Goal: Task Accomplishment & Management: Manage account settings

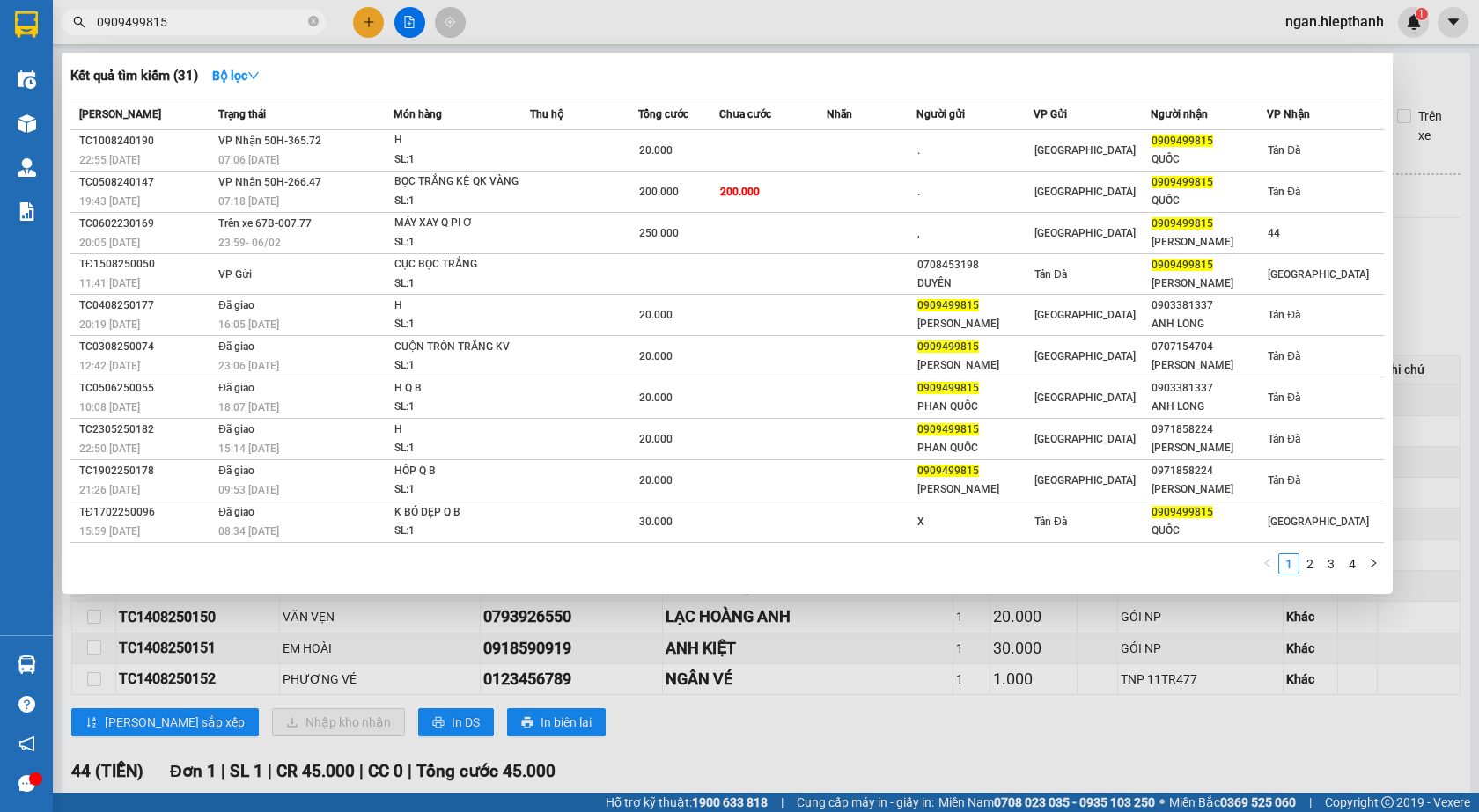
click at [322, 14] on span "0909499815" at bounding box center [194, 22] width 264 height 26
click at [308, 20] on icon "close-circle" at bounding box center [314, 21] width 11 height 11
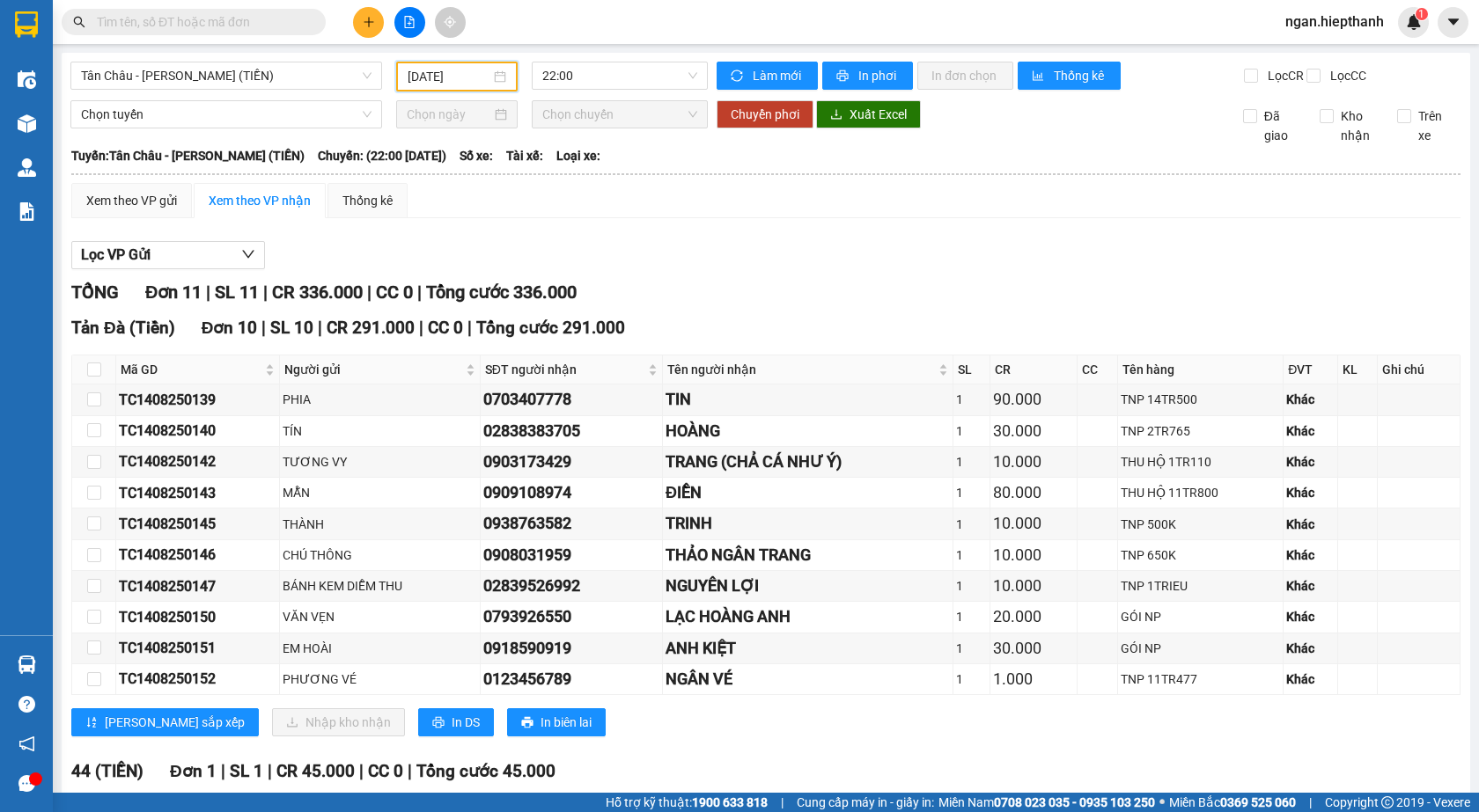
click at [438, 82] on input "[DATE]" at bounding box center [448, 76] width 83 height 19
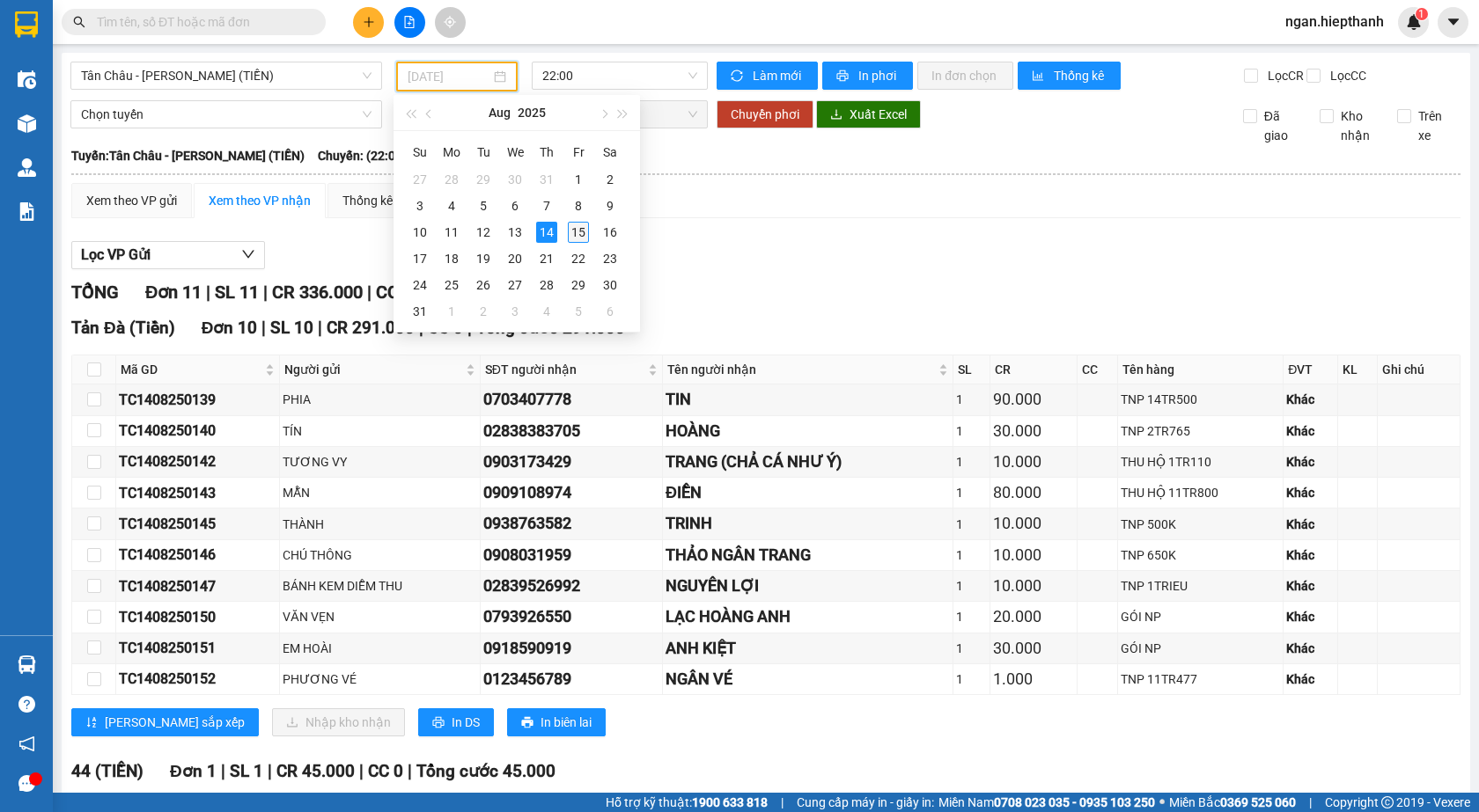
click at [573, 231] on div "15" at bounding box center [578, 232] width 21 height 21
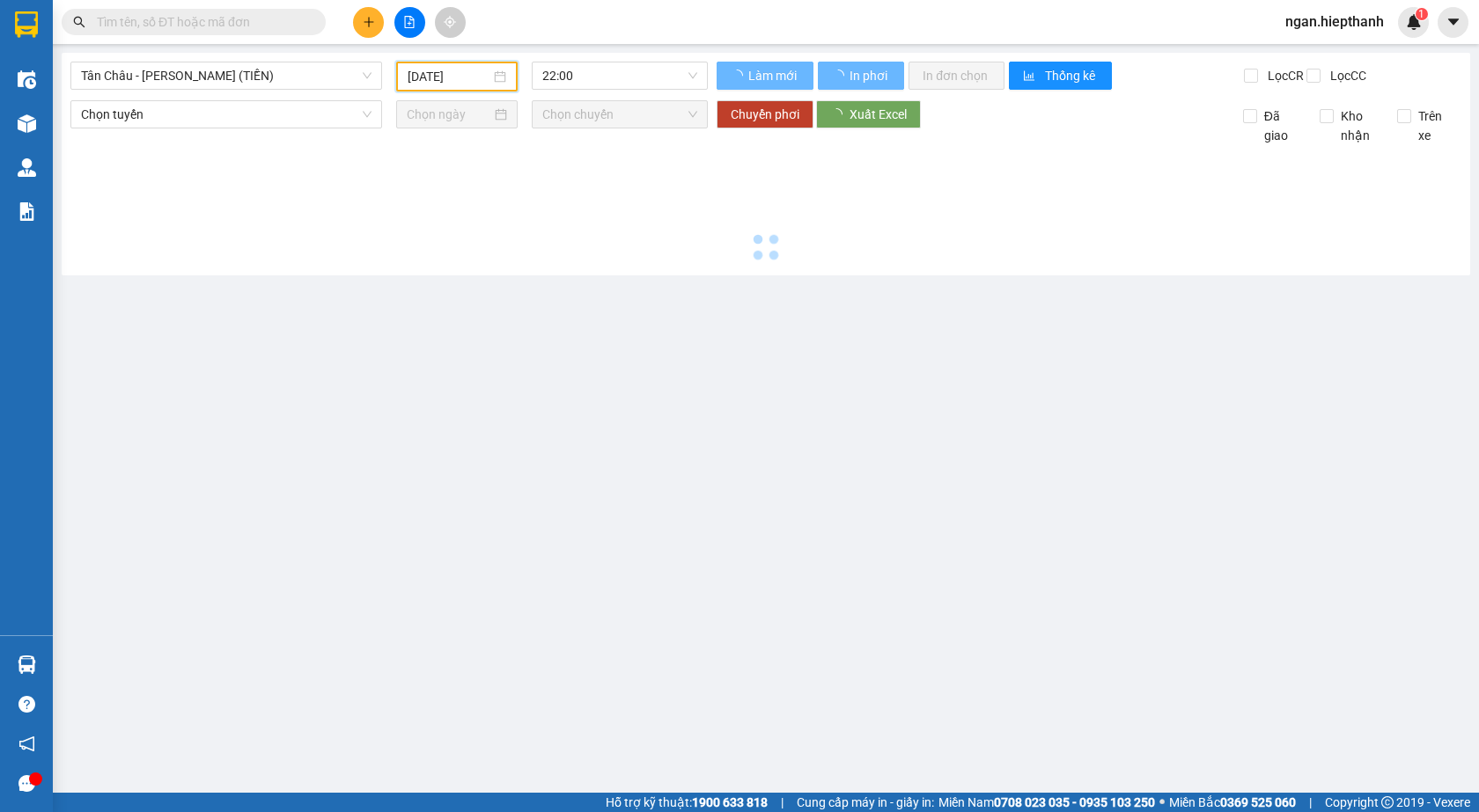
type input "[DATE]"
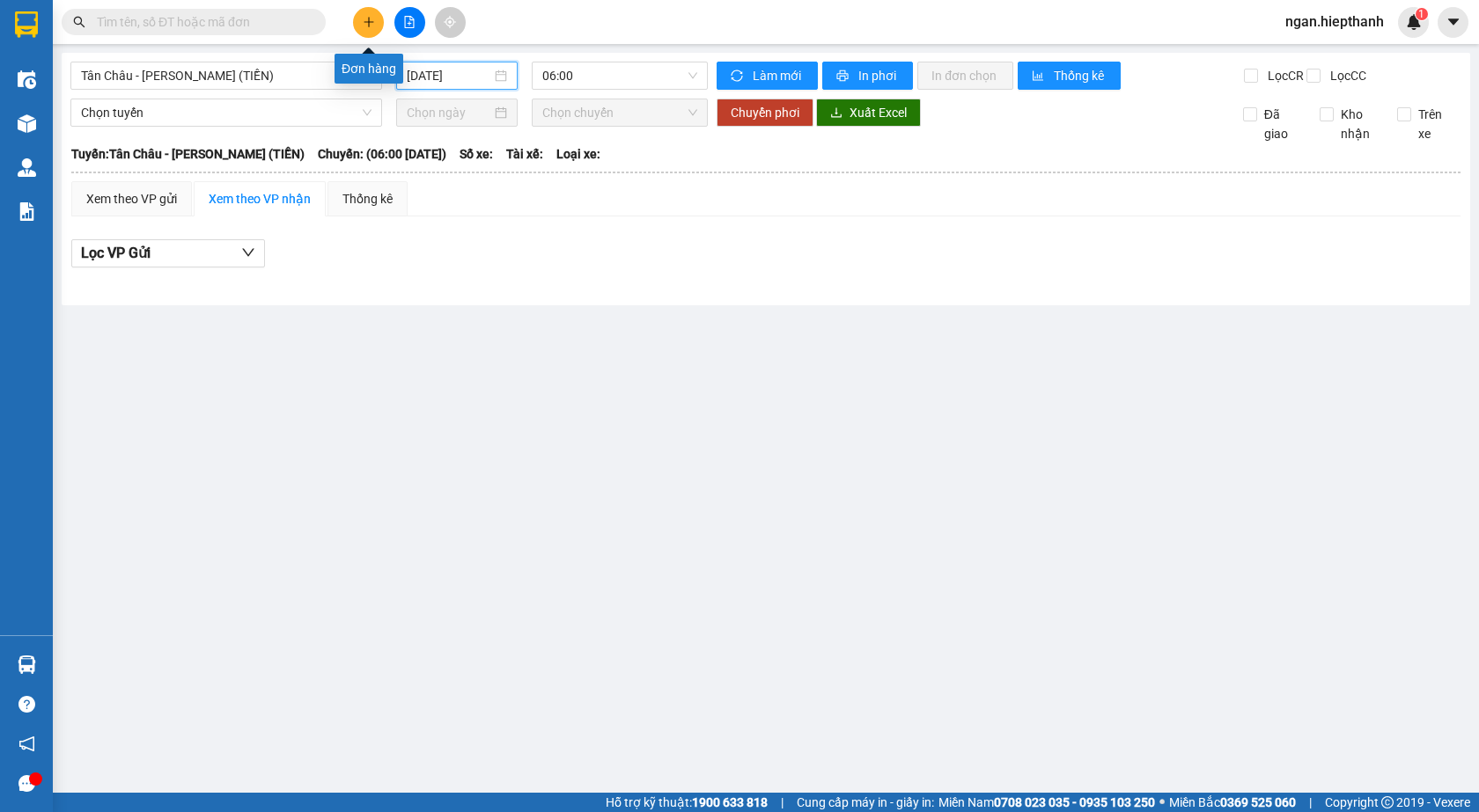
click at [368, 30] on button at bounding box center [368, 23] width 31 height 31
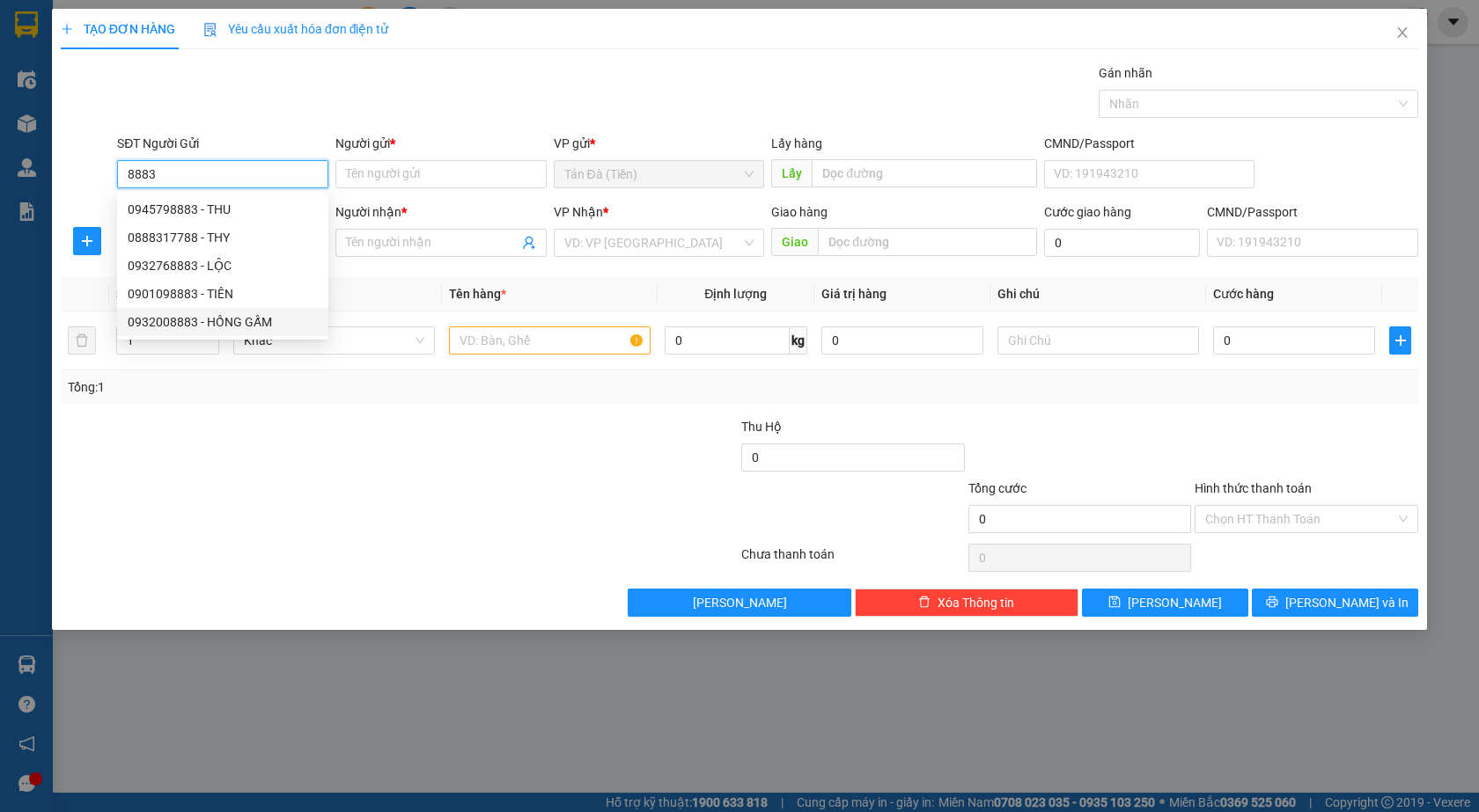
click at [243, 326] on div "0932008883 - HỒNG GẤM" at bounding box center [222, 322] width 190 height 19
type input "0932008883"
type input "HỒNG GẤM"
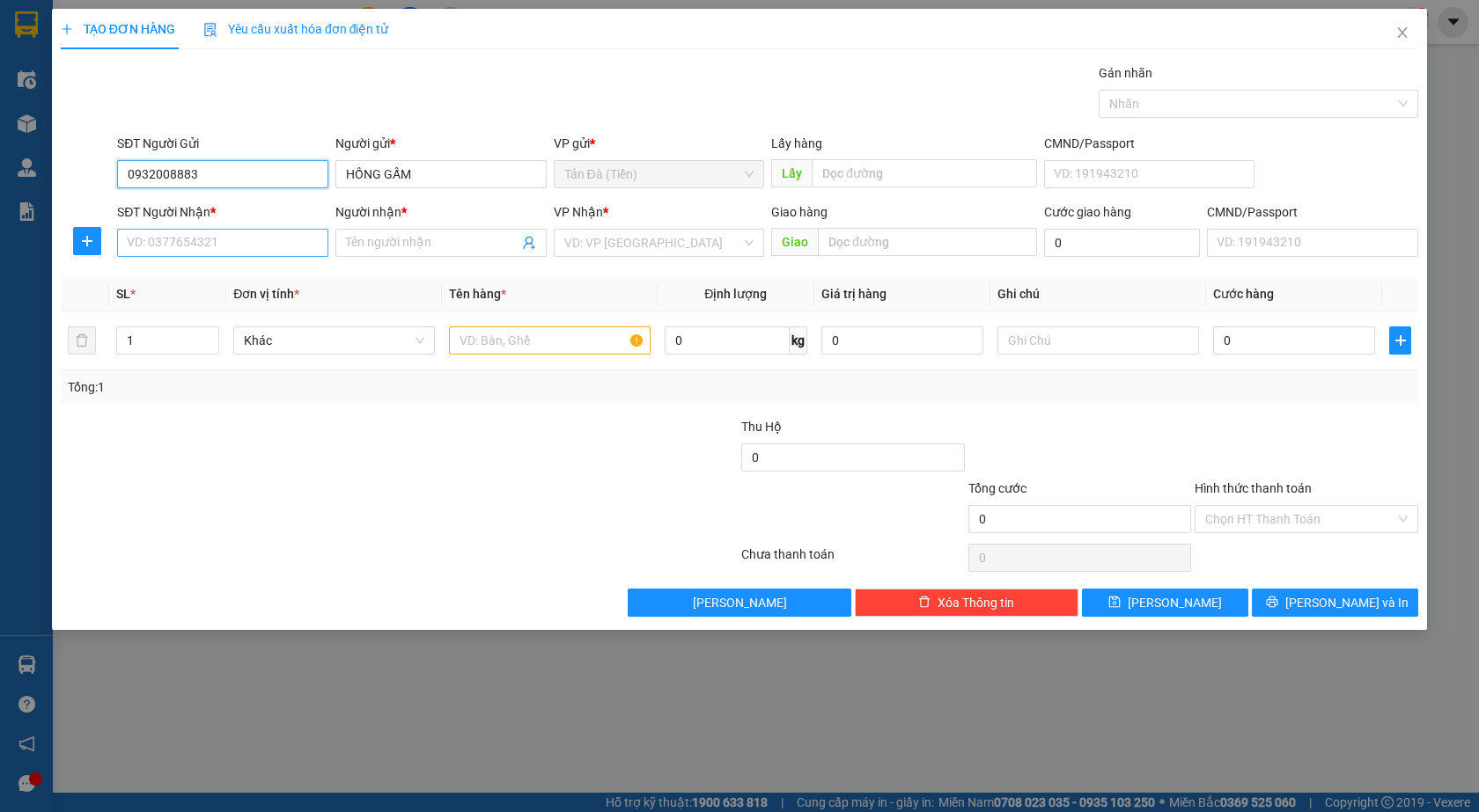
type input "0932008883"
click at [229, 238] on input "SĐT Người Nhận *" at bounding box center [223, 243] width 211 height 28
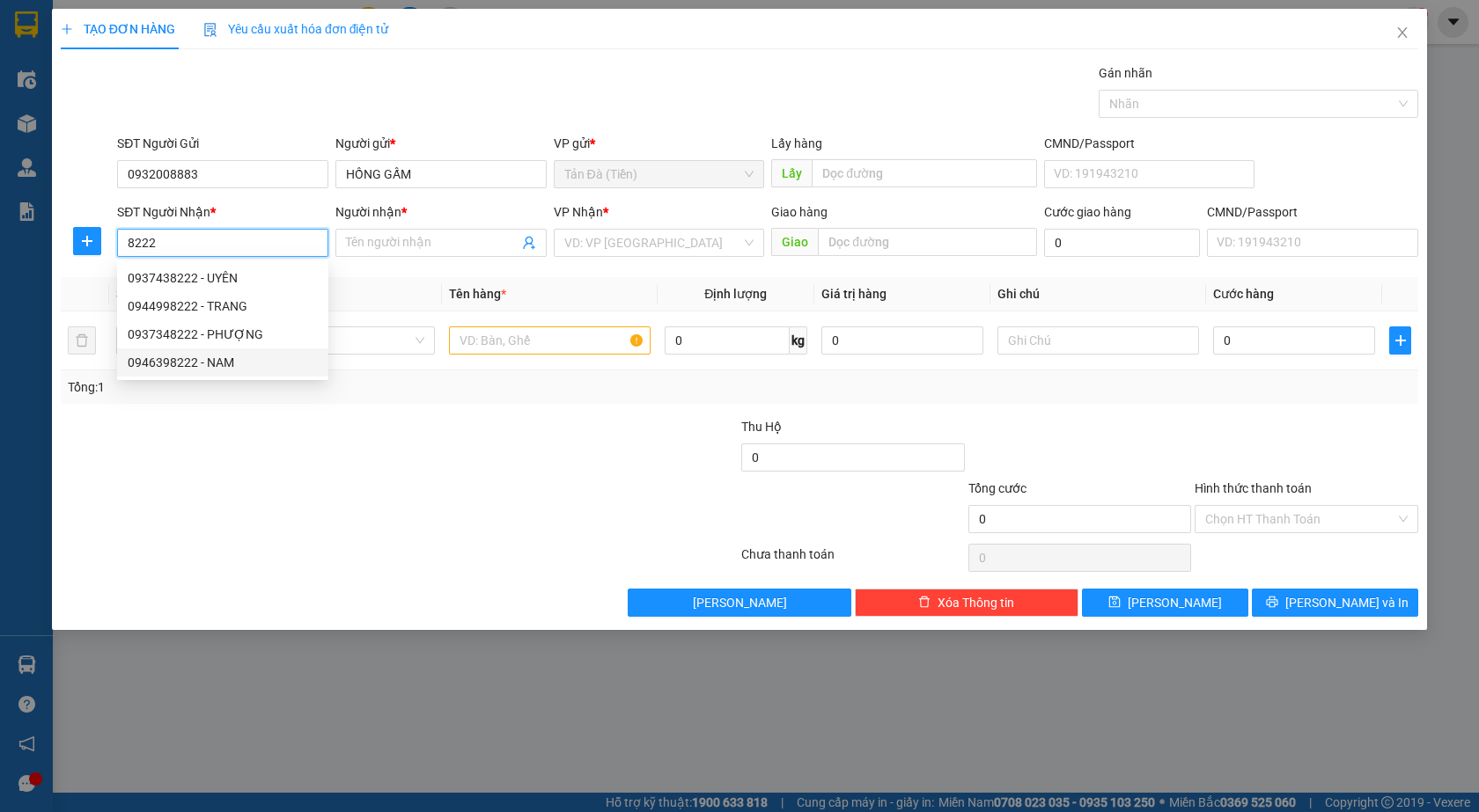
click at [240, 371] on div "0946398222 - NAM" at bounding box center [222, 362] width 190 height 19
type input "0946398222"
type input "NAM"
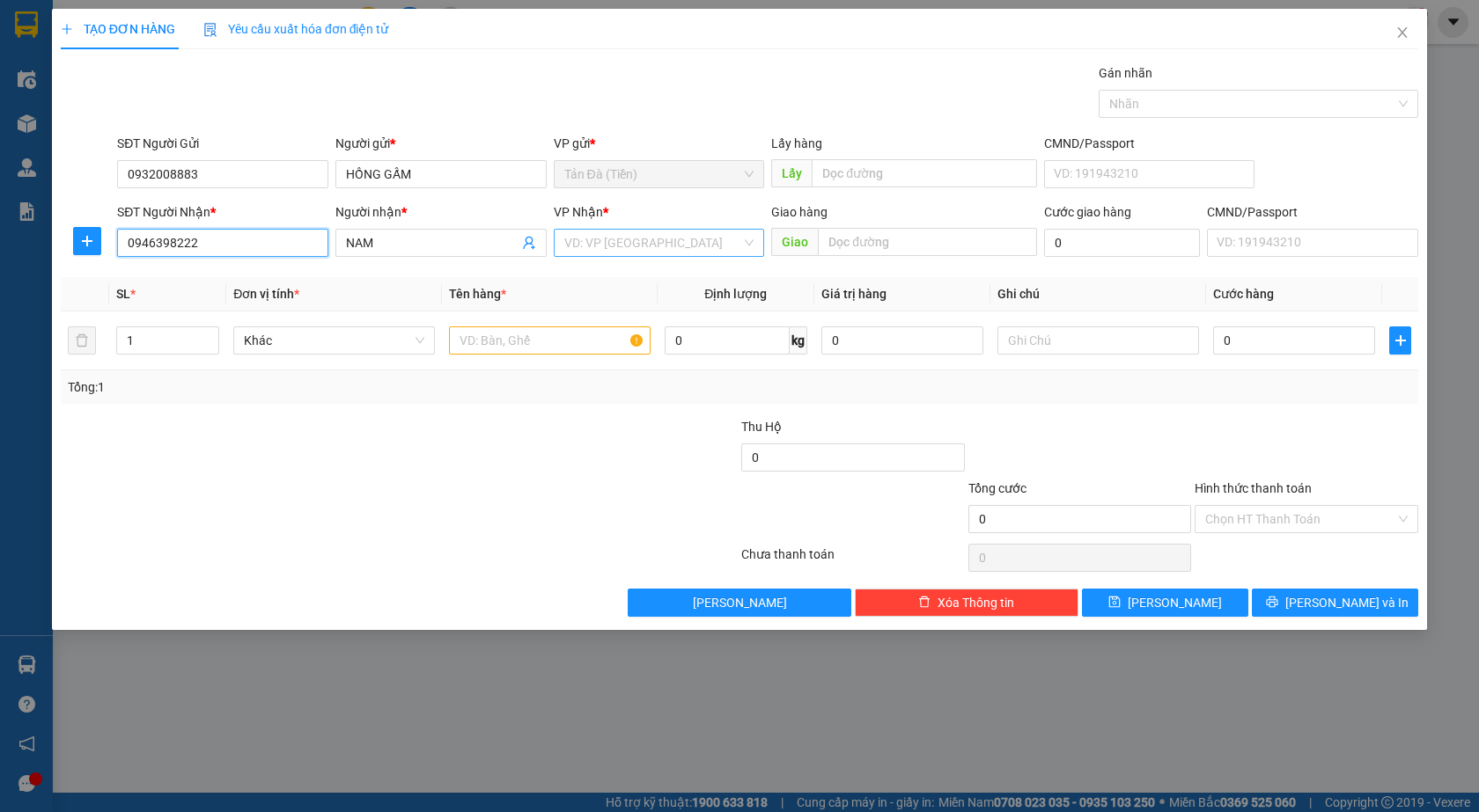
type input "0946398222"
click at [620, 239] on input "search" at bounding box center [652, 243] width 177 height 26
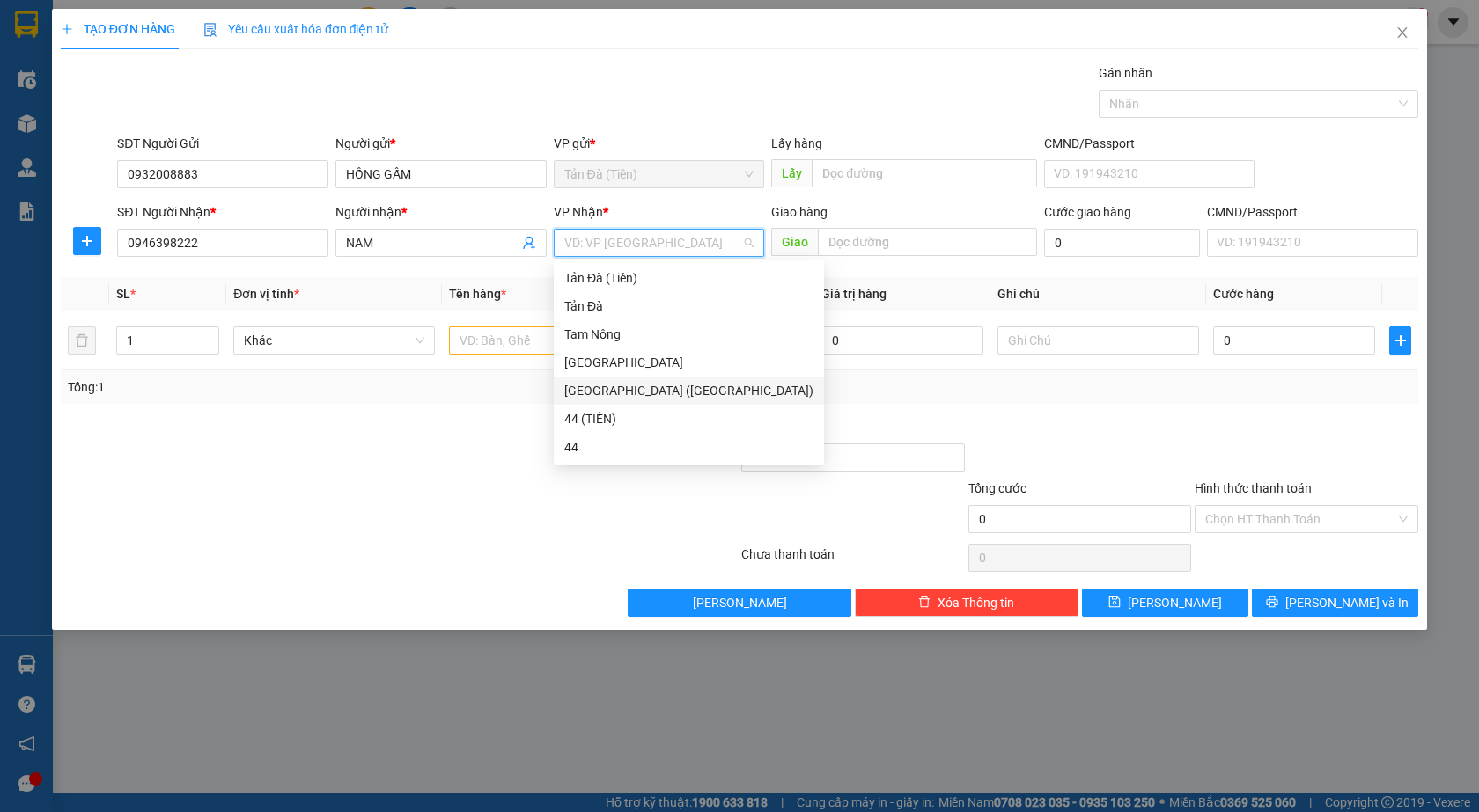
click at [609, 390] on div "[GEOGRAPHIC_DATA] ([GEOGRAPHIC_DATA])" at bounding box center [689, 390] width 249 height 19
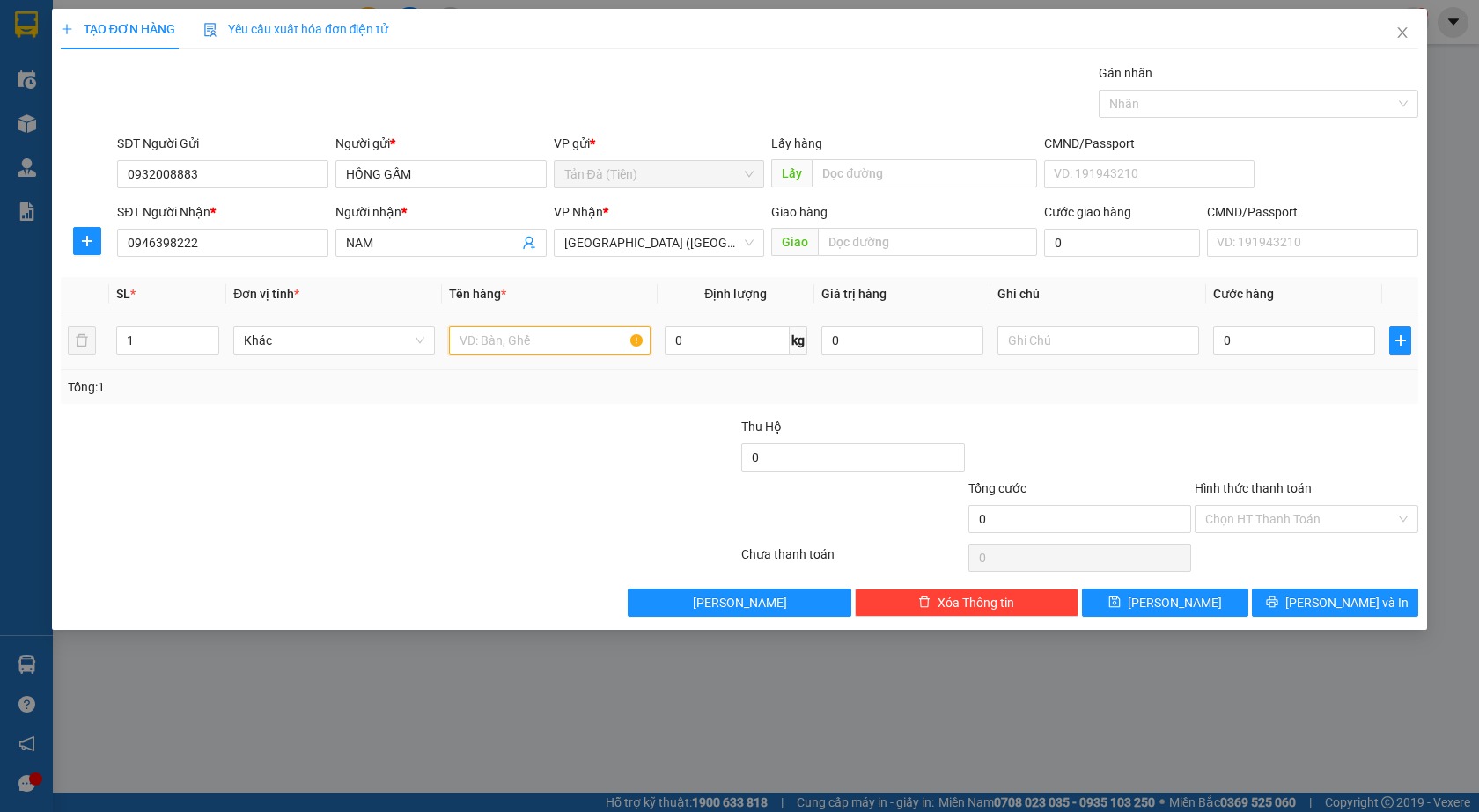
click at [538, 337] on input "text" at bounding box center [549, 340] width 202 height 28
type input "gói np"
click at [1263, 336] on input "0" at bounding box center [1293, 340] width 162 height 28
type input "1"
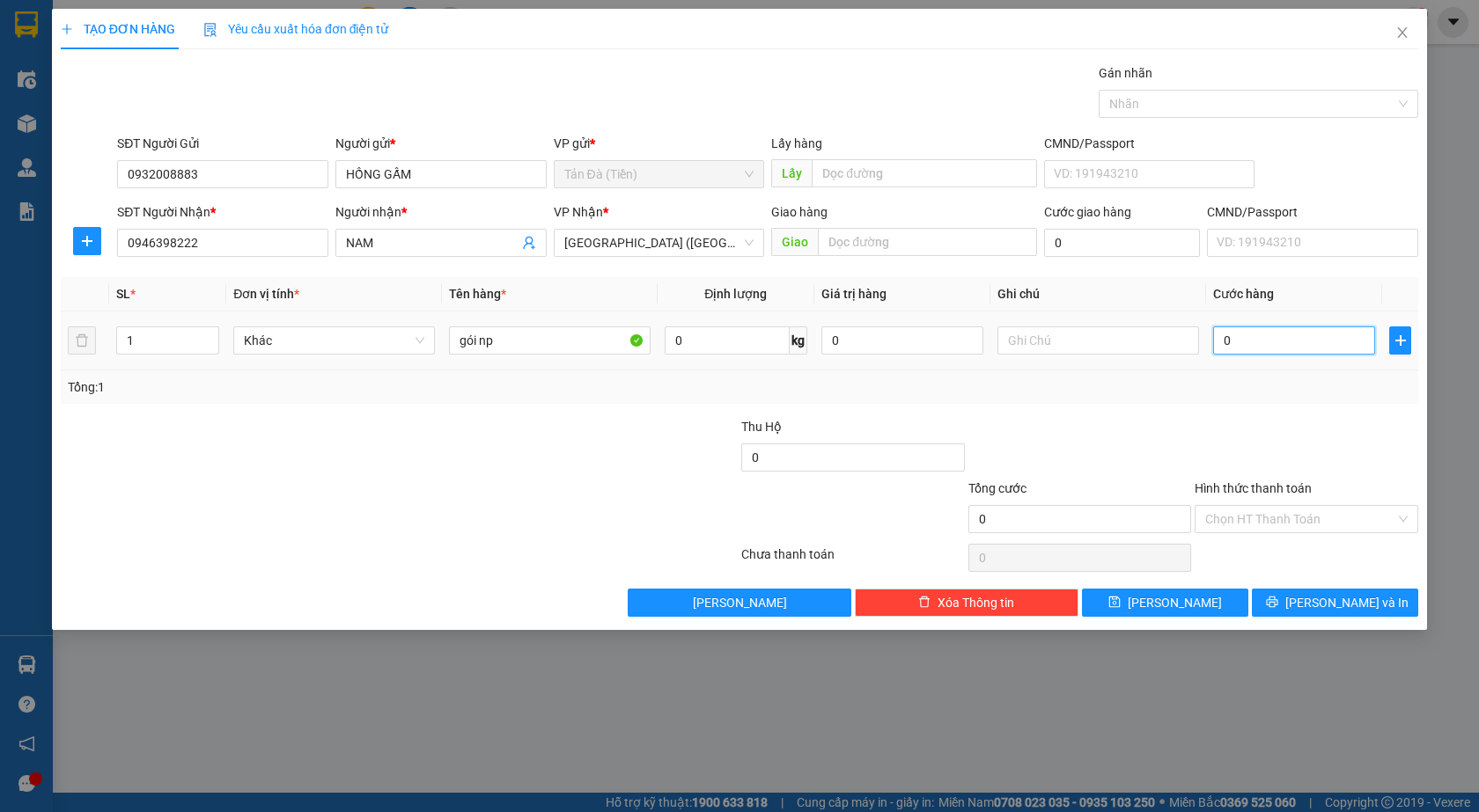
type input "1"
type input "1.000"
click at [1255, 417] on div at bounding box center [1306, 448] width 227 height 62
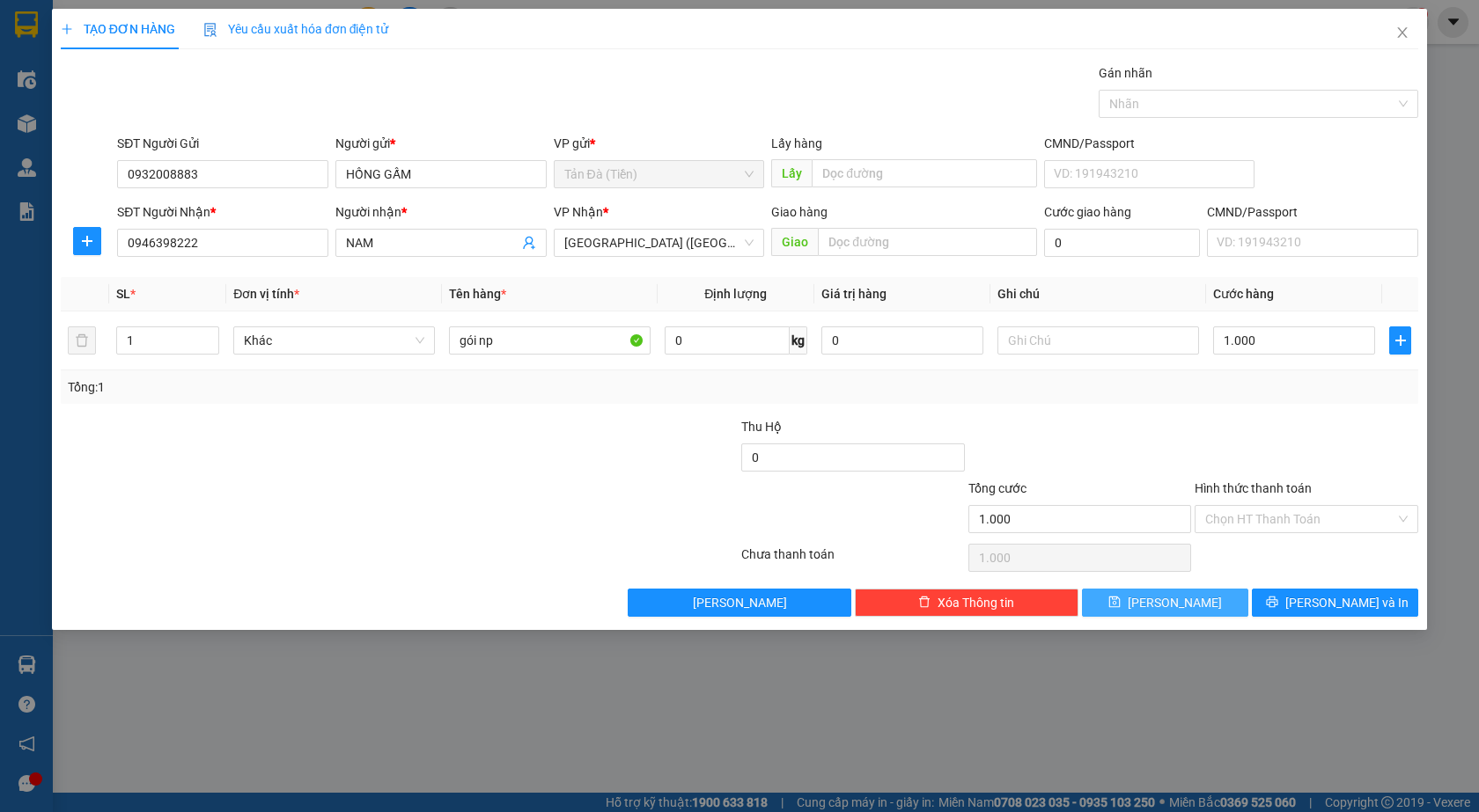
click at [1208, 588] on button "[PERSON_NAME]" at bounding box center [1164, 602] width 166 height 28
type input "0"
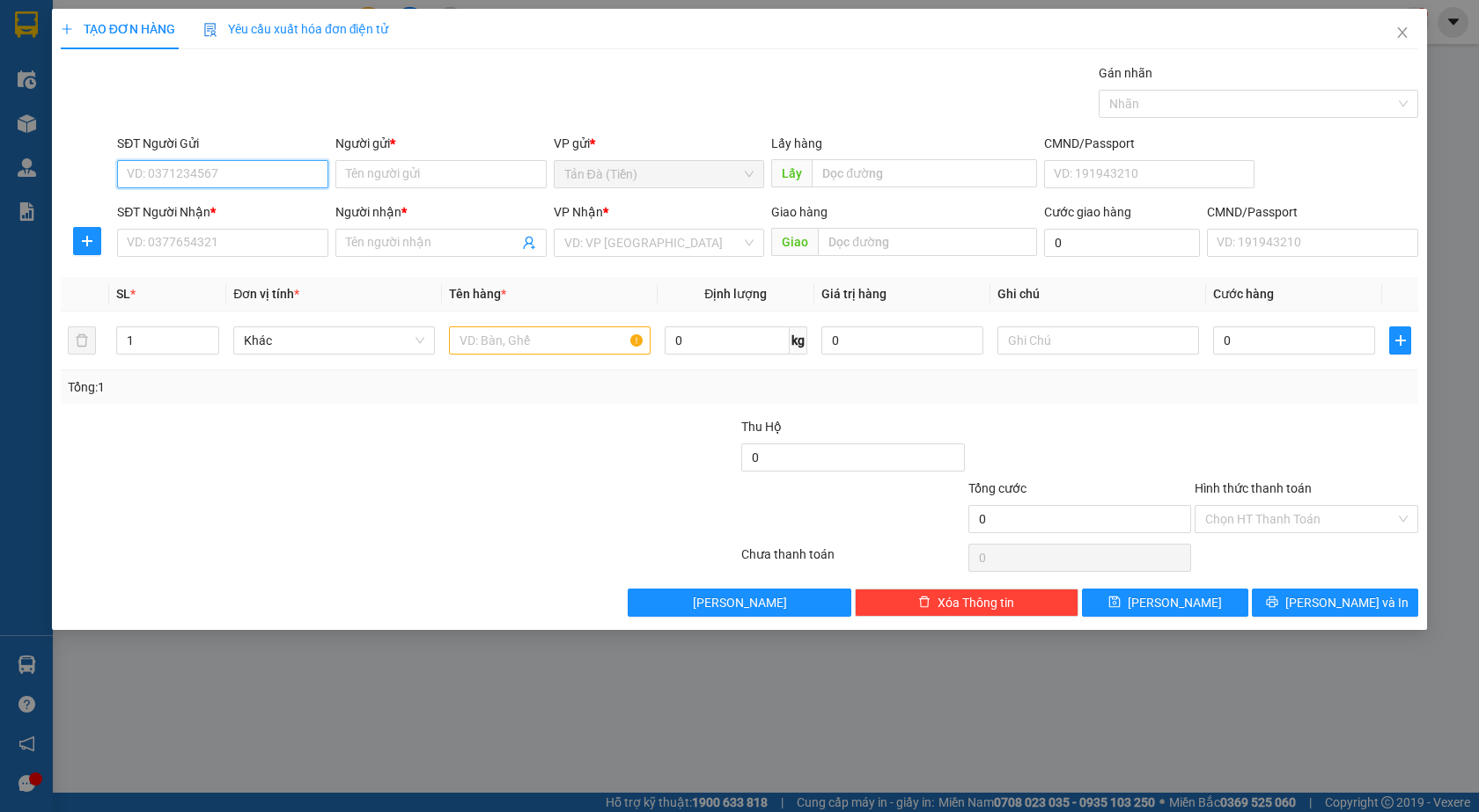
click at [197, 166] on input "SĐT Người Gửi" at bounding box center [223, 174] width 211 height 28
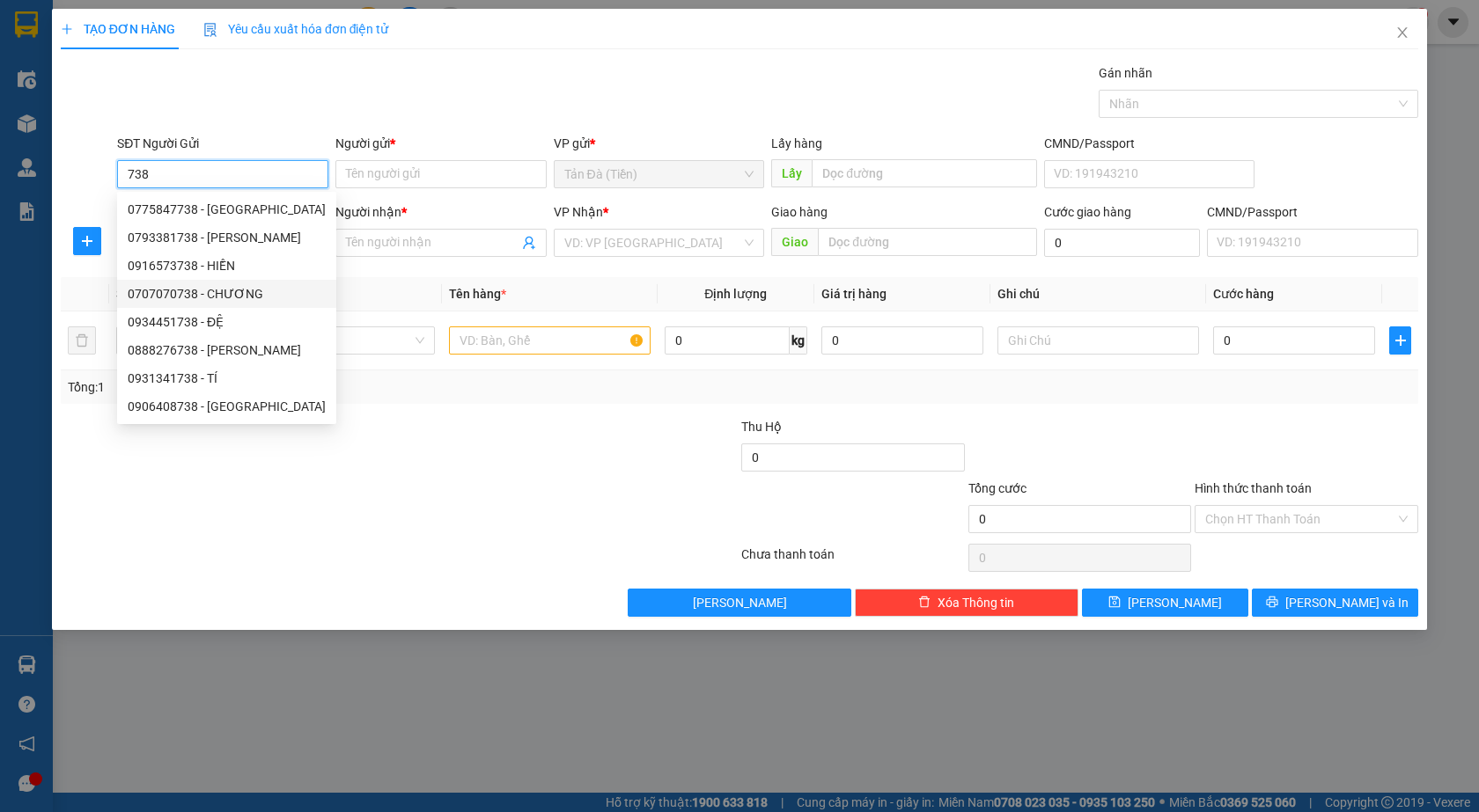
click at [180, 290] on div "0707070738 - CHƯƠNG" at bounding box center [226, 294] width 198 height 19
type input "0707070738"
type input "CHƯƠNG"
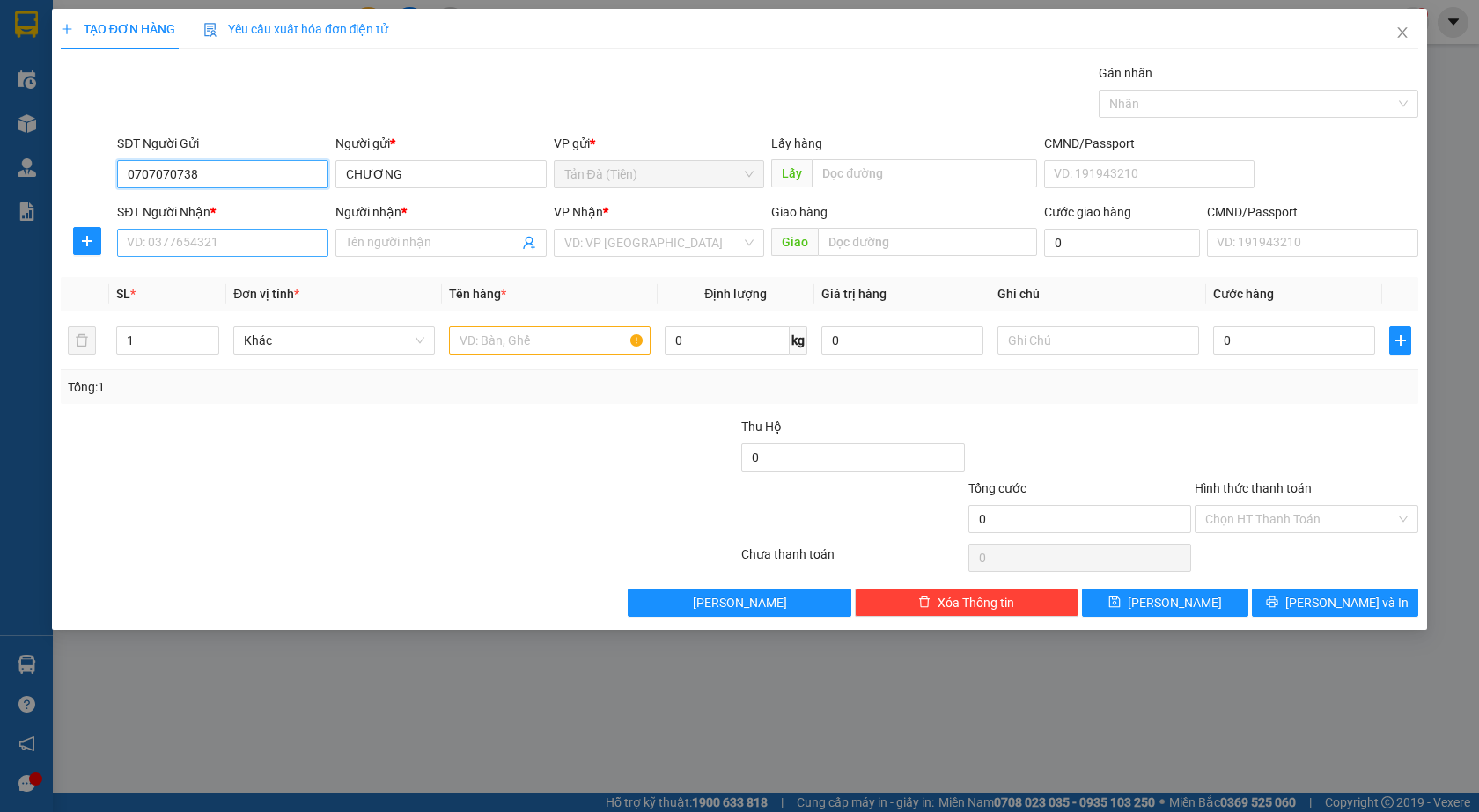
type input "0707070738"
click at [178, 247] on input "SĐT Người Nhận *" at bounding box center [223, 243] width 211 height 28
click at [200, 282] on div "0944927927 - [PERSON_NAME]" at bounding box center [222, 277] width 190 height 19
type input "0944927927"
type input "[PERSON_NAME]"
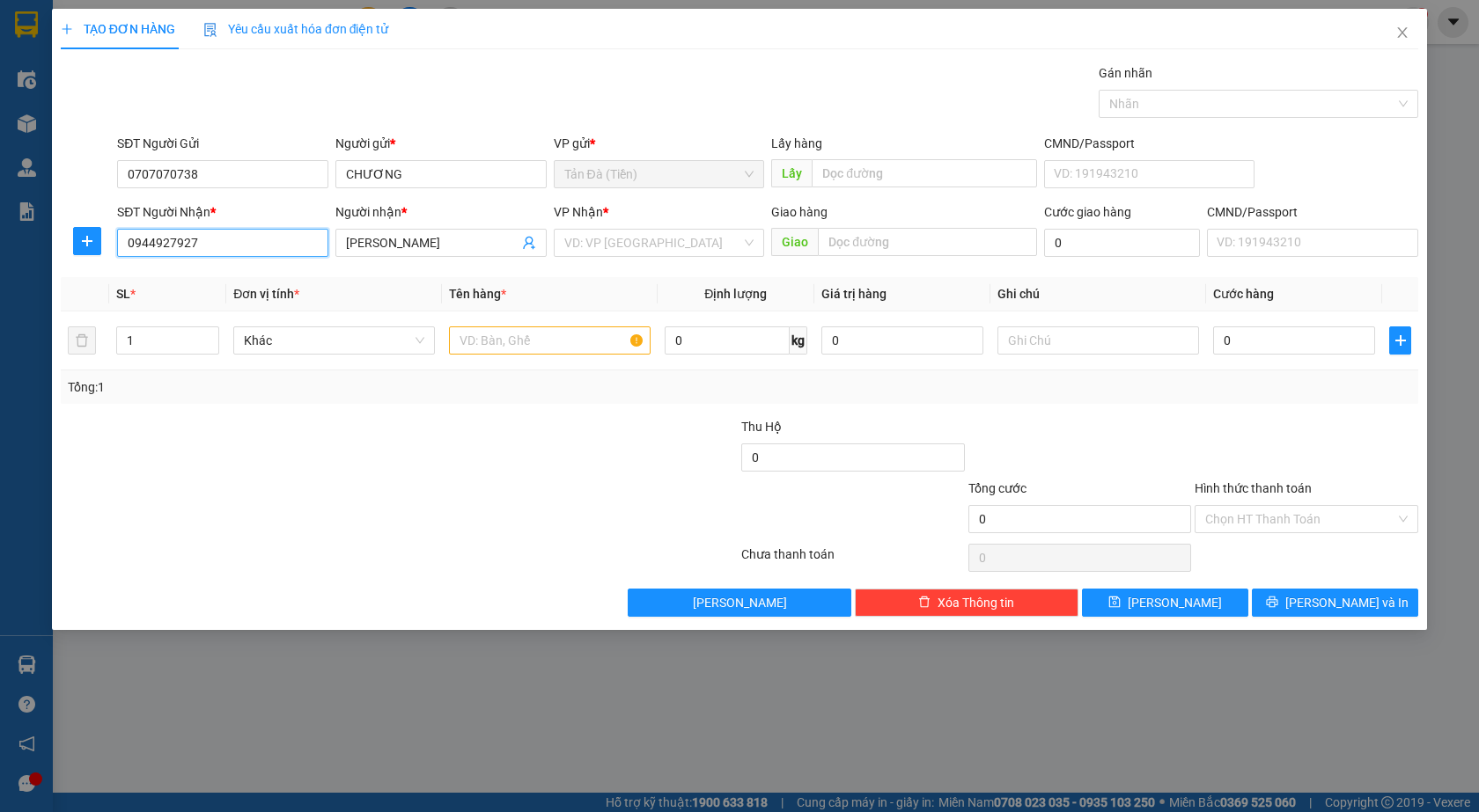
type input "0944927927"
click at [693, 259] on div "VP Nhận * VD: VP [GEOGRAPHIC_DATA]" at bounding box center [659, 234] width 211 height 62
click at [688, 249] on input "search" at bounding box center [652, 243] width 177 height 26
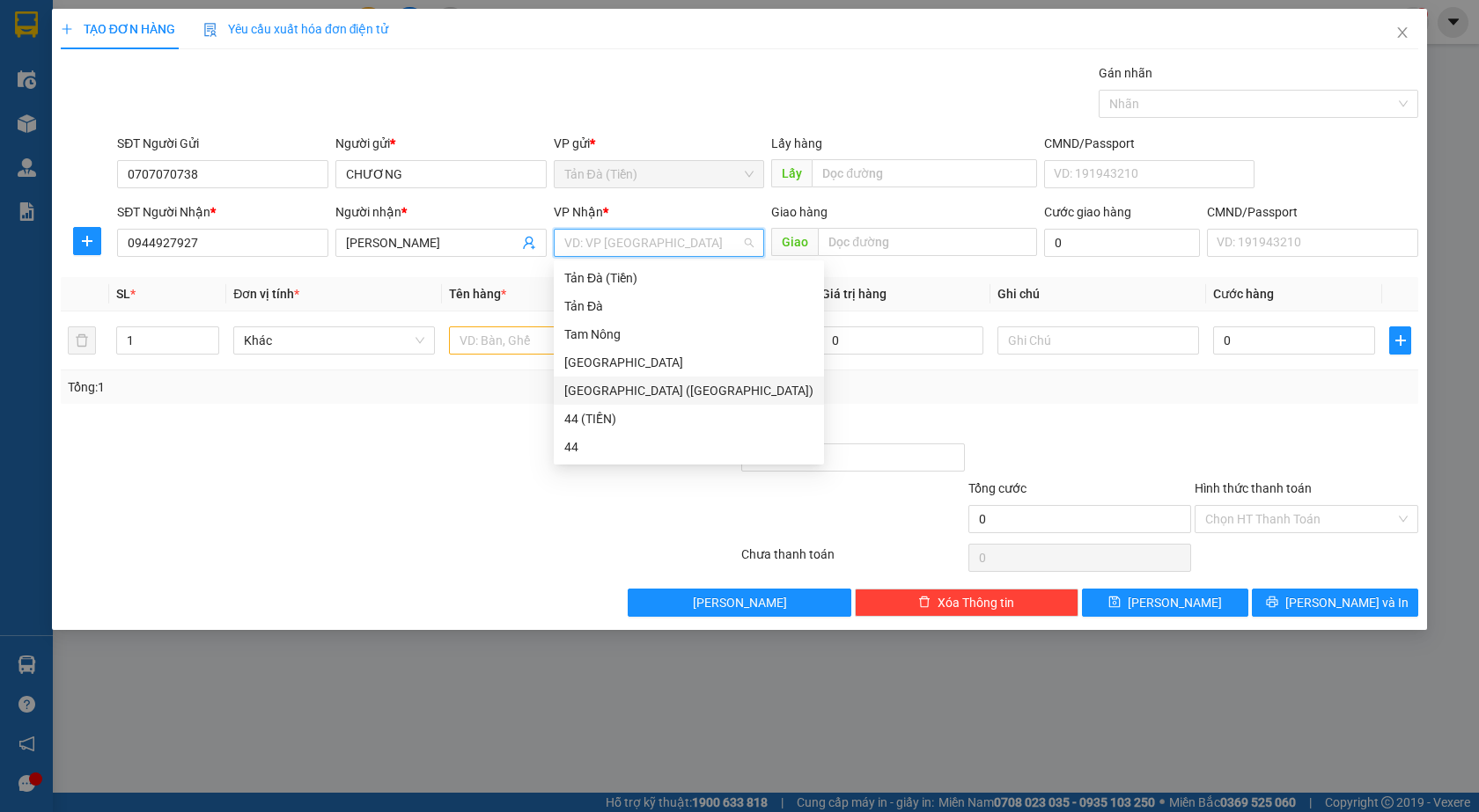
click at [640, 390] on div "[GEOGRAPHIC_DATA] ([GEOGRAPHIC_DATA])" at bounding box center [689, 390] width 249 height 19
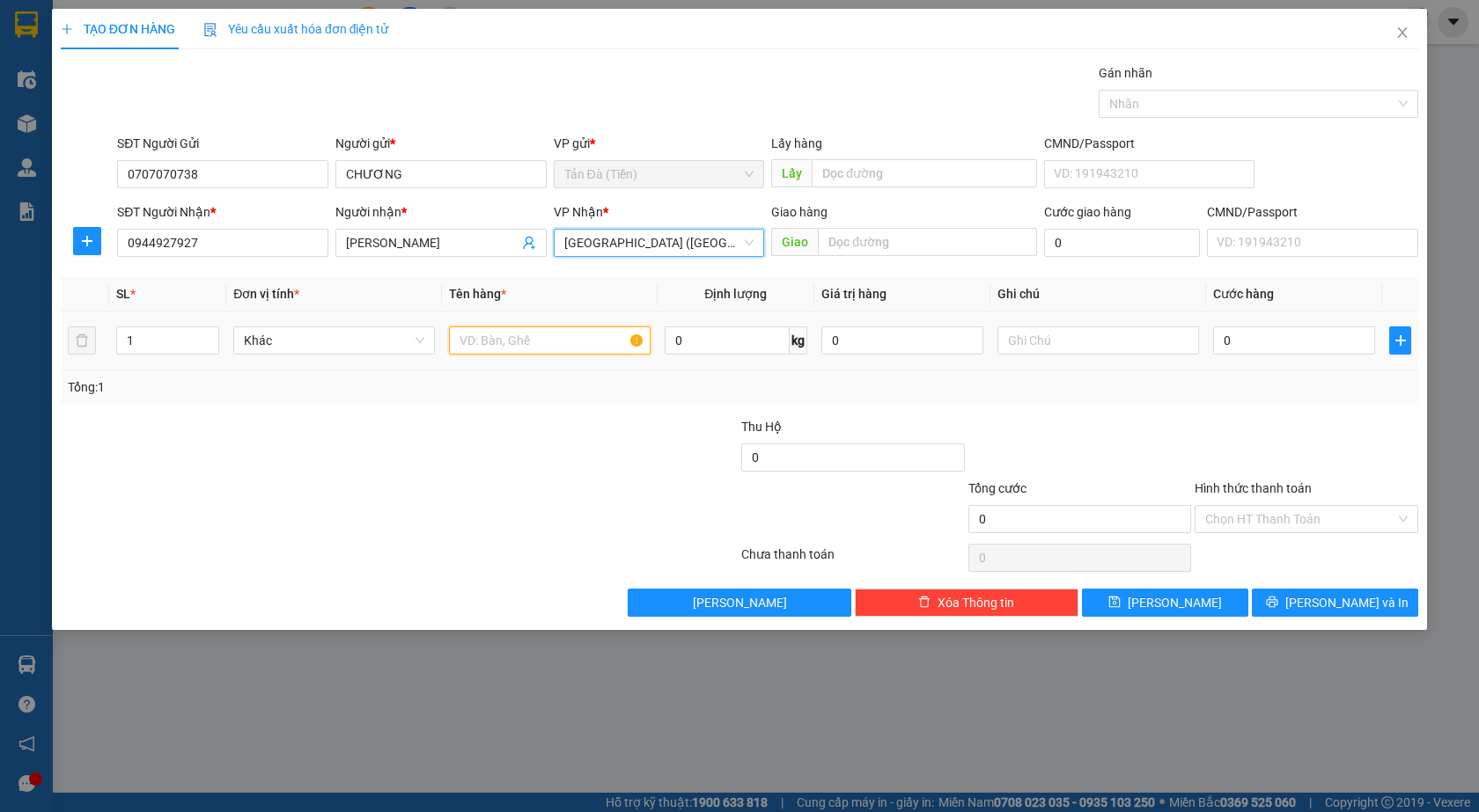
click at [564, 340] on input "text" at bounding box center [549, 340] width 202 height 28
type input "HỘP NP"
click at [1219, 355] on div "0" at bounding box center [1293, 340] width 162 height 35
click at [1256, 354] on input "0" at bounding box center [1293, 340] width 162 height 28
type input "1"
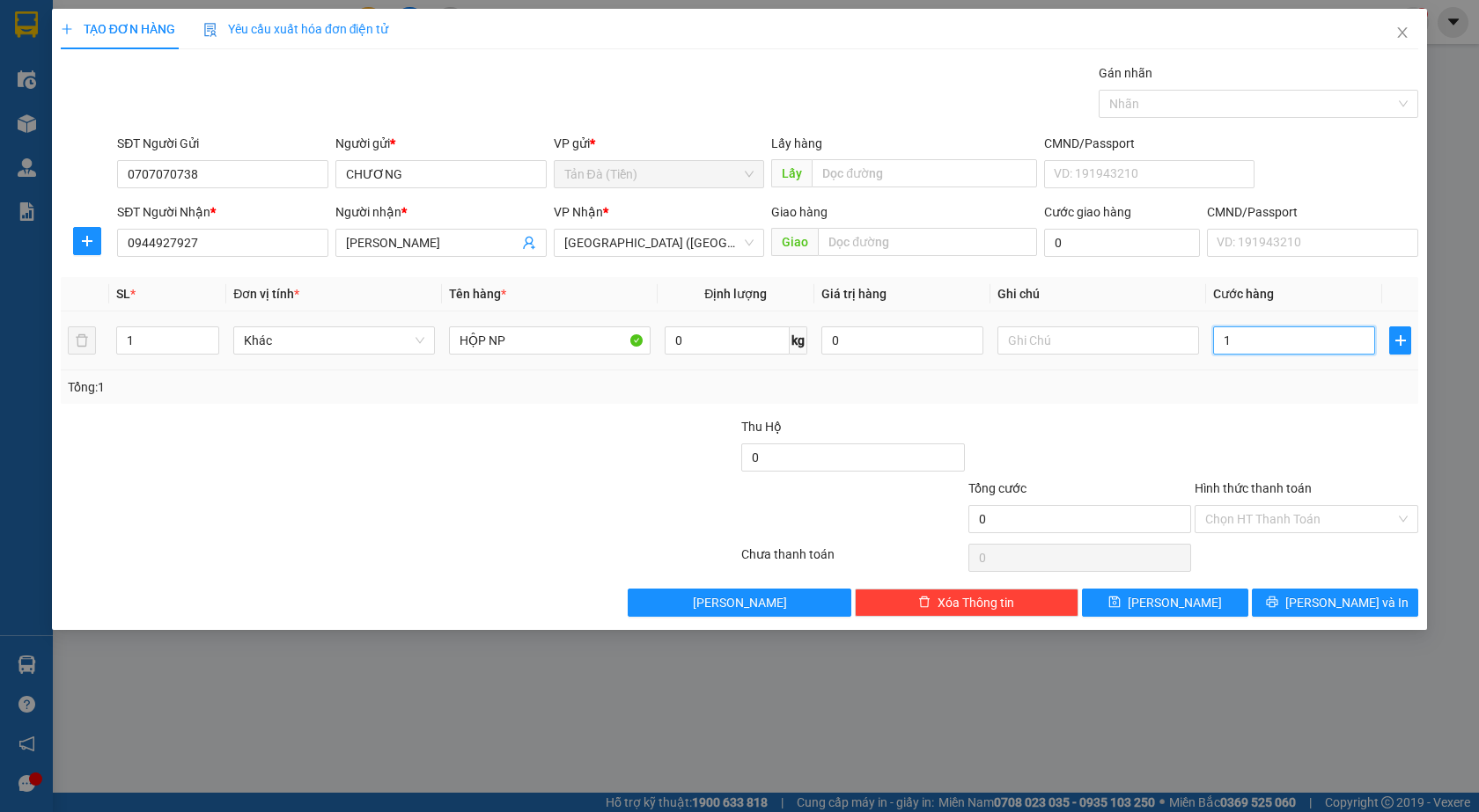
type input "1"
type input "1.000"
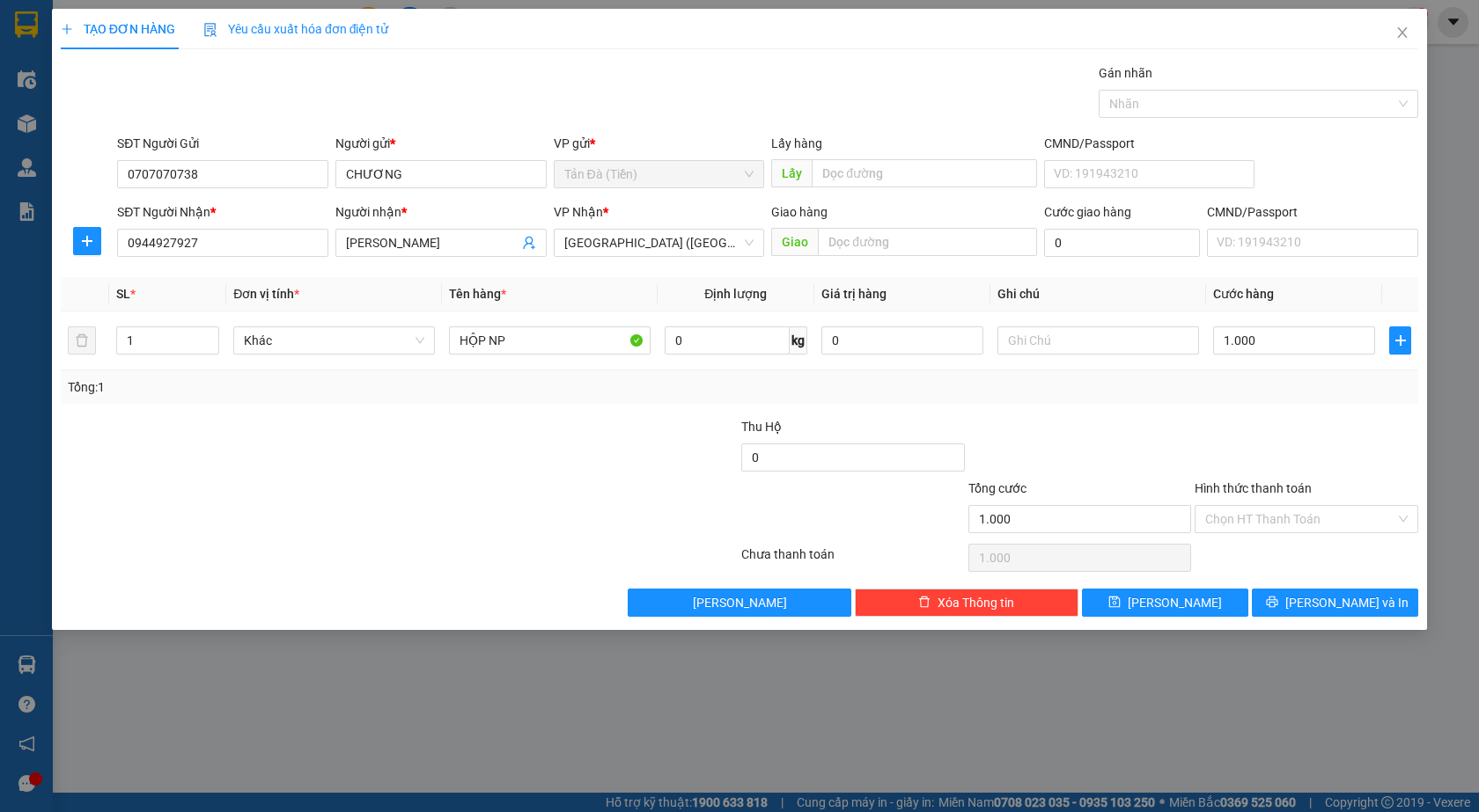
click at [1243, 438] on div at bounding box center [1306, 448] width 227 height 62
click at [1192, 583] on div "Transit Pickup Surcharge Ids Transit Deliver Surcharge Ids Transit Deliver Surc…" at bounding box center [740, 340] width 1357 height 554
click at [1196, 604] on button "[PERSON_NAME]" at bounding box center [1164, 602] width 166 height 28
type input "0"
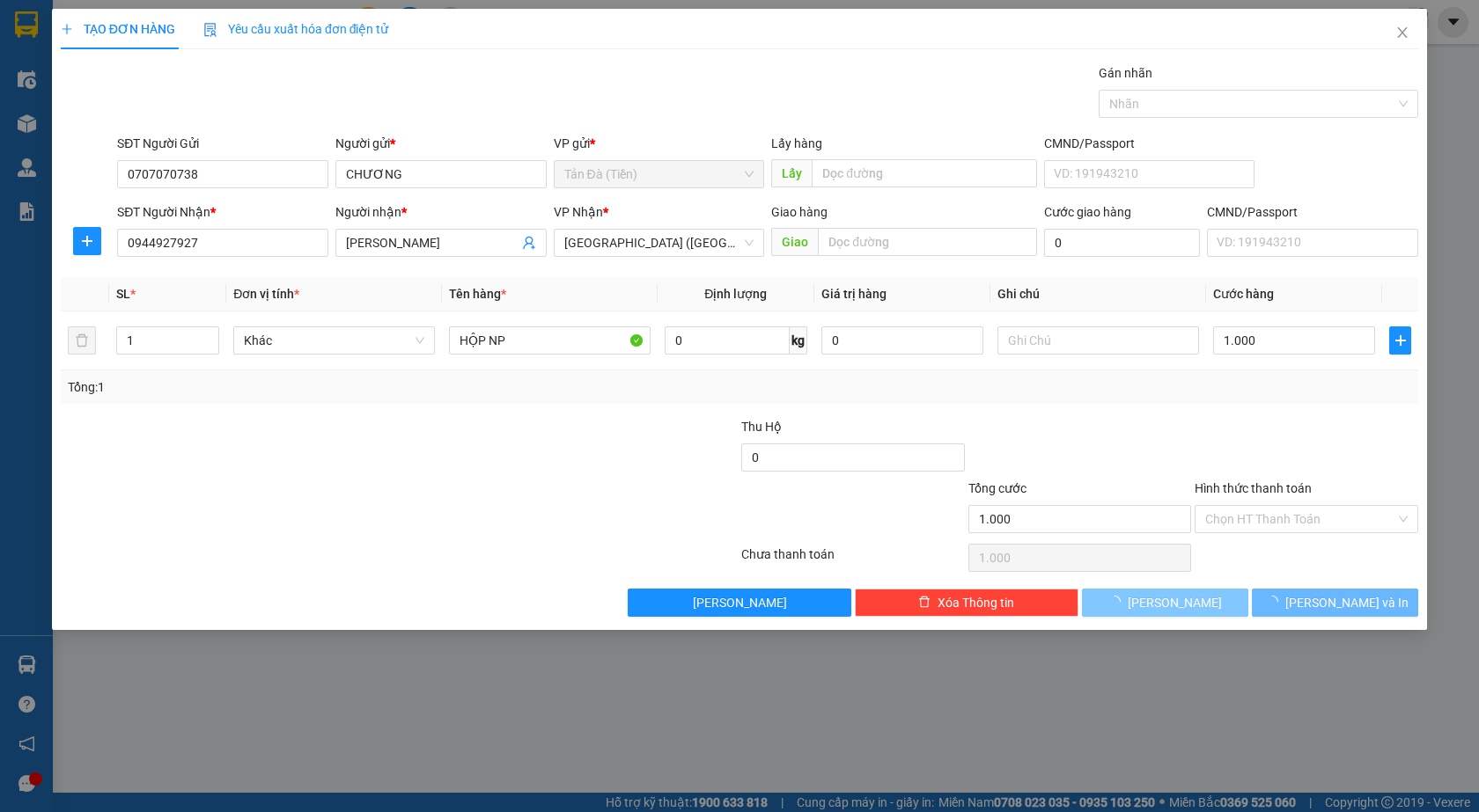
type input "0"
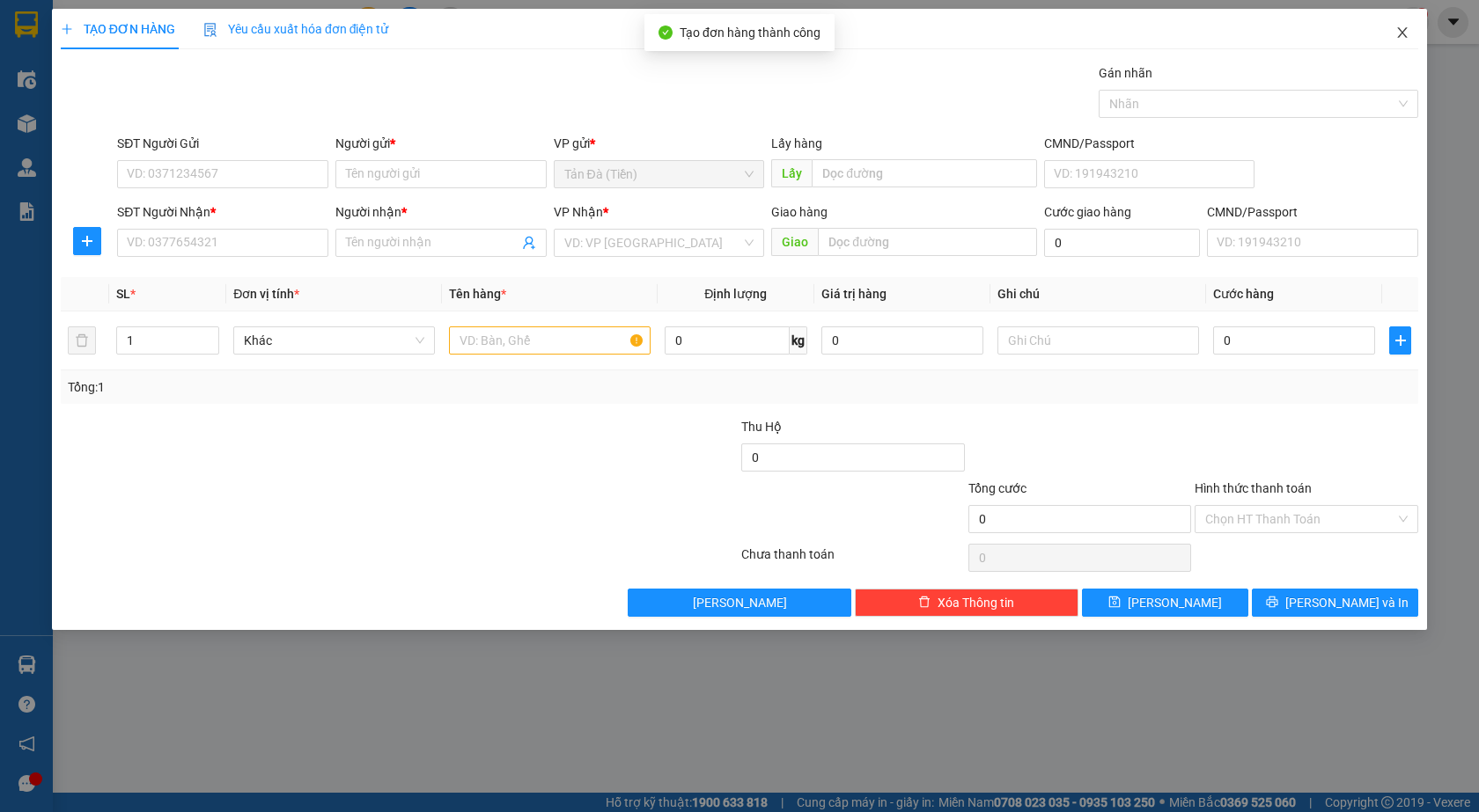
click at [1404, 25] on span "Close" at bounding box center [1402, 34] width 49 height 49
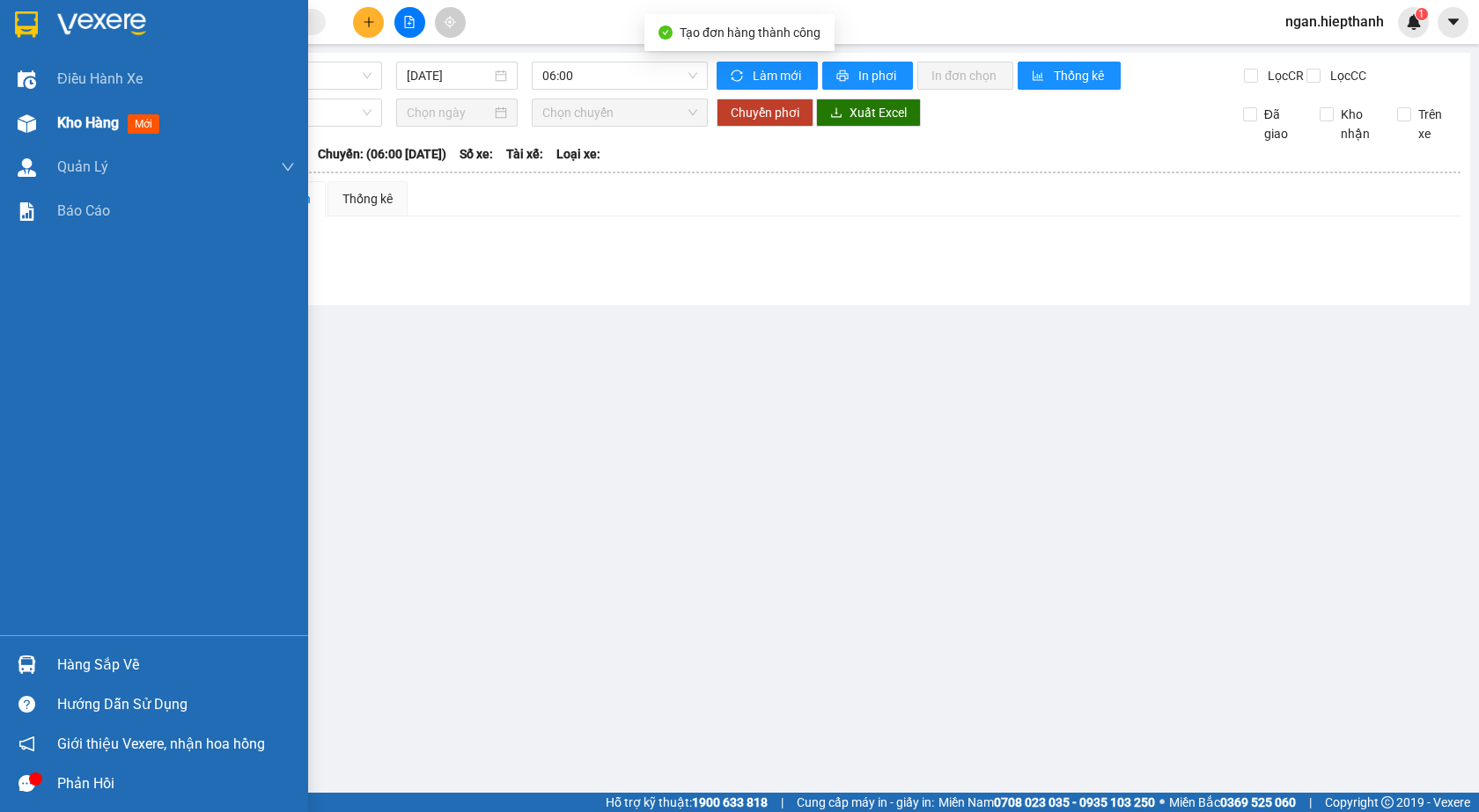
click at [77, 123] on span "Kho hàng" at bounding box center [88, 123] width 62 height 16
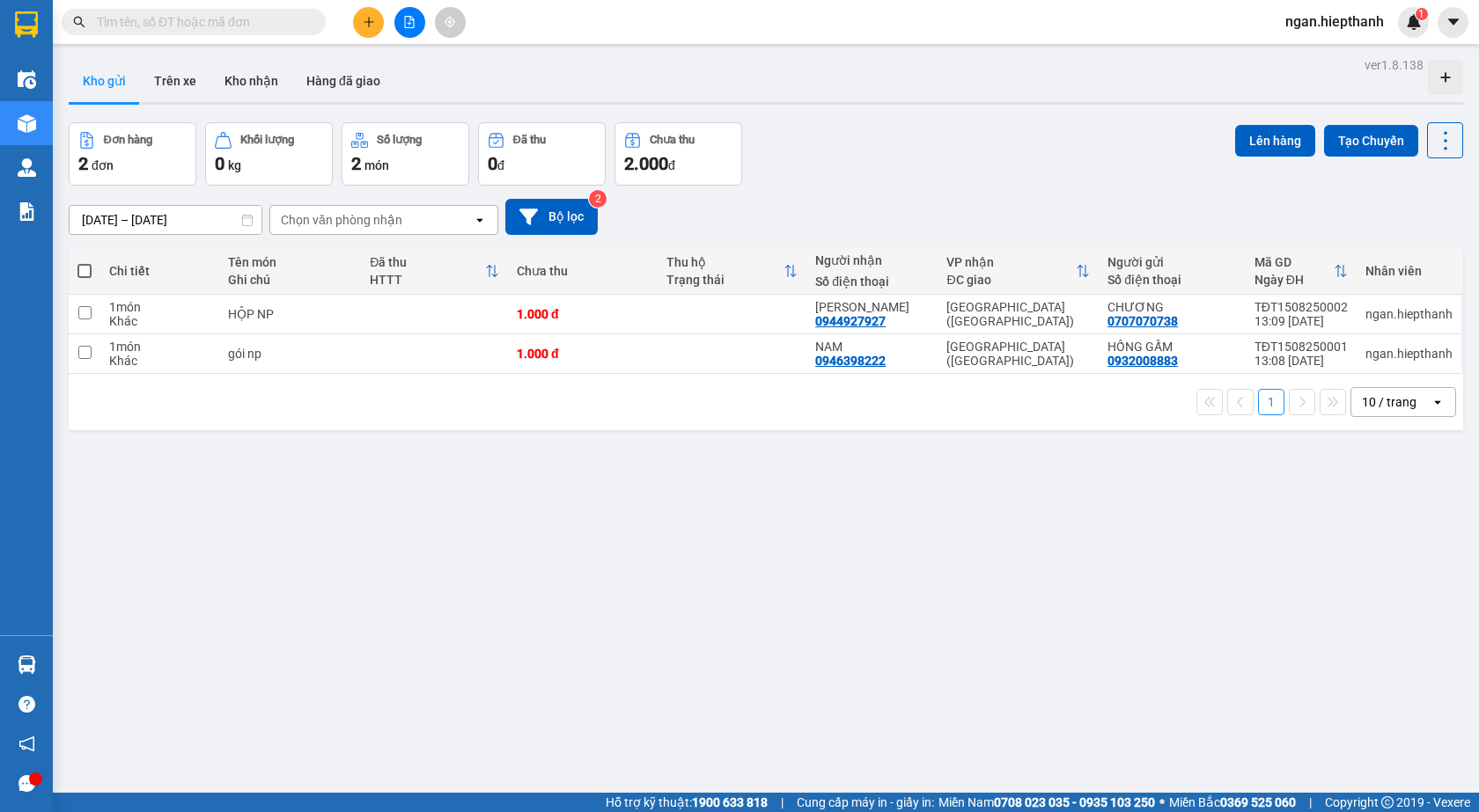
click at [79, 266] on span at bounding box center [84, 270] width 14 height 14
click at [85, 262] on input "checkbox" at bounding box center [85, 262] width 0 height 0
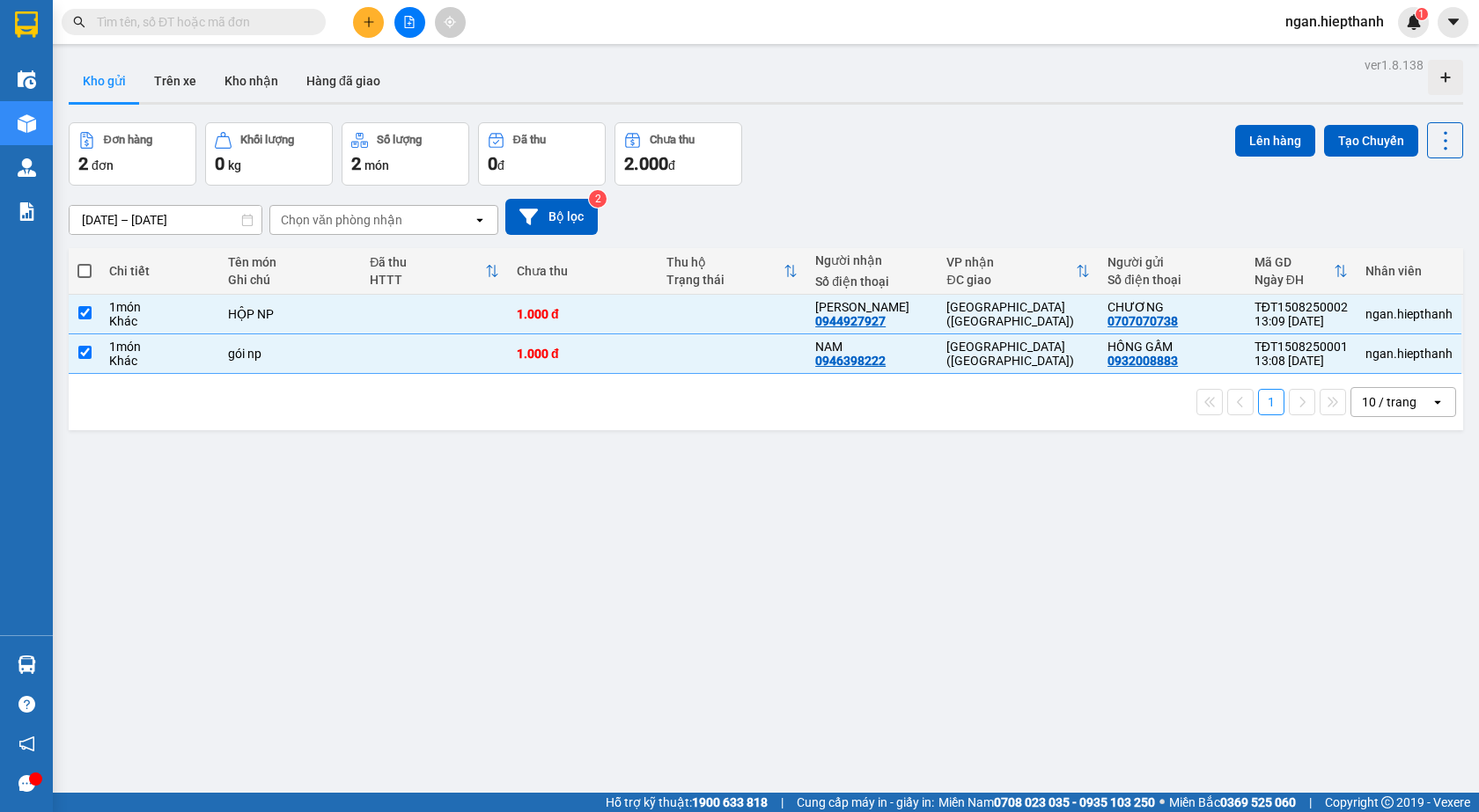
checkbox input "true"
click at [75, 271] on th at bounding box center [84, 271] width 32 height 46
click at [86, 275] on span at bounding box center [84, 270] width 14 height 14
click at [85, 262] on input "checkbox" at bounding box center [85, 262] width 0 height 0
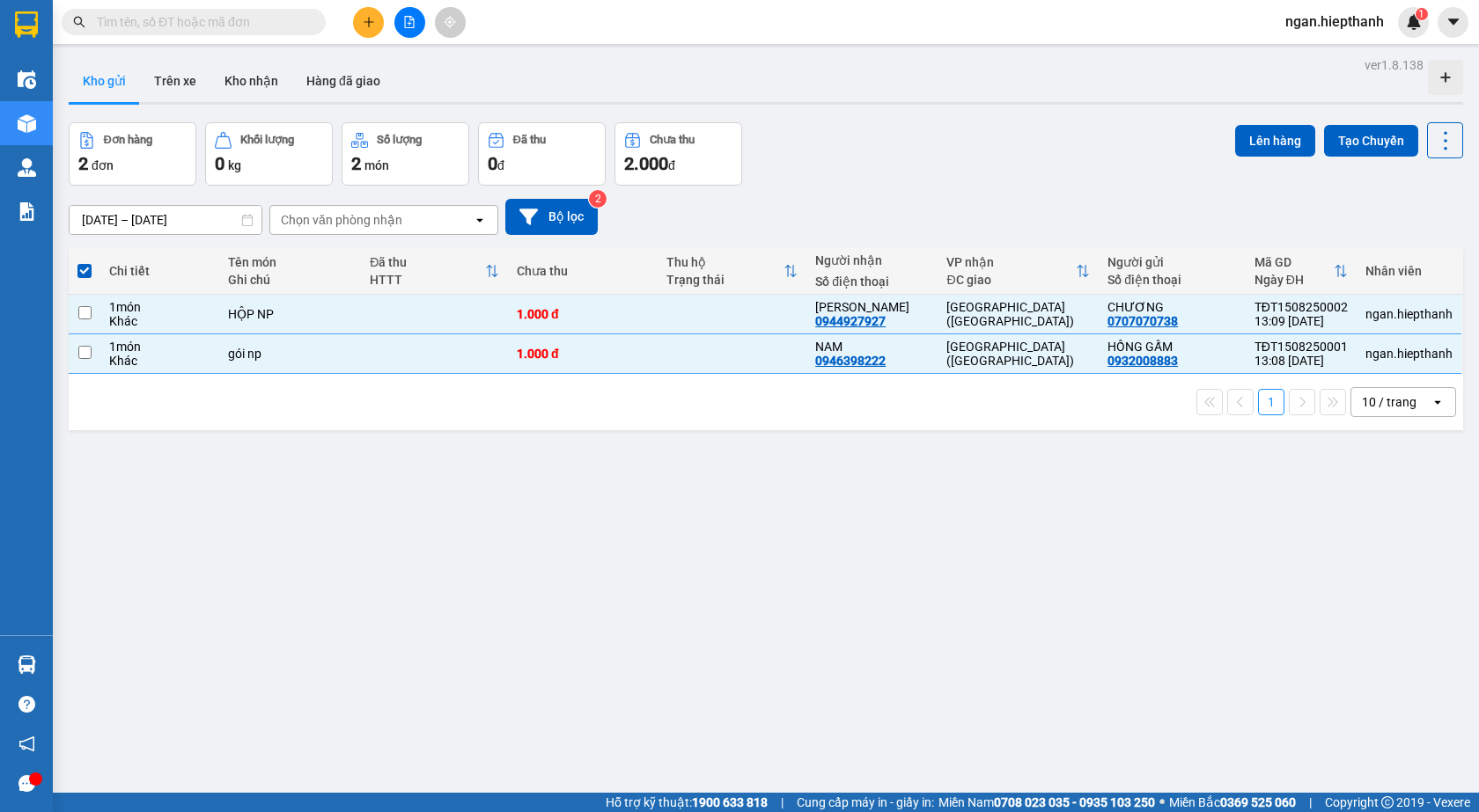
checkbox input "false"
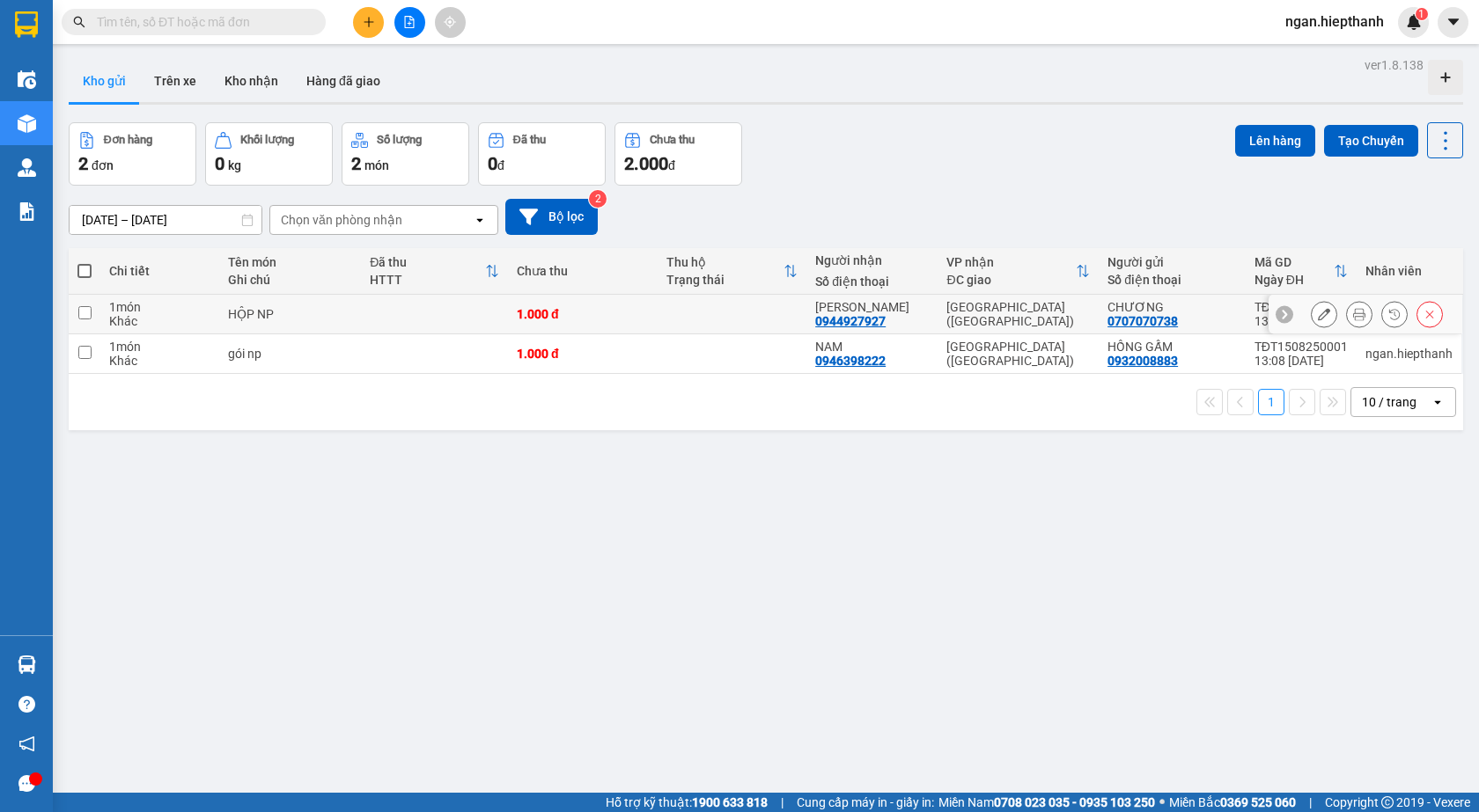
click at [1293, 319] on div at bounding box center [1364, 315] width 194 height 40
click at [1312, 322] on button at bounding box center [1323, 315] width 25 height 31
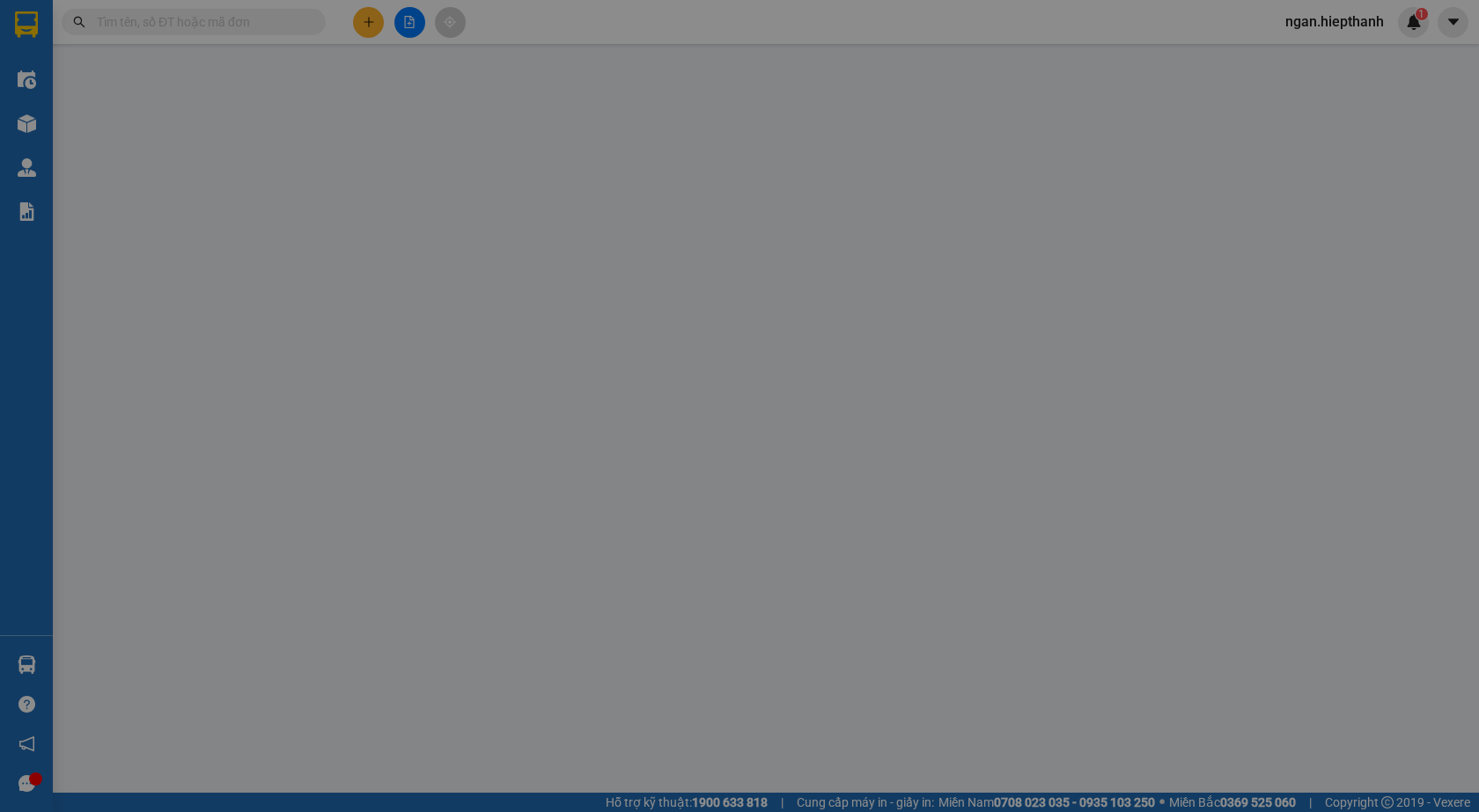
type input "0707070738"
type input "0944927927"
type input "1.000"
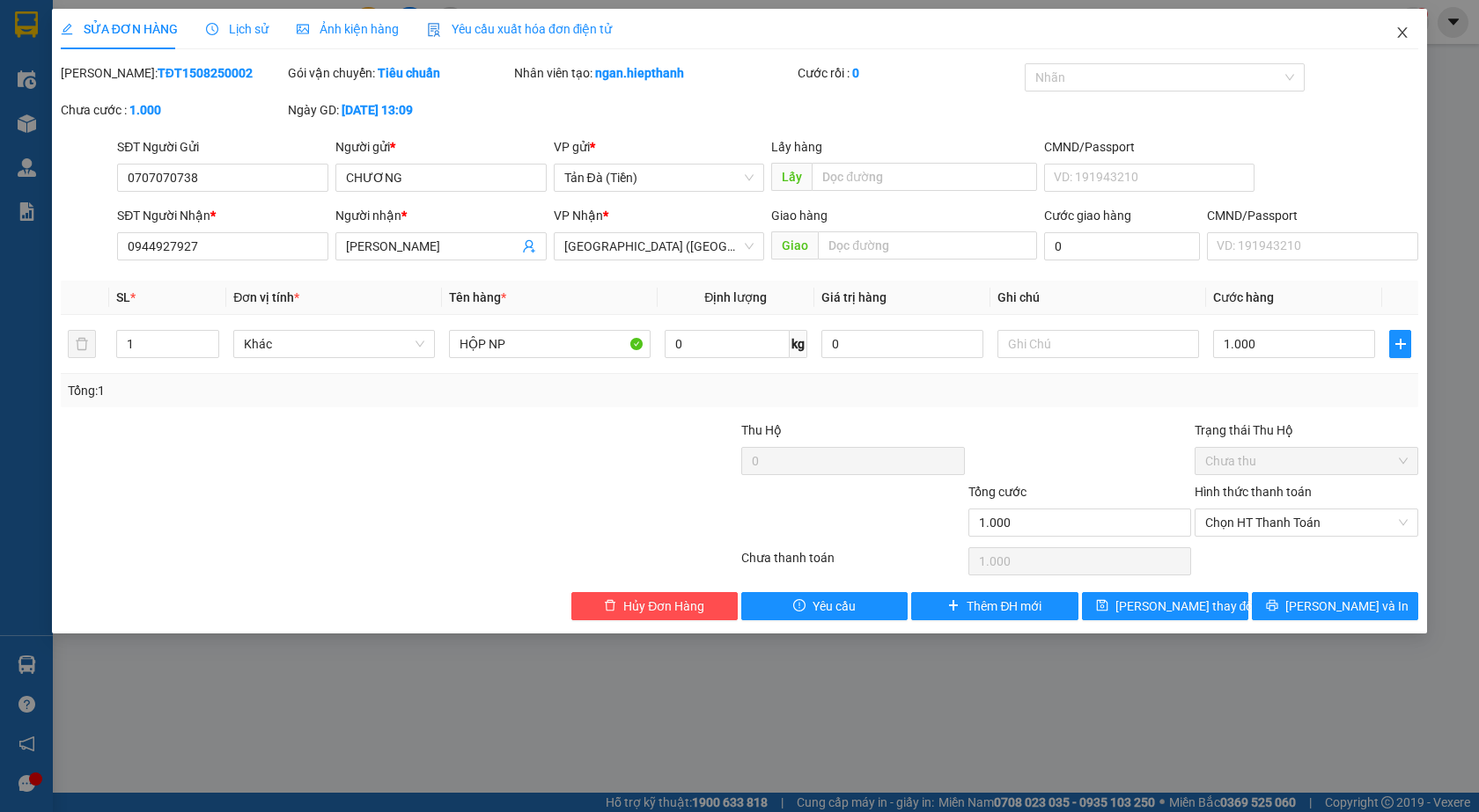
click at [1403, 25] on span "Close" at bounding box center [1402, 34] width 49 height 49
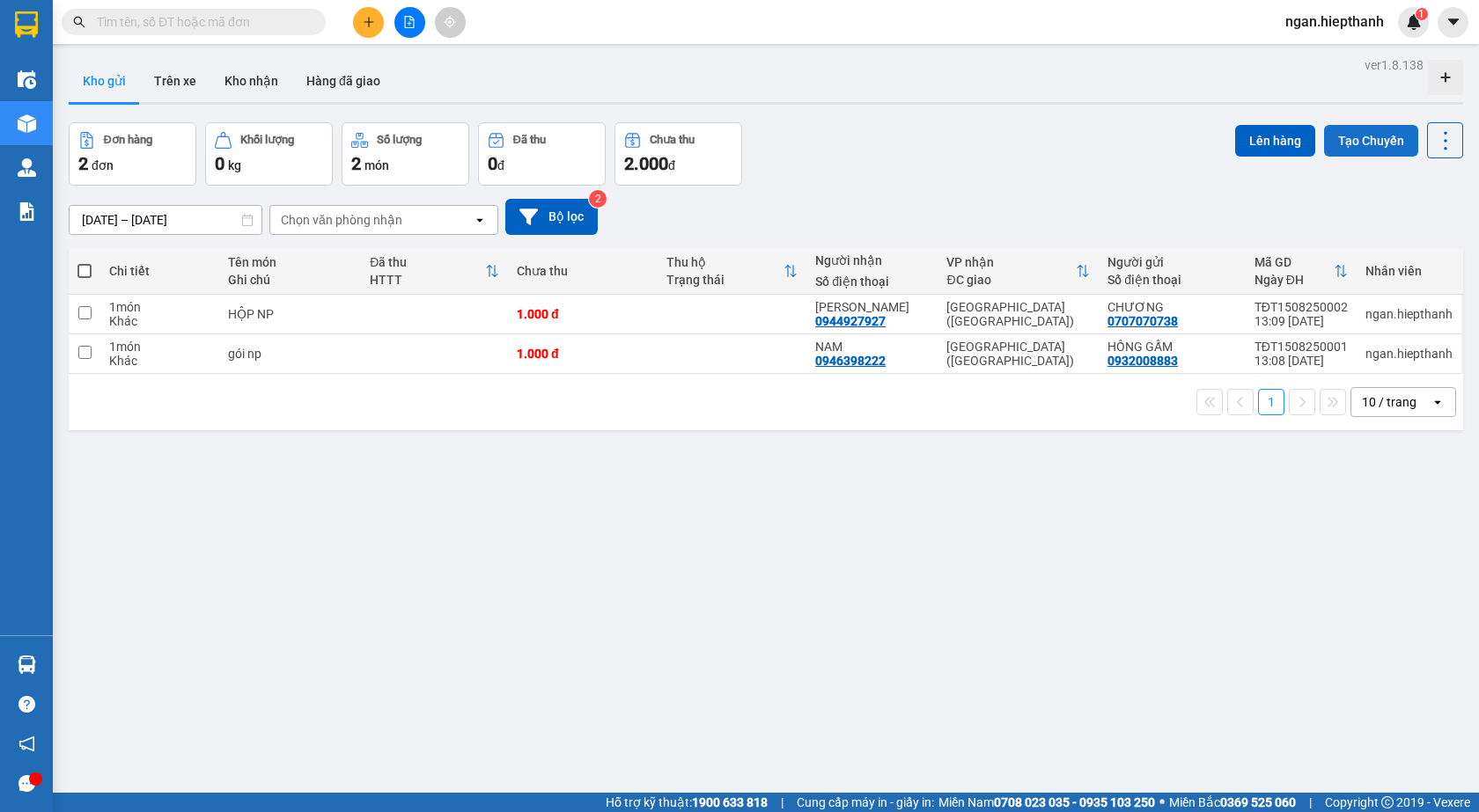
click at [1340, 142] on button "Tạo Chuyến" at bounding box center [1371, 140] width 95 height 32
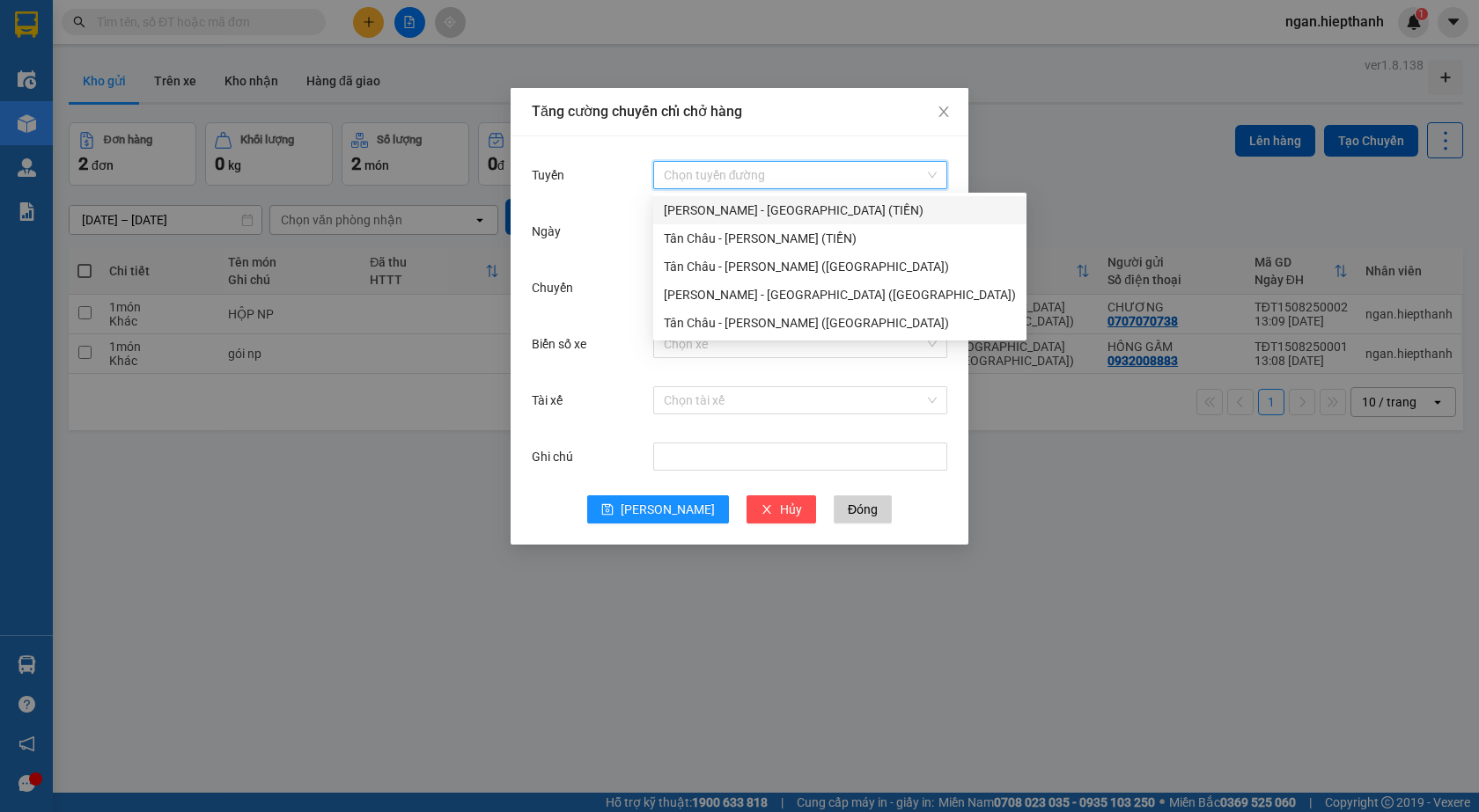
click at [675, 174] on input "Tuyến" at bounding box center [794, 175] width 260 height 26
click at [673, 217] on div "[PERSON_NAME] - [GEOGRAPHIC_DATA] (TIỀN)" at bounding box center [840, 210] width 352 height 19
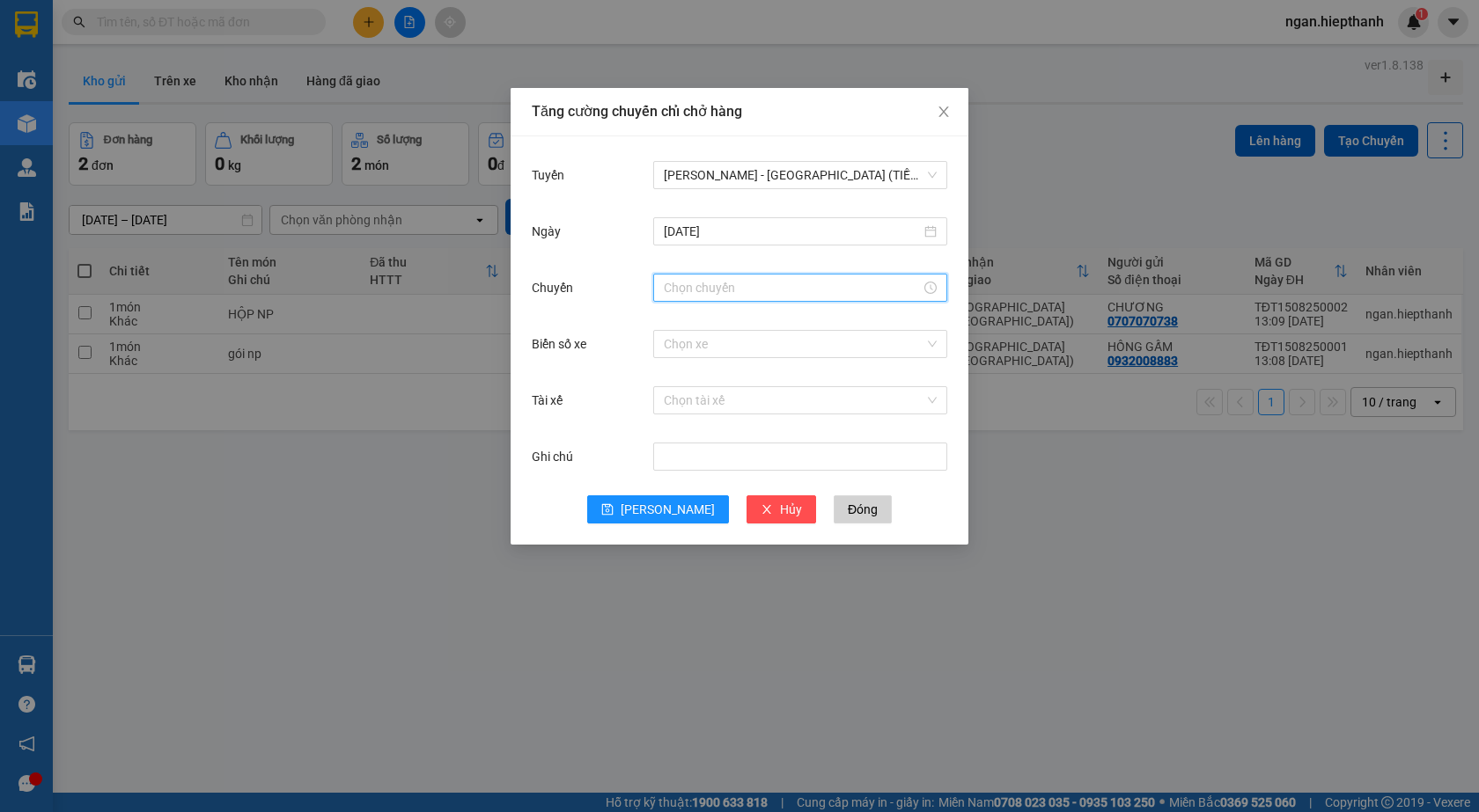
click at [668, 290] on input "Chuyến" at bounding box center [792, 287] width 257 height 19
click at [674, 466] on div "13" at bounding box center [678, 465] width 49 height 25
type input "13:00"
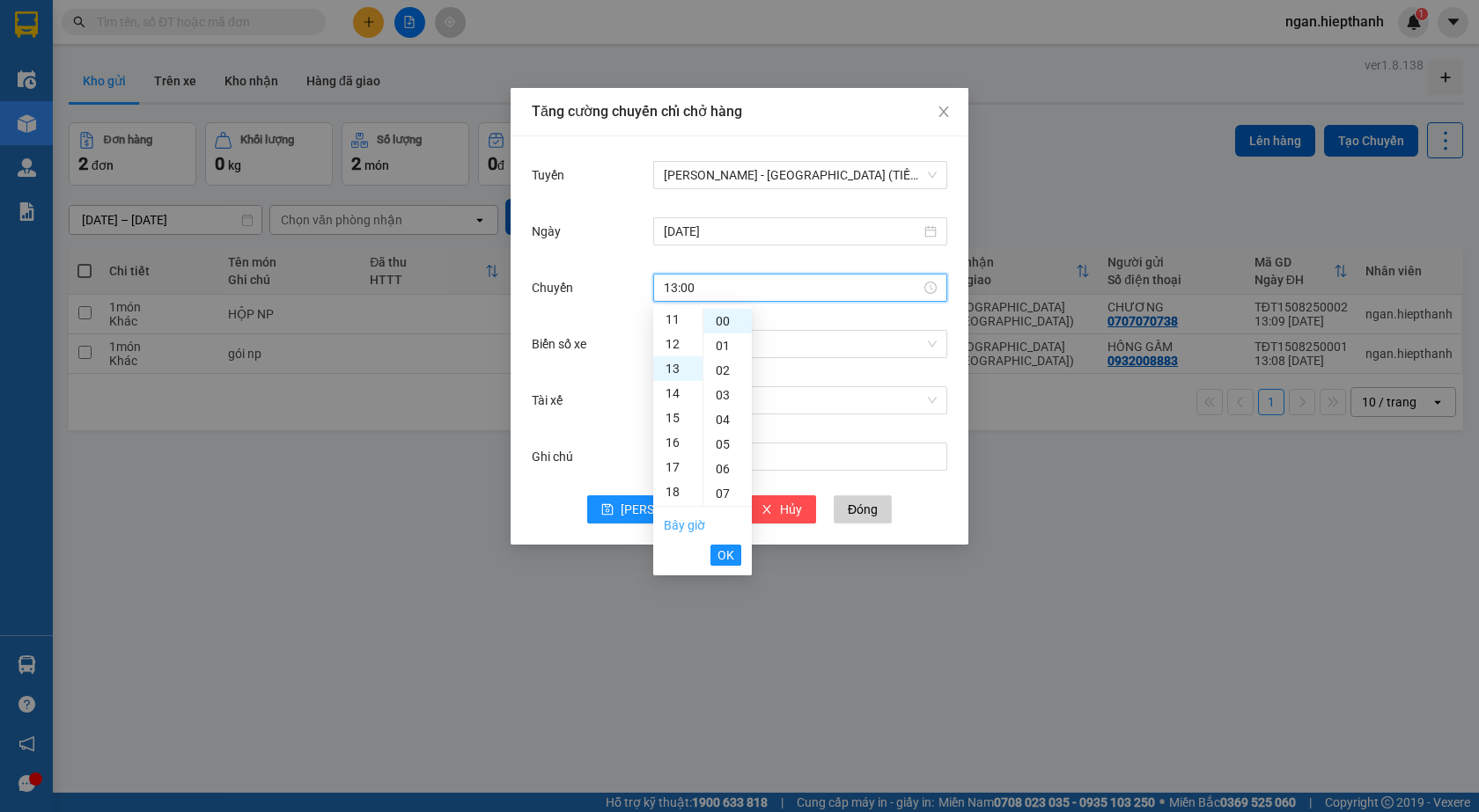
scroll to position [320, 0]
click at [735, 560] on button "OK" at bounding box center [726, 555] width 31 height 21
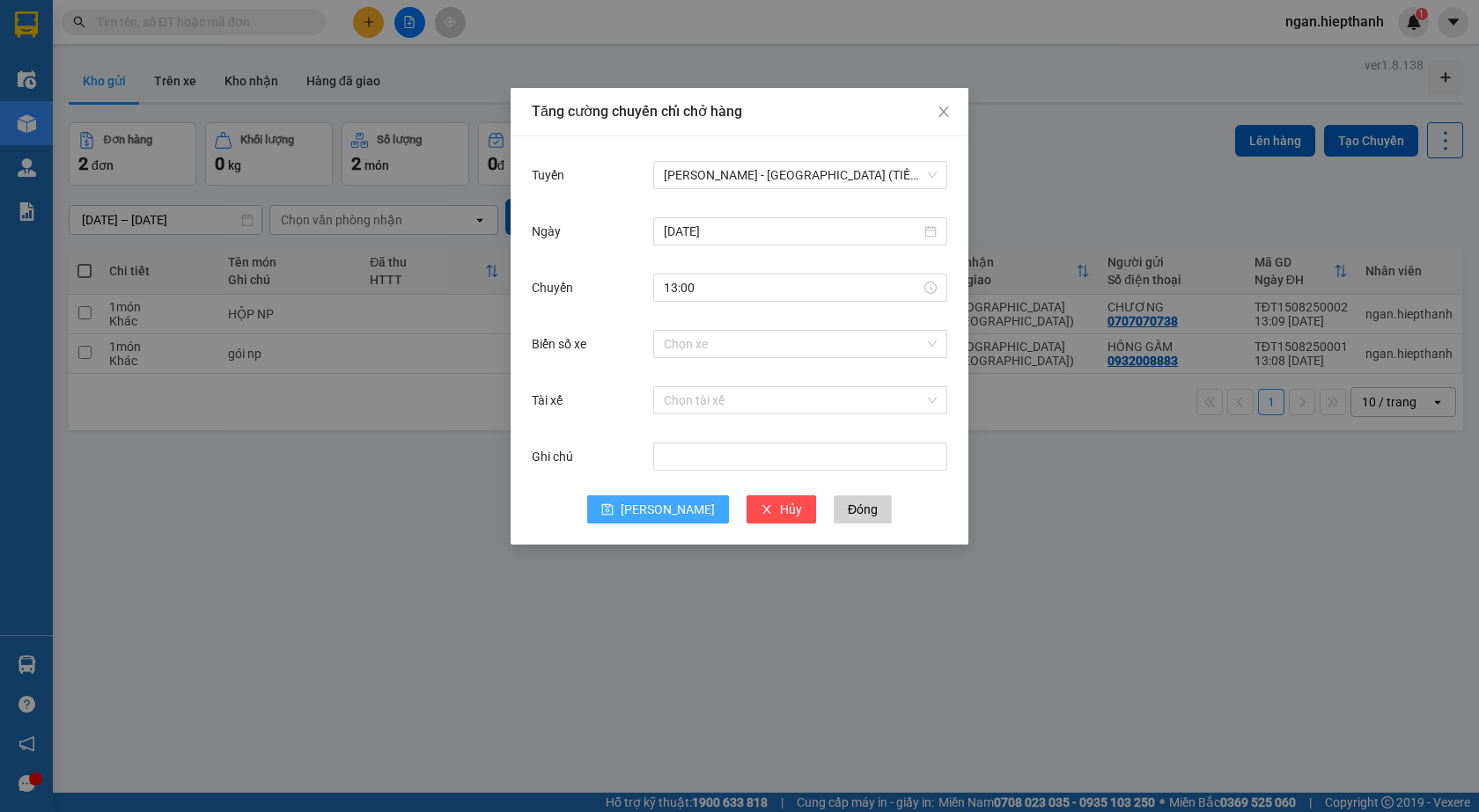
click at [667, 506] on span "[PERSON_NAME]" at bounding box center [668, 509] width 95 height 19
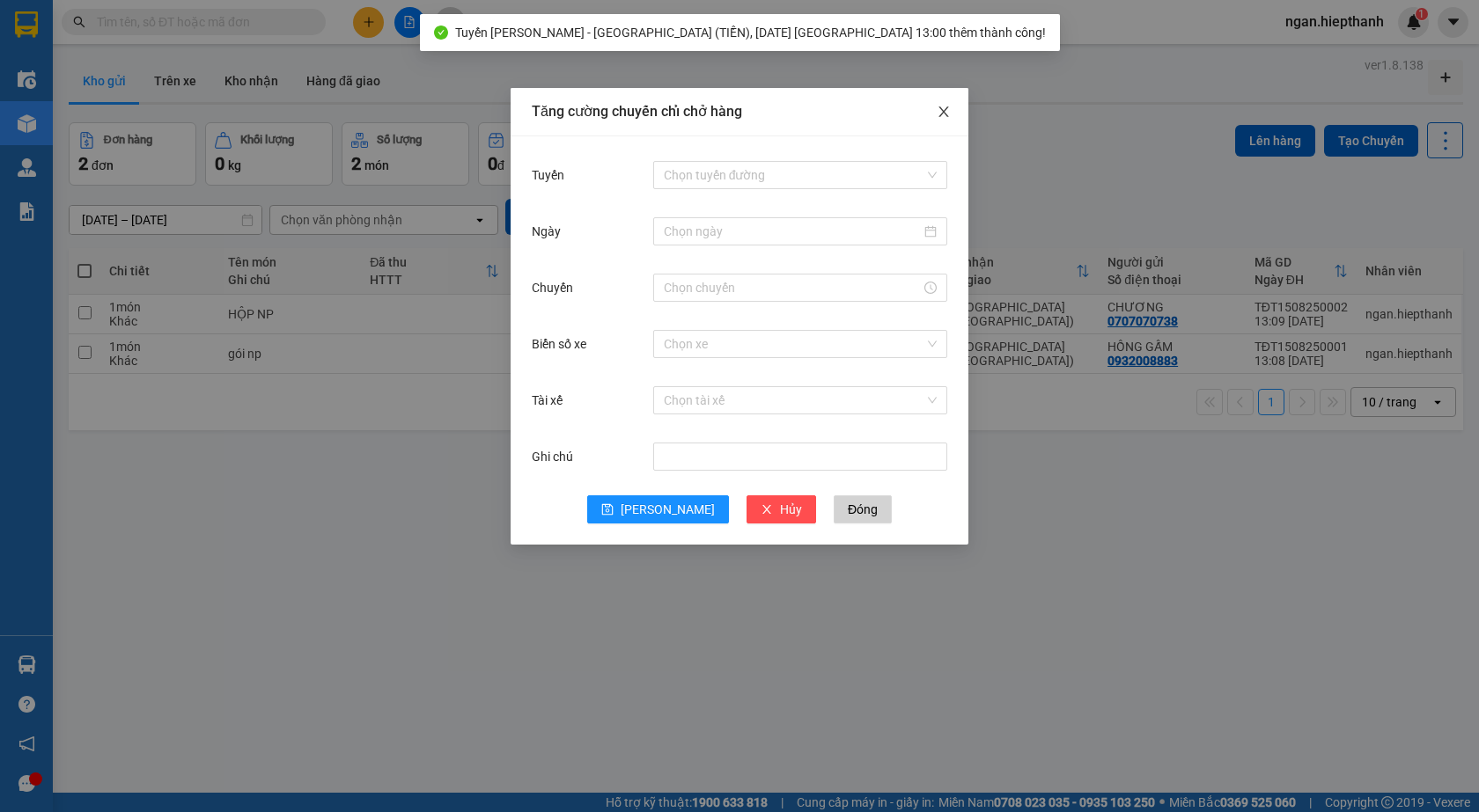
click at [944, 115] on icon "close" at bounding box center [942, 112] width 10 height 11
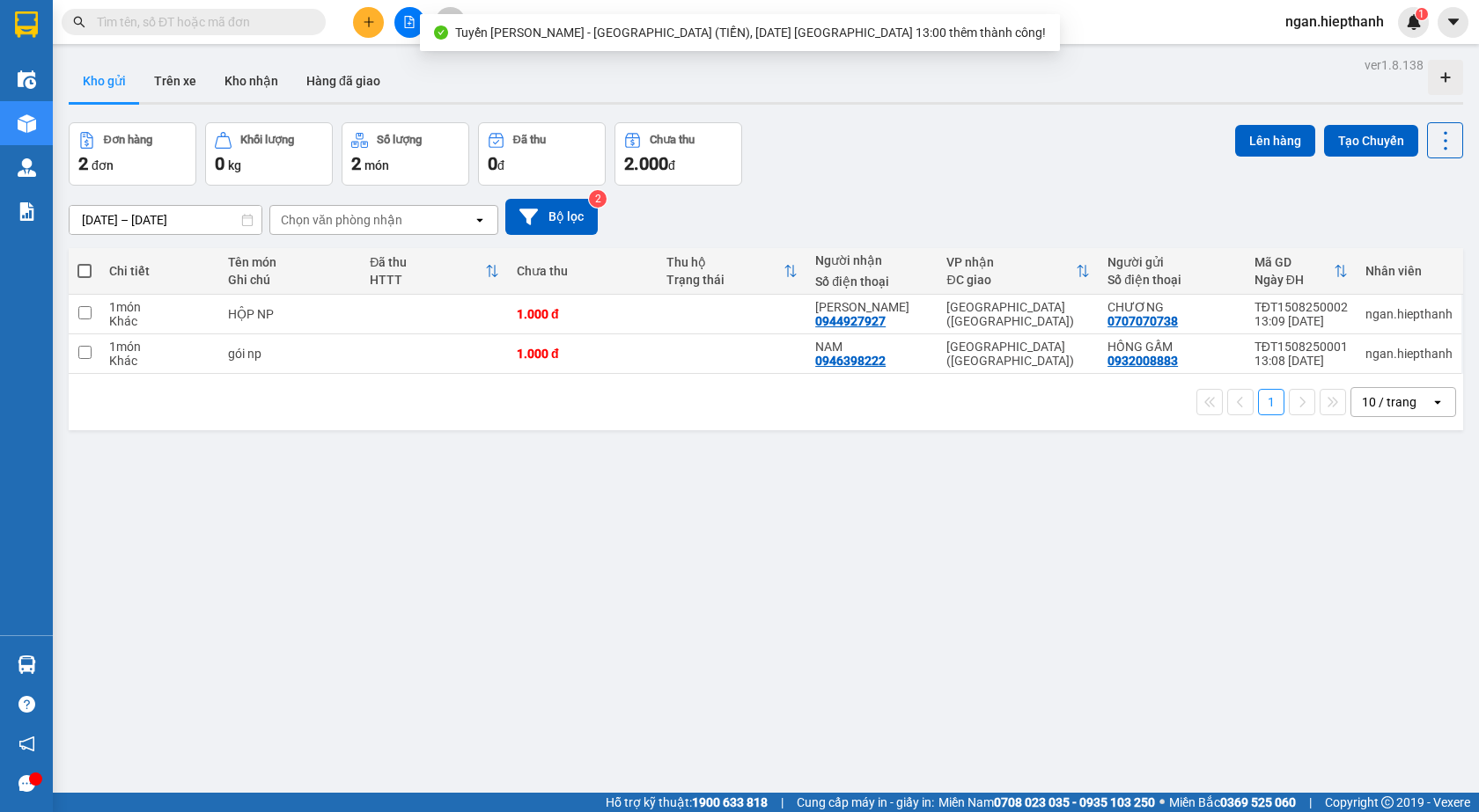
click at [76, 273] on th at bounding box center [84, 271] width 32 height 46
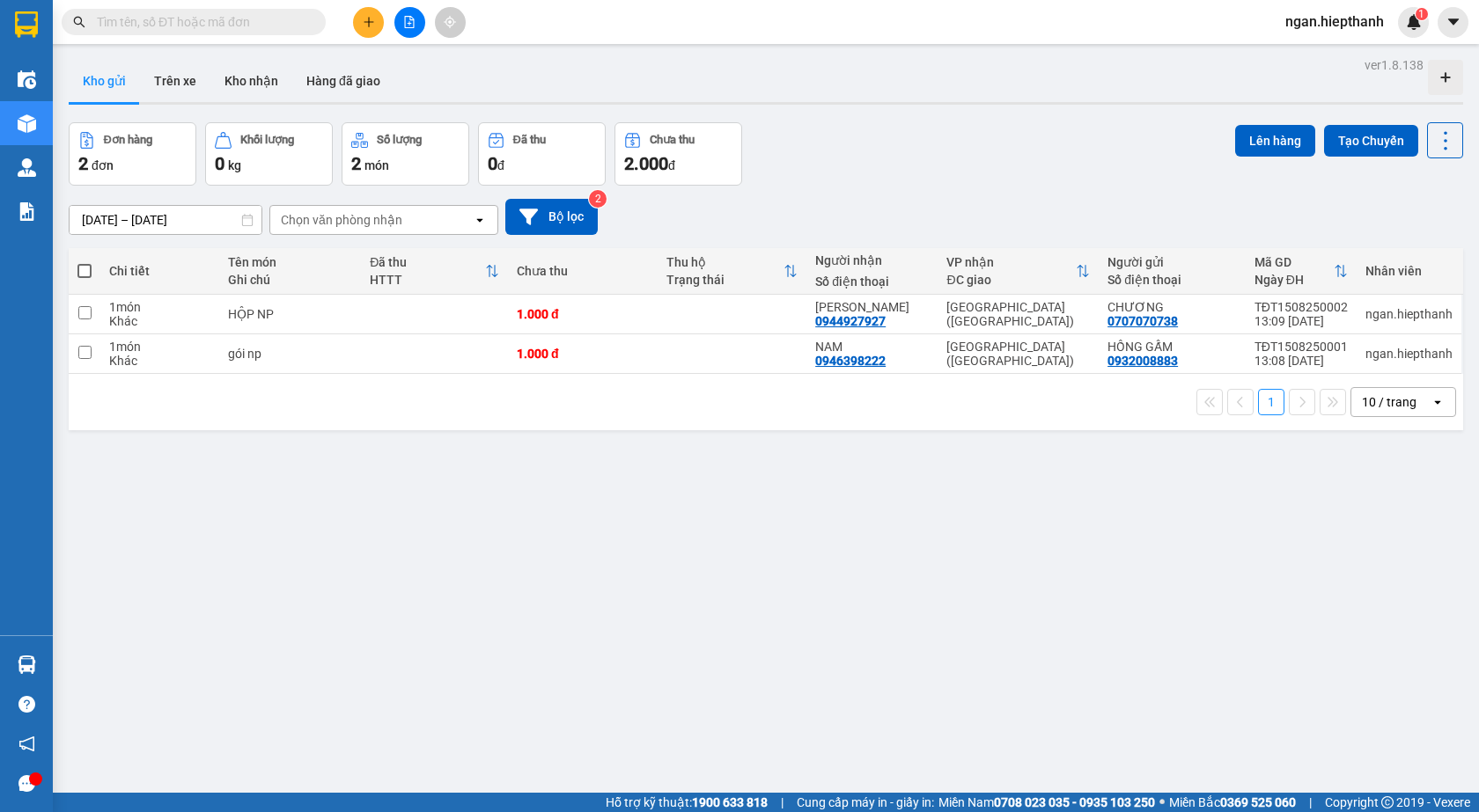
click at [85, 272] on span at bounding box center [84, 270] width 14 height 14
click at [85, 262] on input "checkbox" at bounding box center [85, 262] width 0 height 0
checkbox input "true"
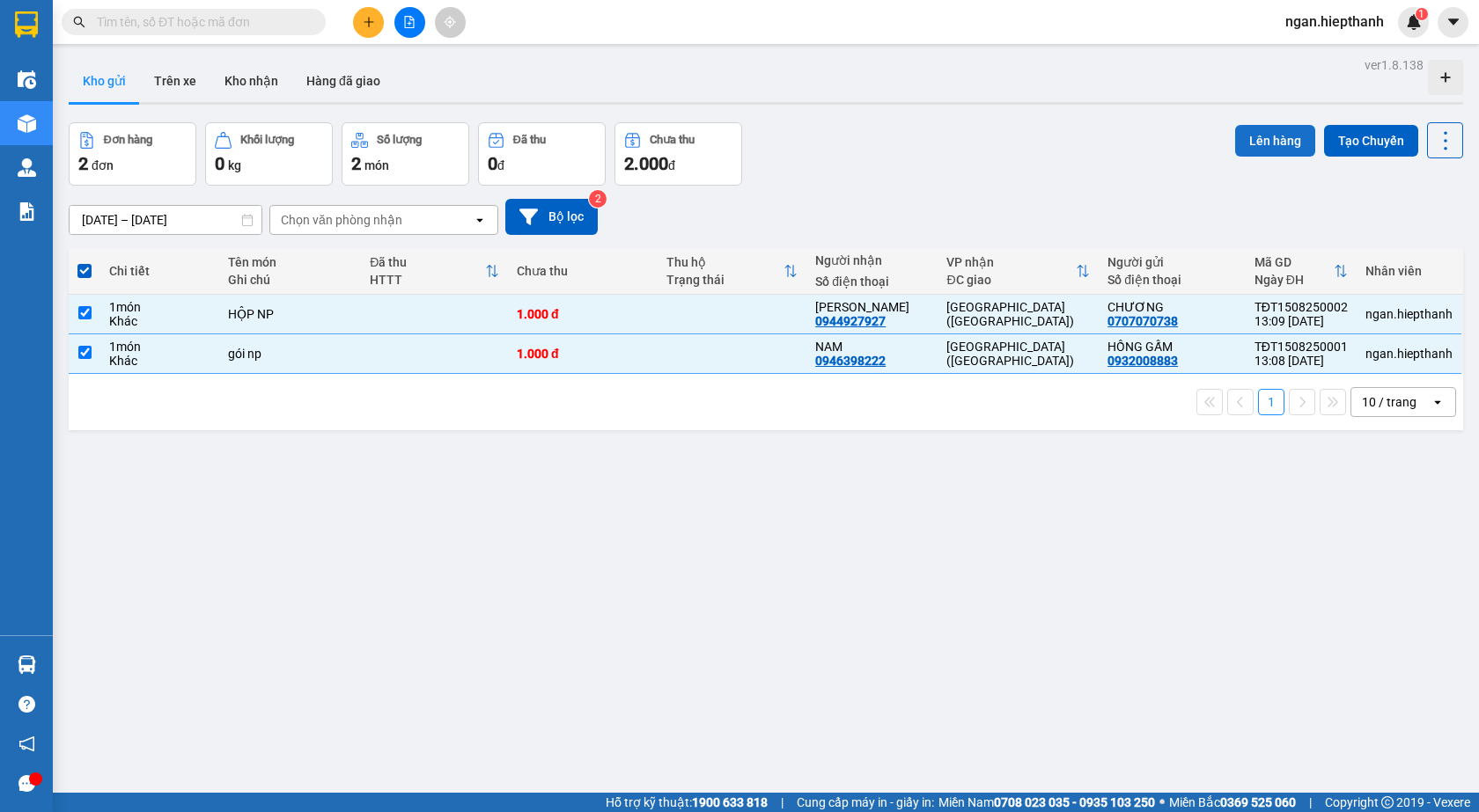
click at [1261, 135] on button "Lên hàng" at bounding box center [1275, 140] width 80 height 32
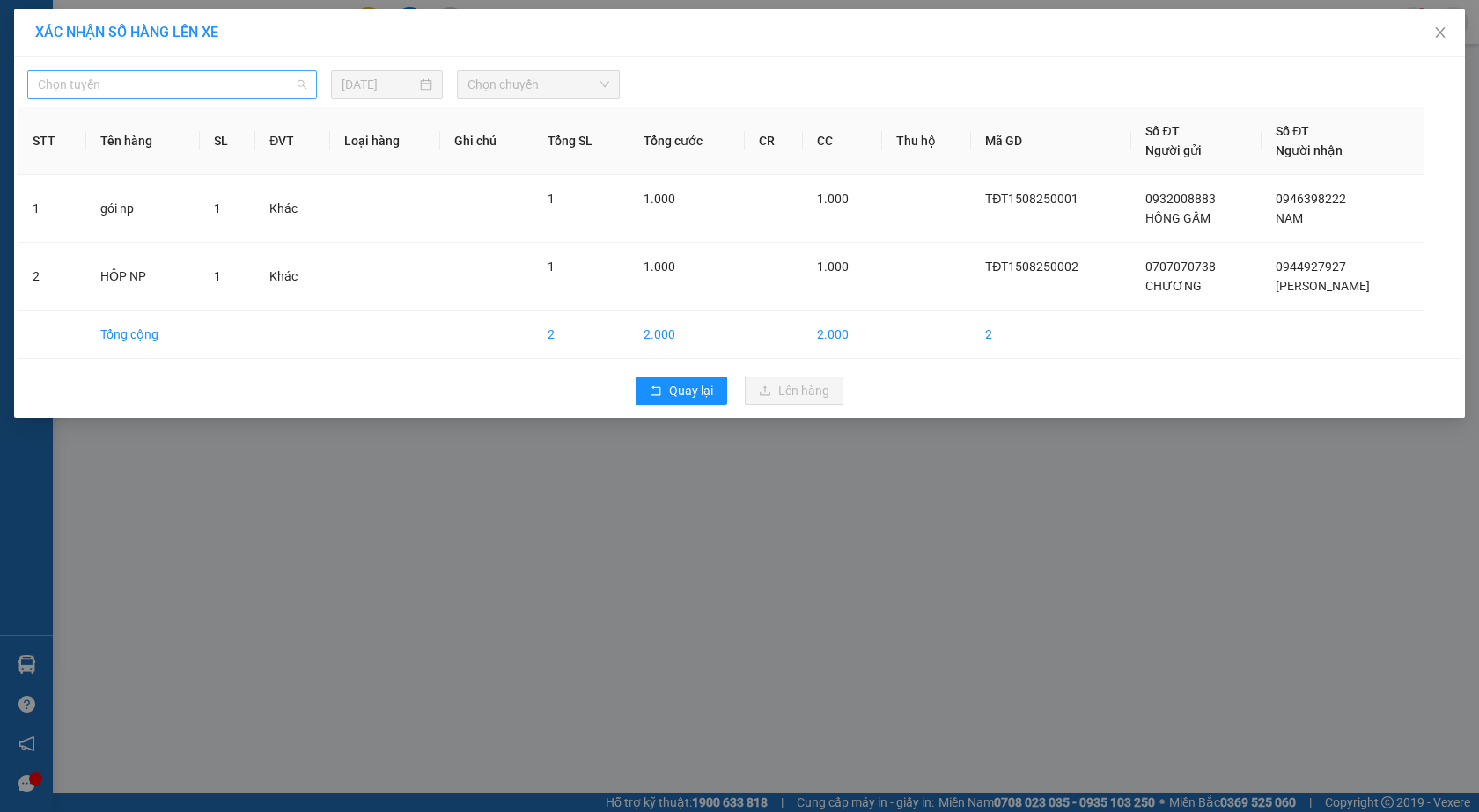
drag, startPoint x: 246, startPoint y: 71, endPoint x: 157, endPoint y: 88, distance: 90.6
click at [236, 71] on span "Chọn tuyến" at bounding box center [172, 84] width 268 height 26
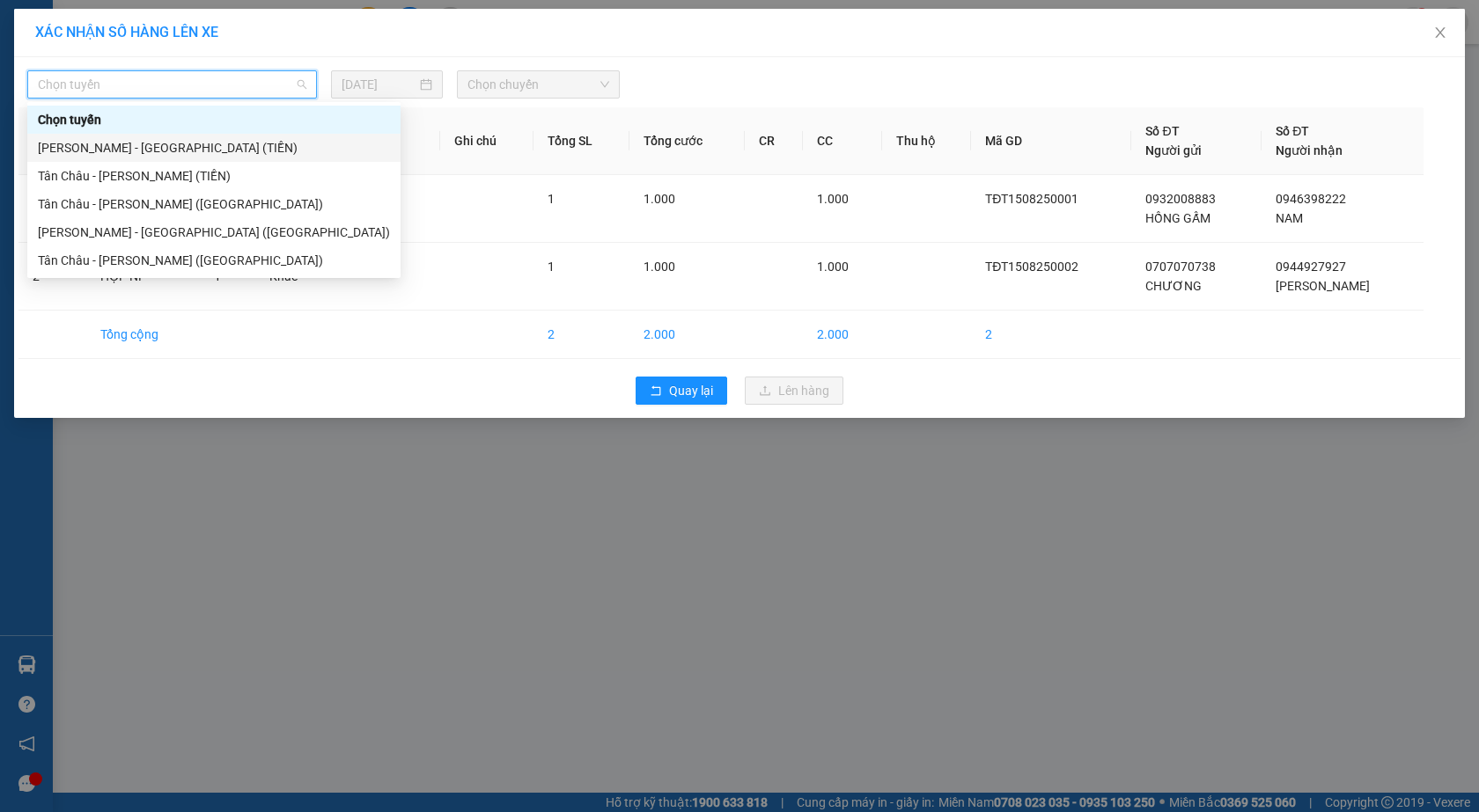
click at [75, 145] on div "[PERSON_NAME] - [GEOGRAPHIC_DATA] (TIỀN)" at bounding box center [214, 147] width 352 height 19
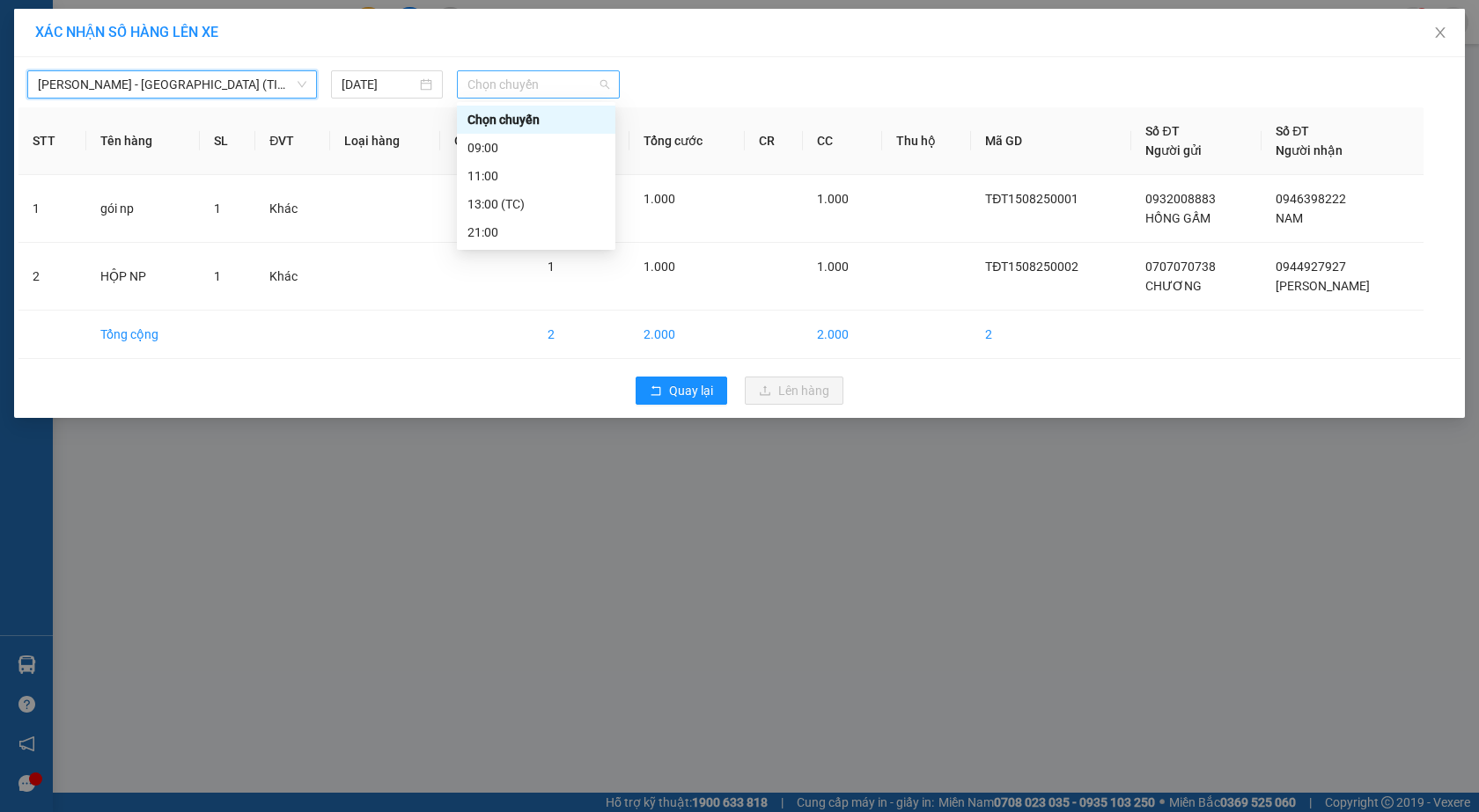
click at [523, 88] on span "Chọn chuyến" at bounding box center [538, 84] width 142 height 26
click at [508, 201] on div "13:00 (TC)" at bounding box center [536, 204] width 137 height 19
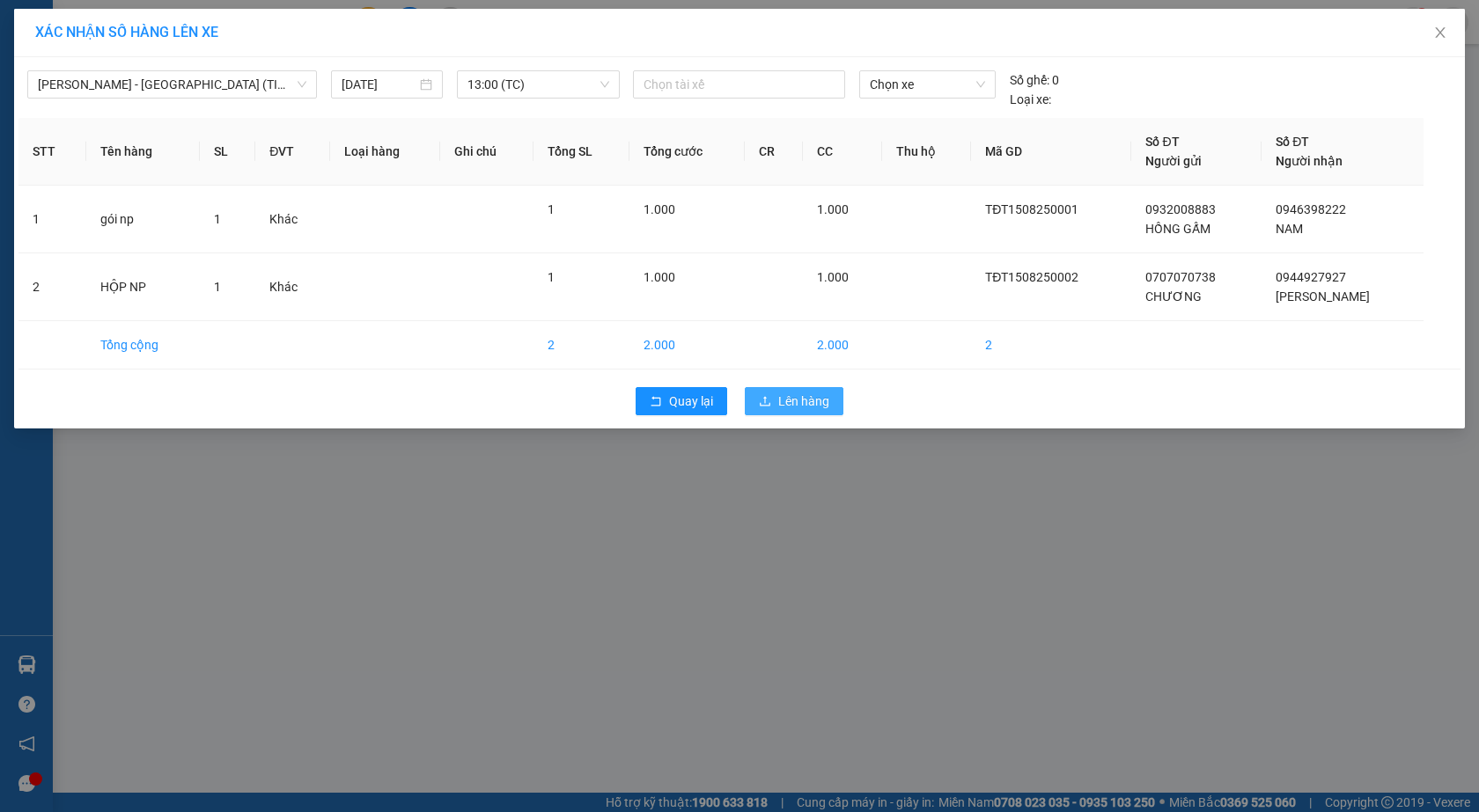
click at [786, 393] on span "Lên hàng" at bounding box center [803, 401] width 51 height 19
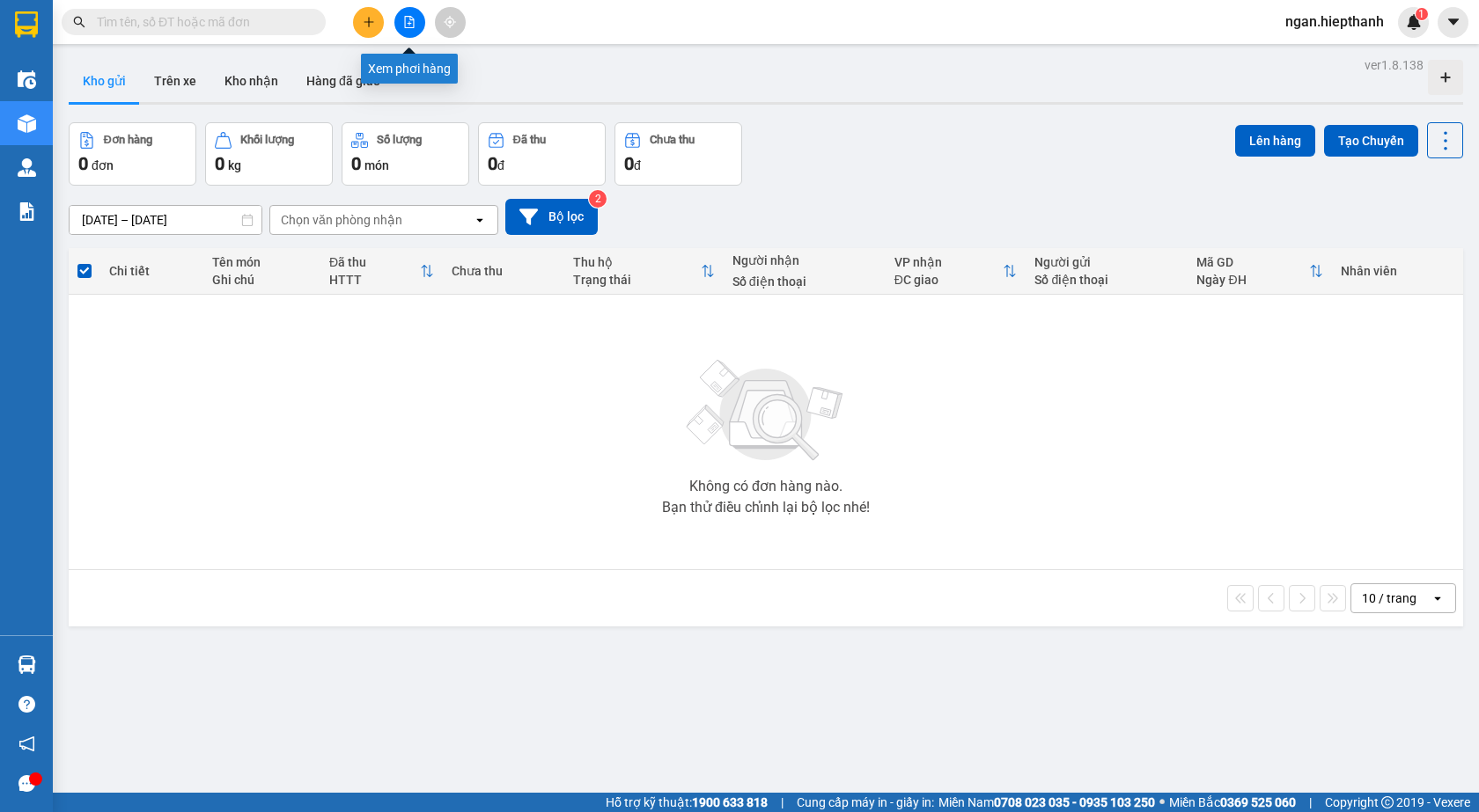
click at [406, 31] on button at bounding box center [409, 23] width 31 height 31
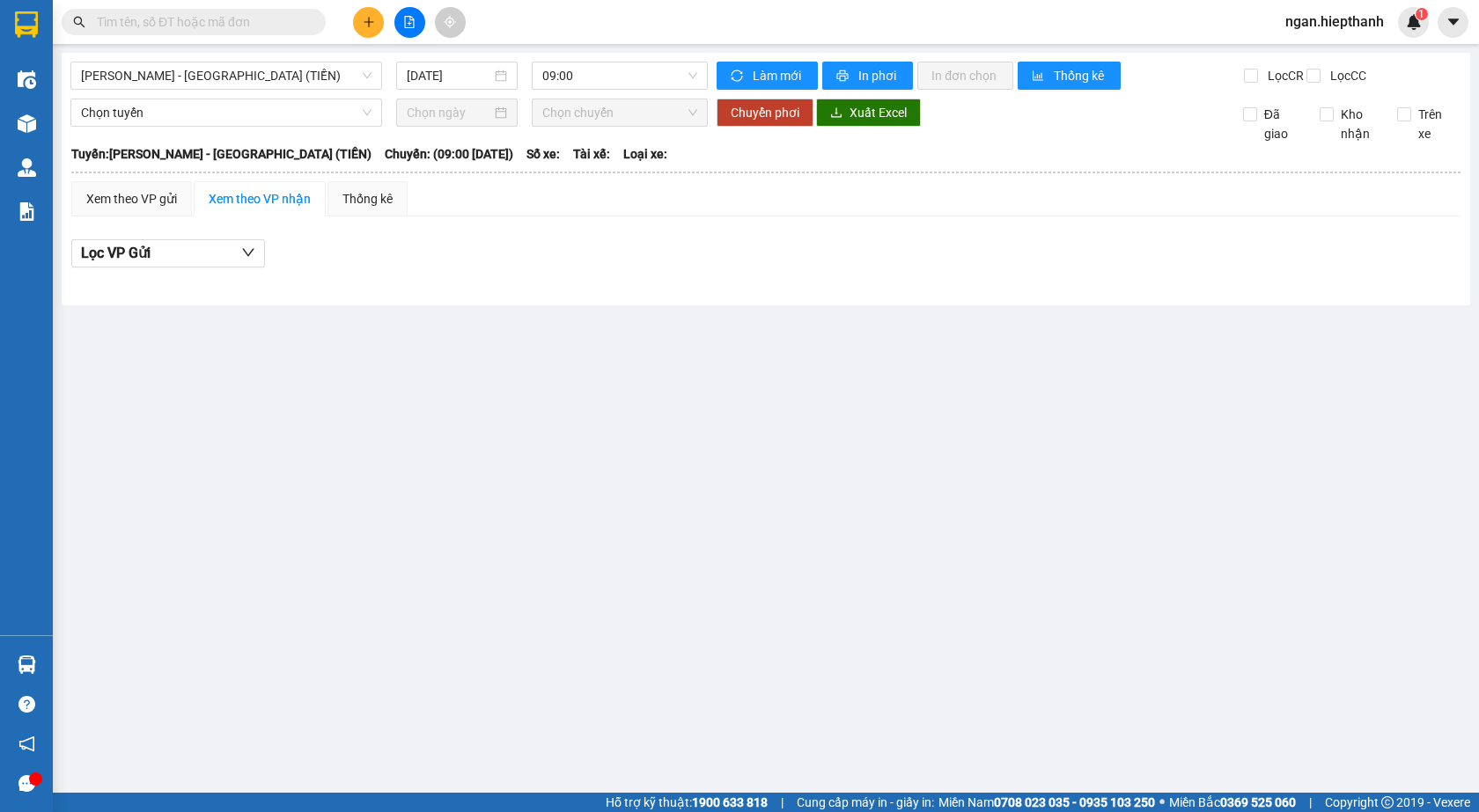
click at [584, 73] on span "09:00" at bounding box center [619, 75] width 155 height 26
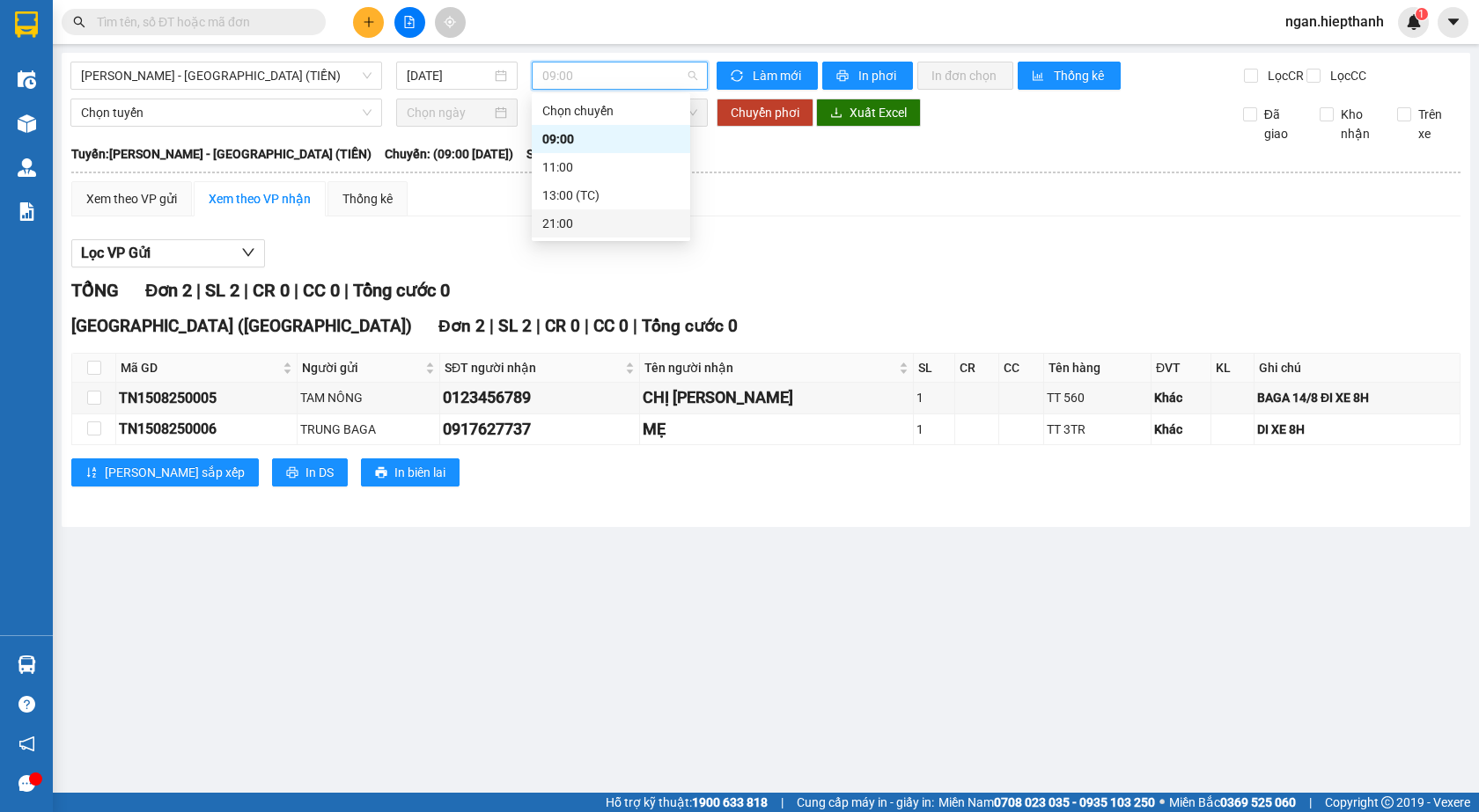
click at [588, 226] on div "21:00" at bounding box center [610, 223] width 137 height 19
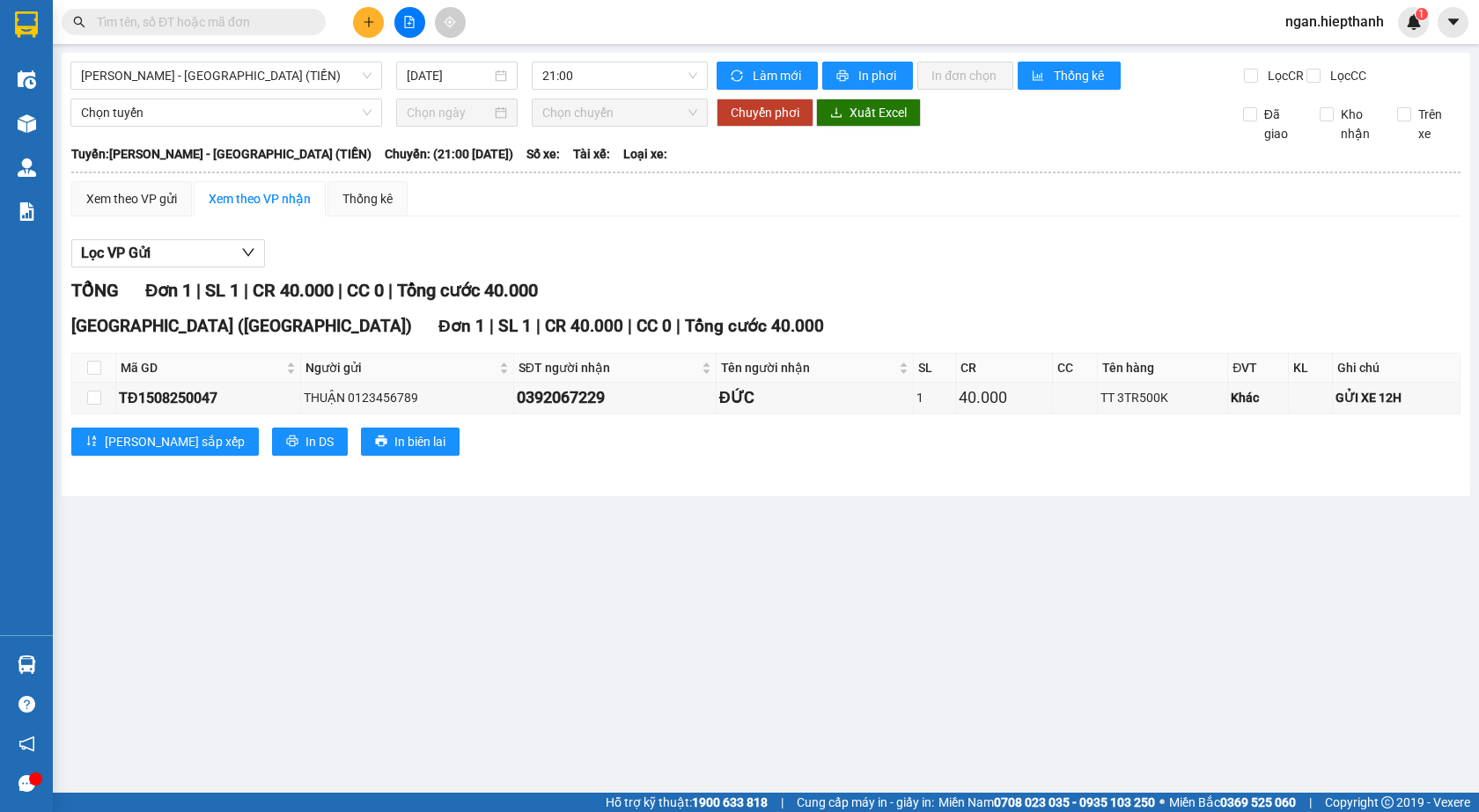
click at [242, 208] on div "Xem theo VP nhận" at bounding box center [259, 198] width 102 height 19
click at [158, 208] on div "Xem theo VP gửi" at bounding box center [132, 198] width 91 height 19
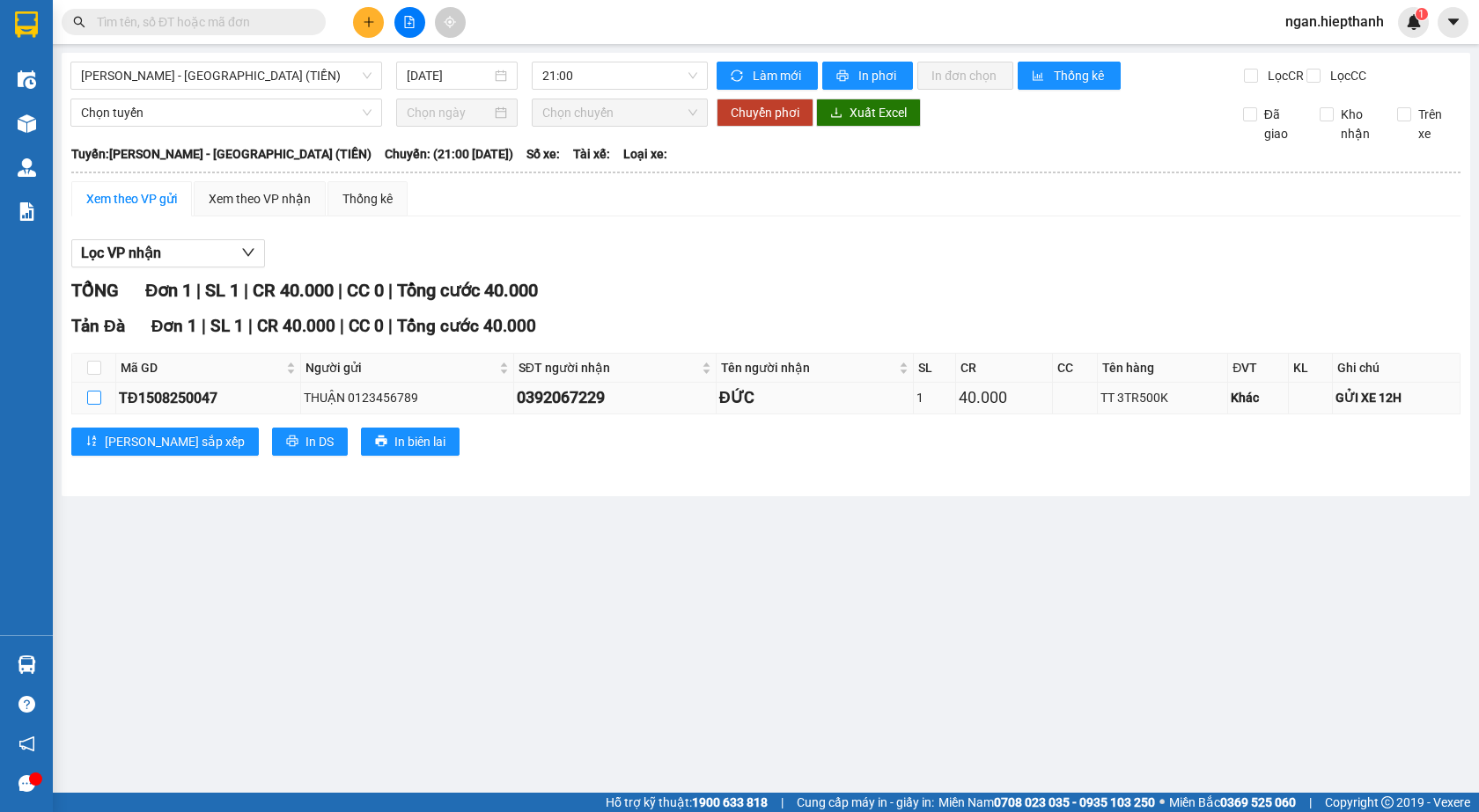
click at [87, 405] on input "checkbox" at bounding box center [94, 397] width 14 height 14
checkbox input "true"
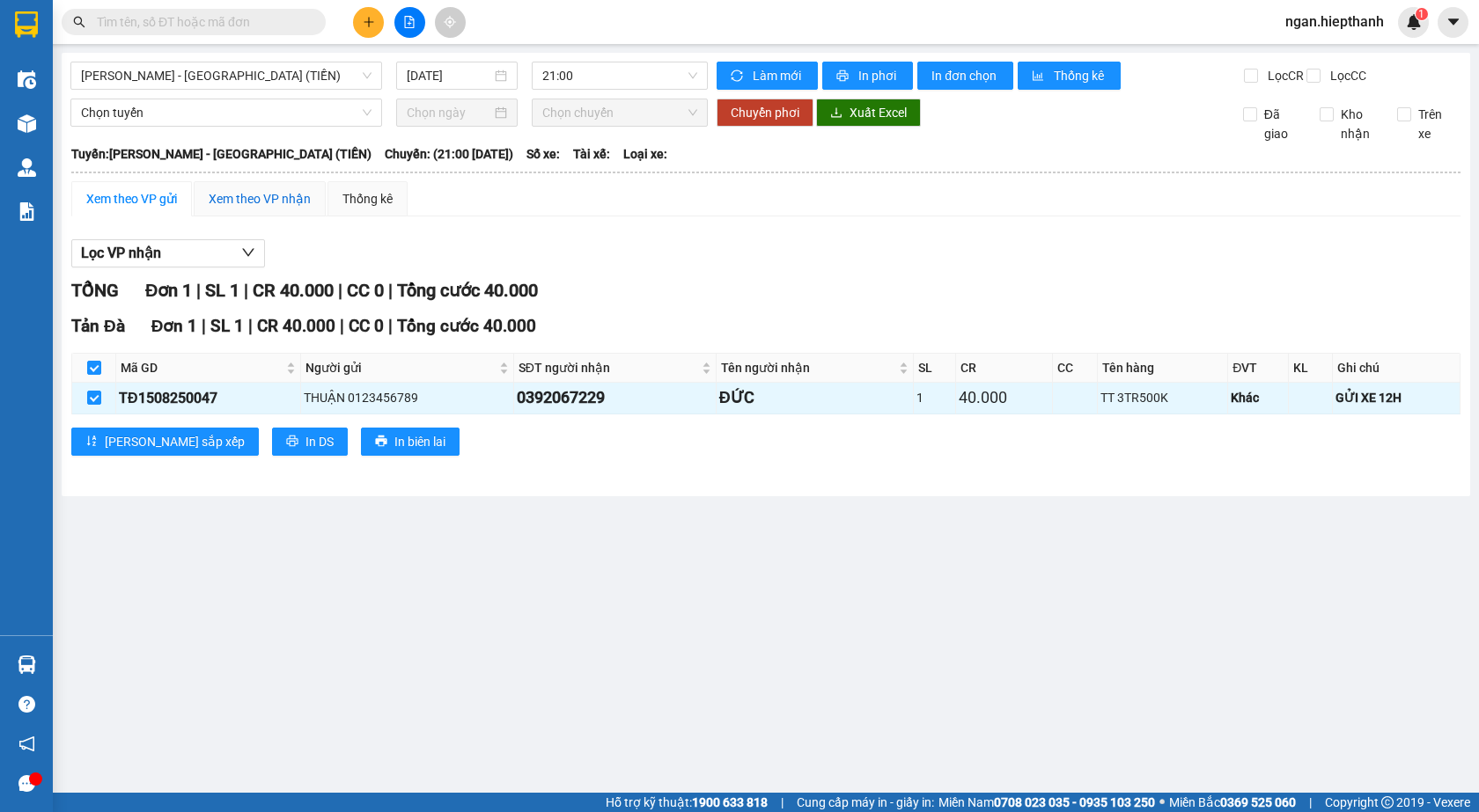
click at [236, 208] on div "Xem theo VP nhận" at bounding box center [259, 198] width 102 height 19
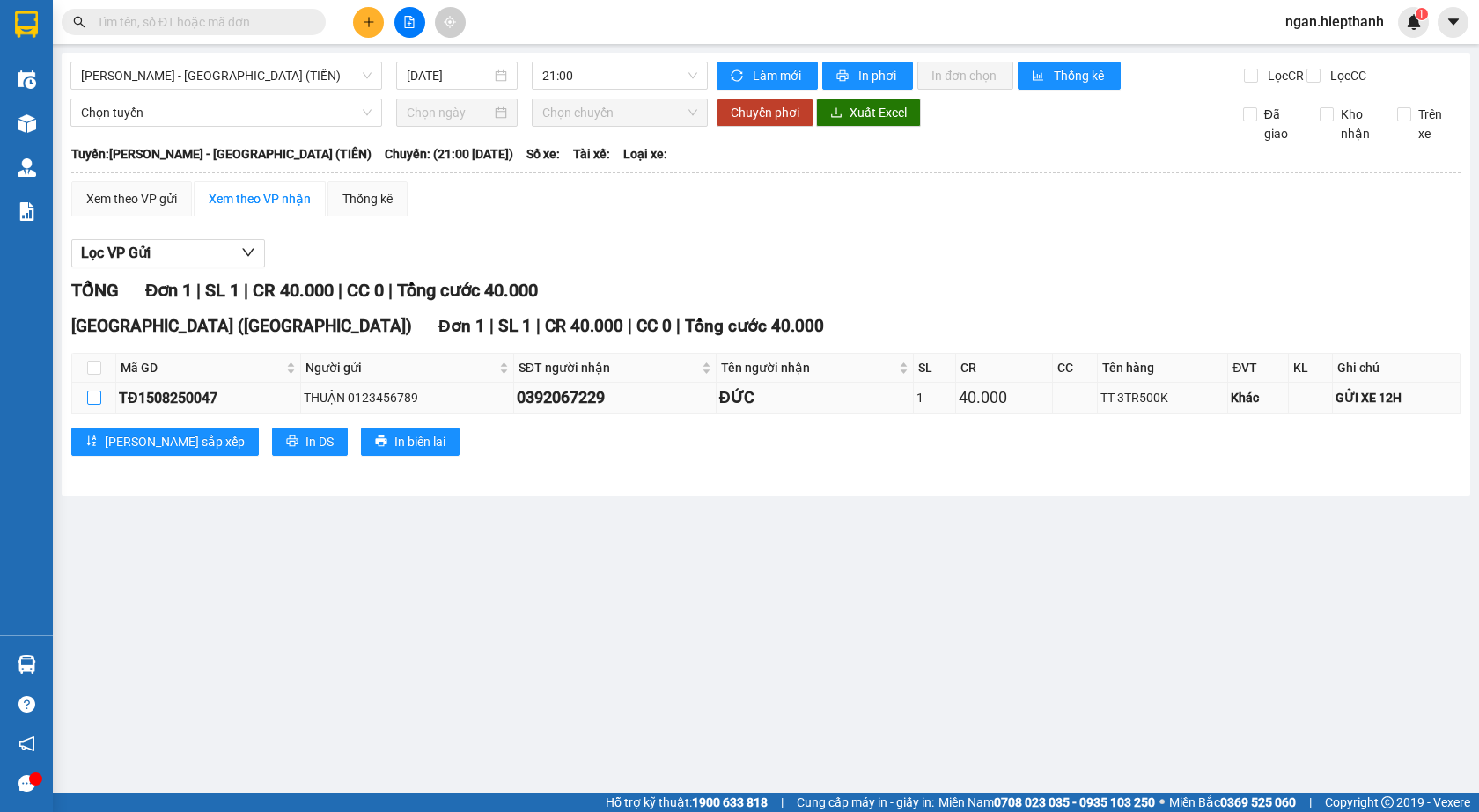
click at [96, 405] on input "checkbox" at bounding box center [94, 397] width 14 height 14
checkbox input "true"
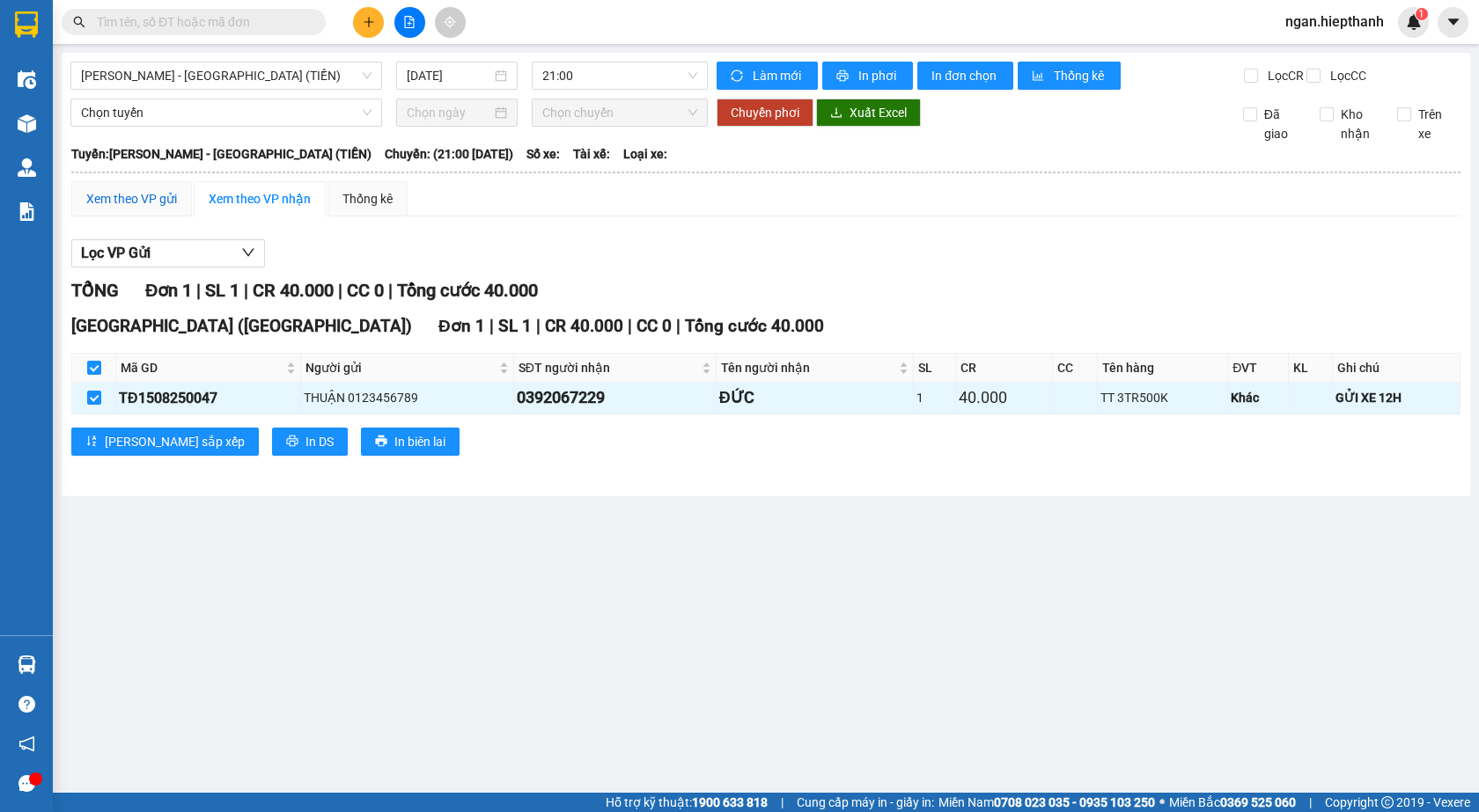
click at [156, 208] on div "Xem theo VP gửi" at bounding box center [132, 198] width 91 height 19
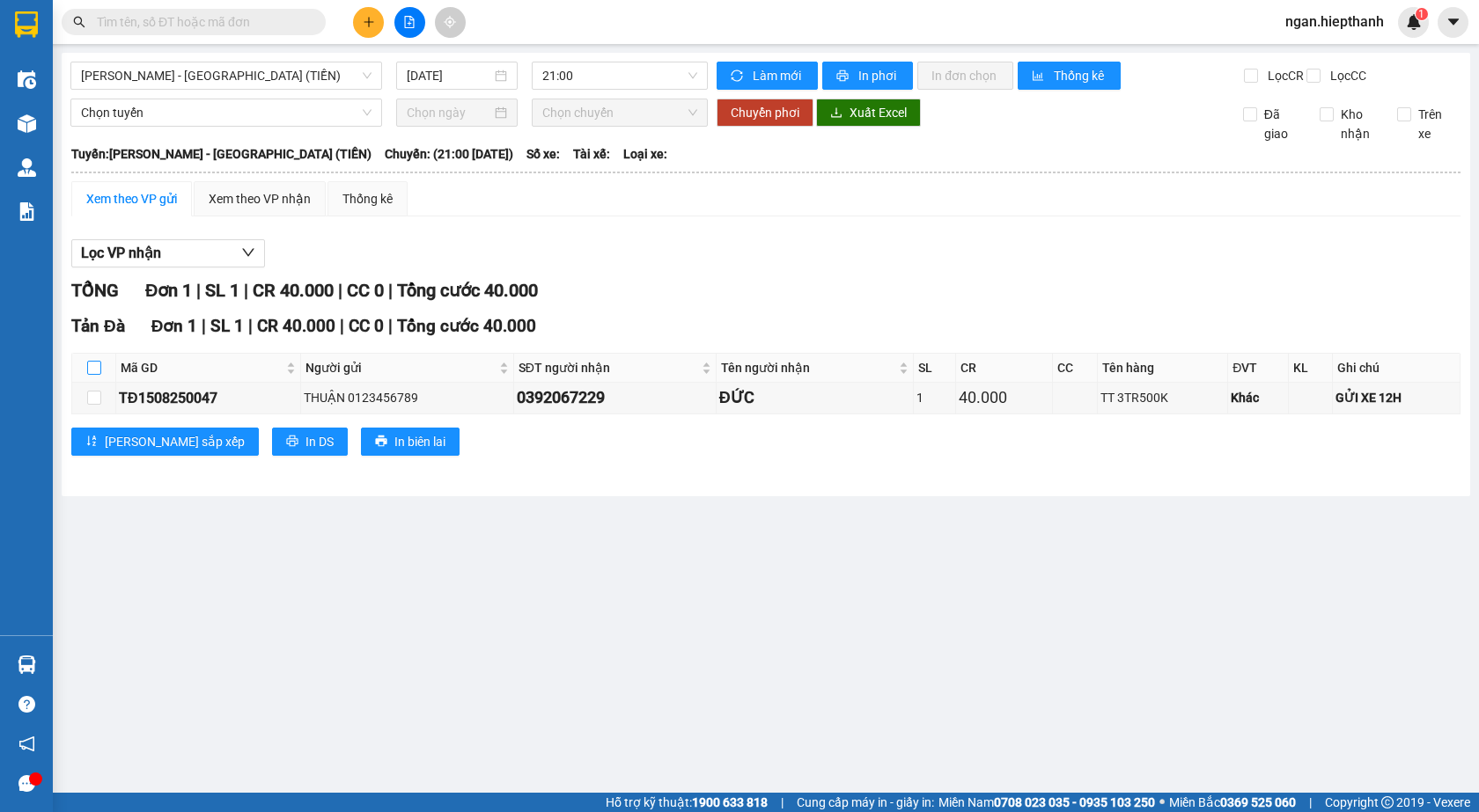
click at [96, 375] on input "checkbox" at bounding box center [94, 367] width 14 height 14
checkbox input "true"
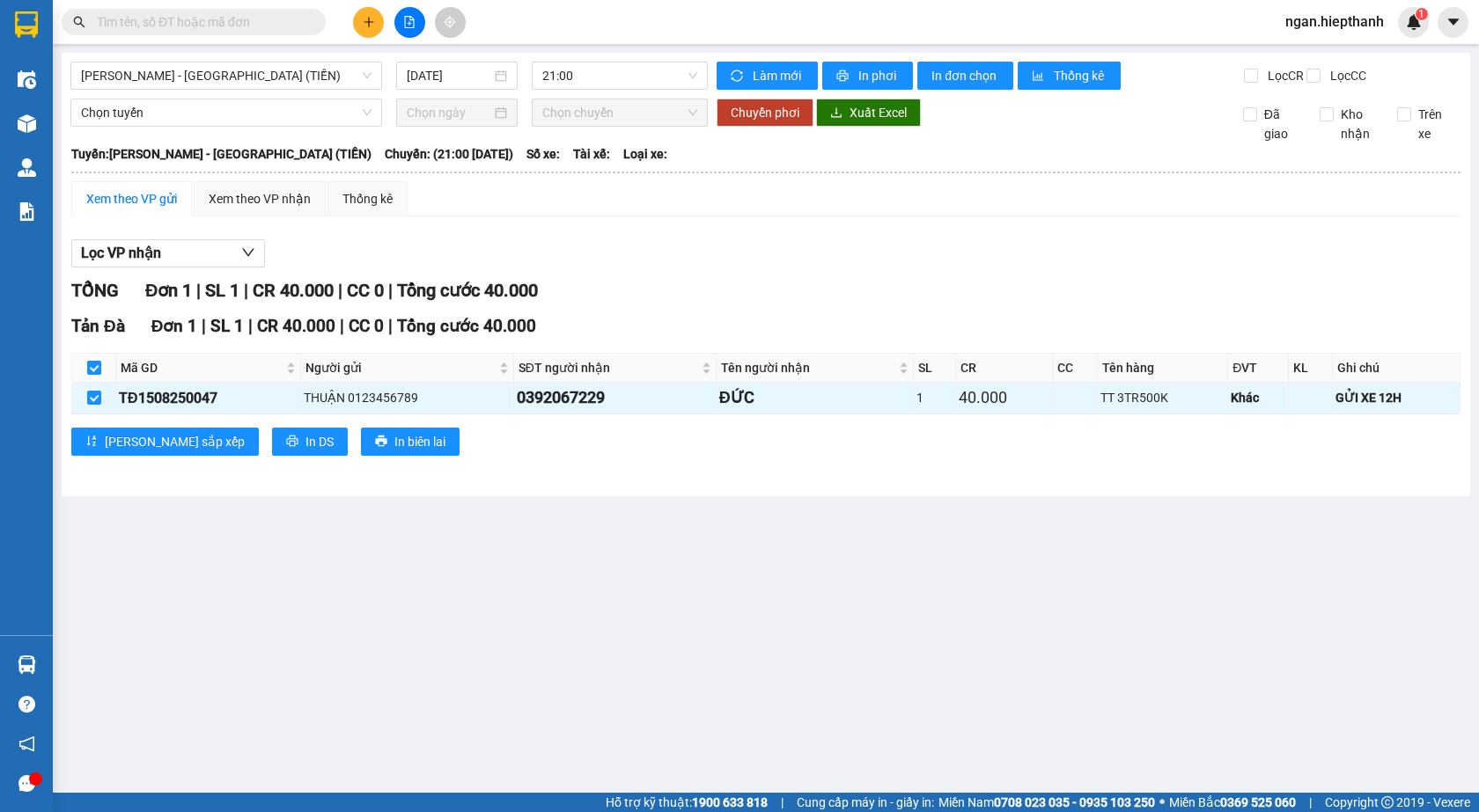
click at [96, 375] on input "checkbox" at bounding box center [94, 367] width 14 height 14
checkbox input "false"
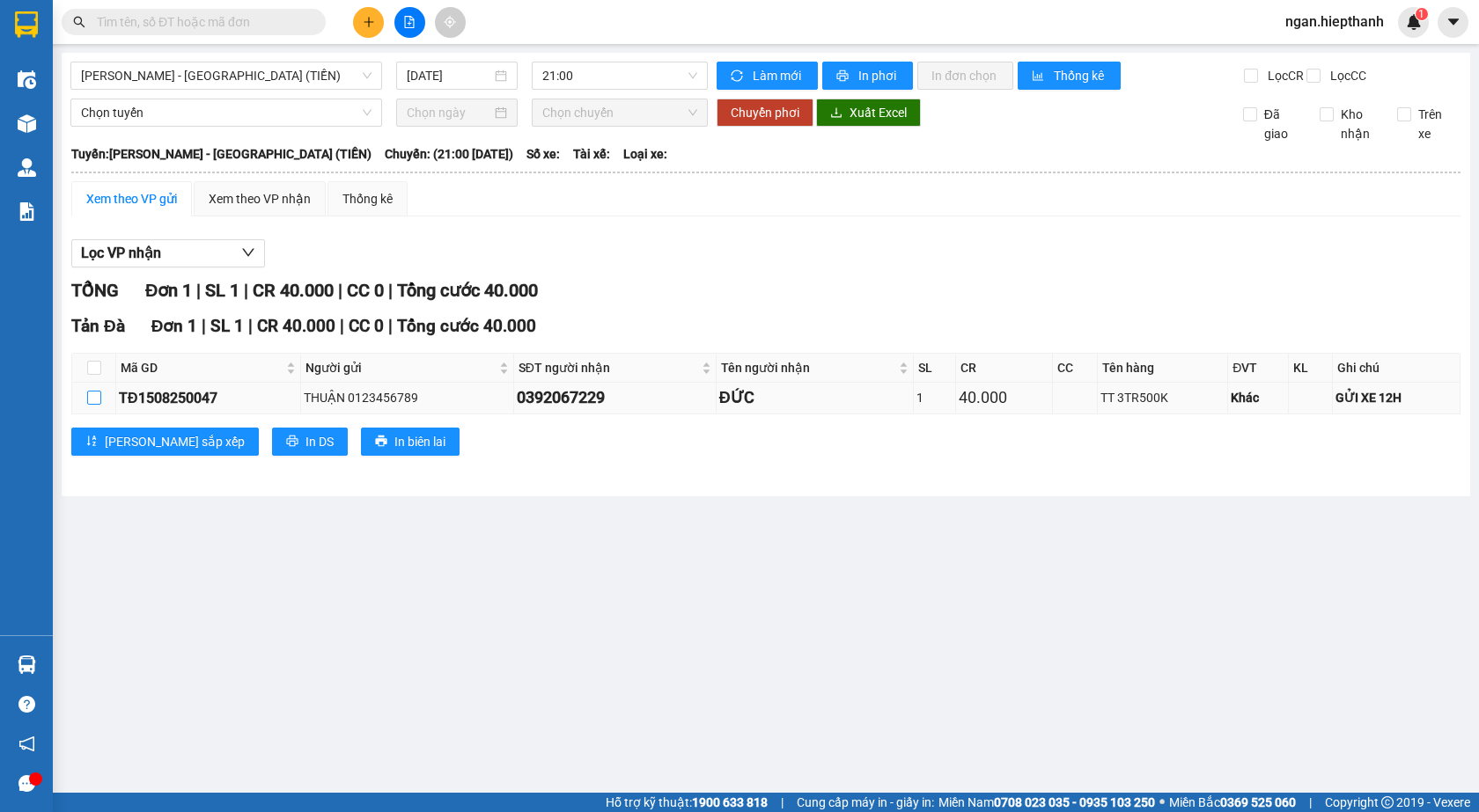
click at [95, 405] on input "checkbox" at bounding box center [94, 397] width 14 height 14
checkbox input "true"
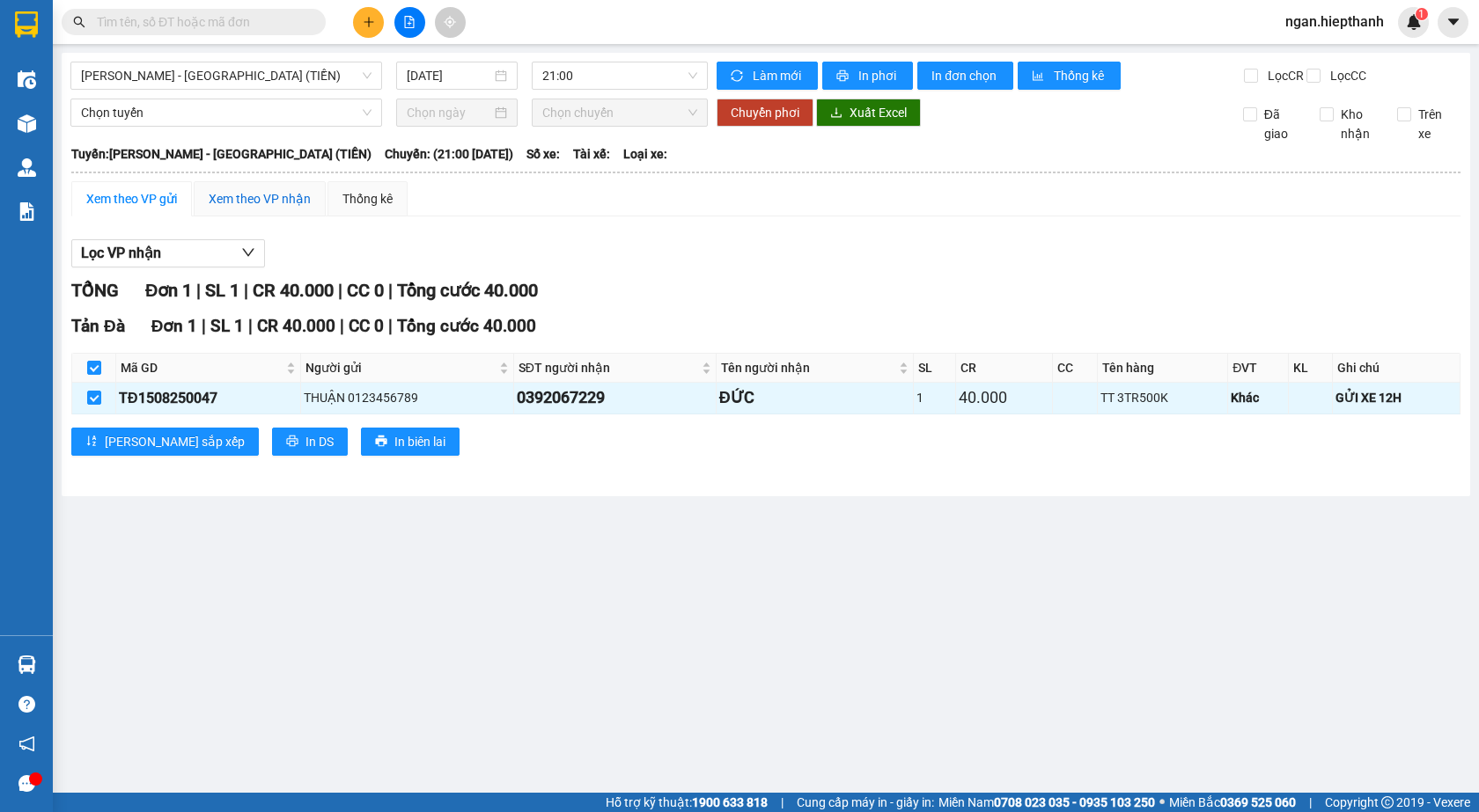
click at [241, 208] on div "Xem theo VP nhận" at bounding box center [259, 198] width 102 height 19
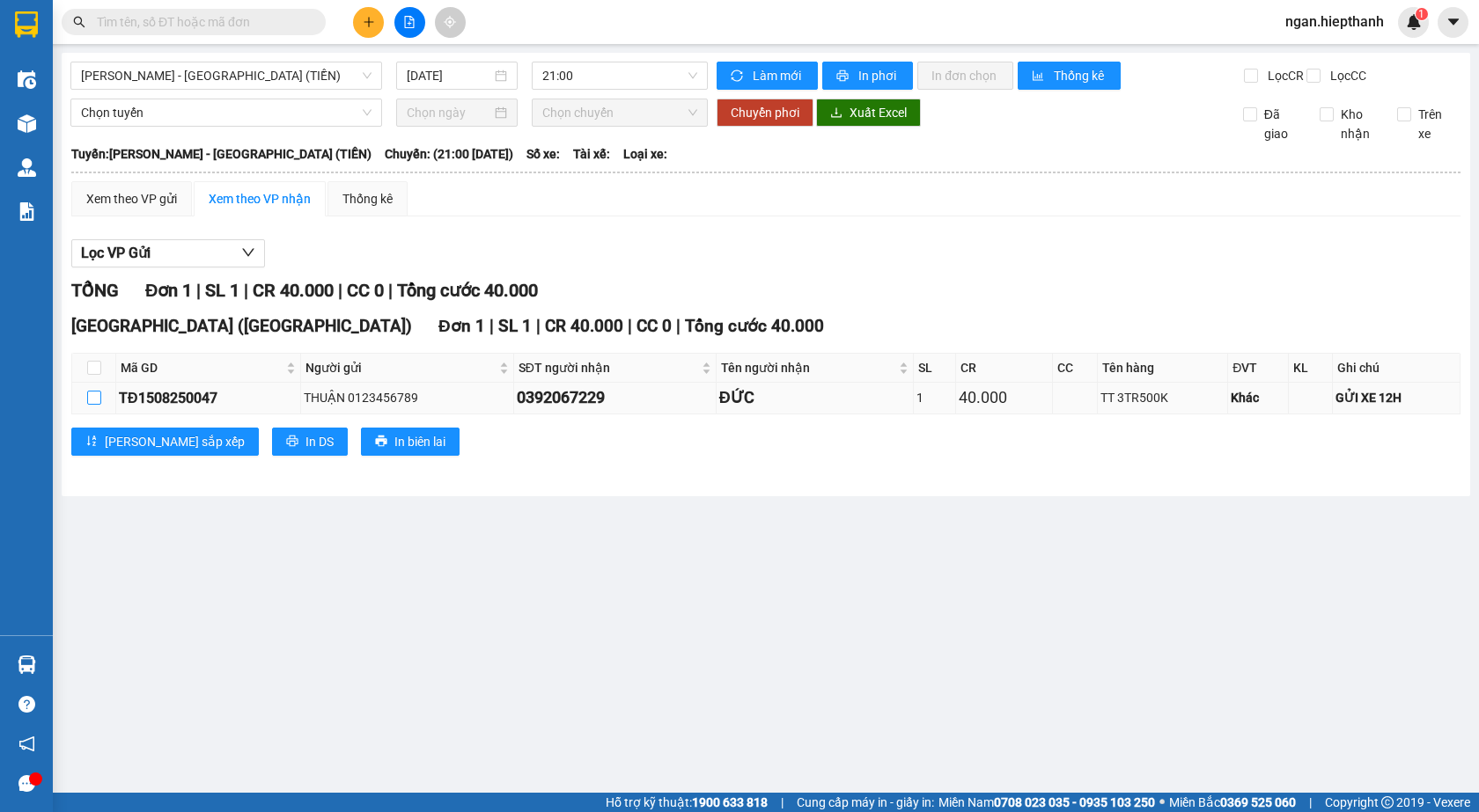
click at [96, 403] on label at bounding box center [94, 397] width 14 height 19
click at [96, 403] on input "checkbox" at bounding box center [94, 397] width 14 height 14
checkbox input "true"
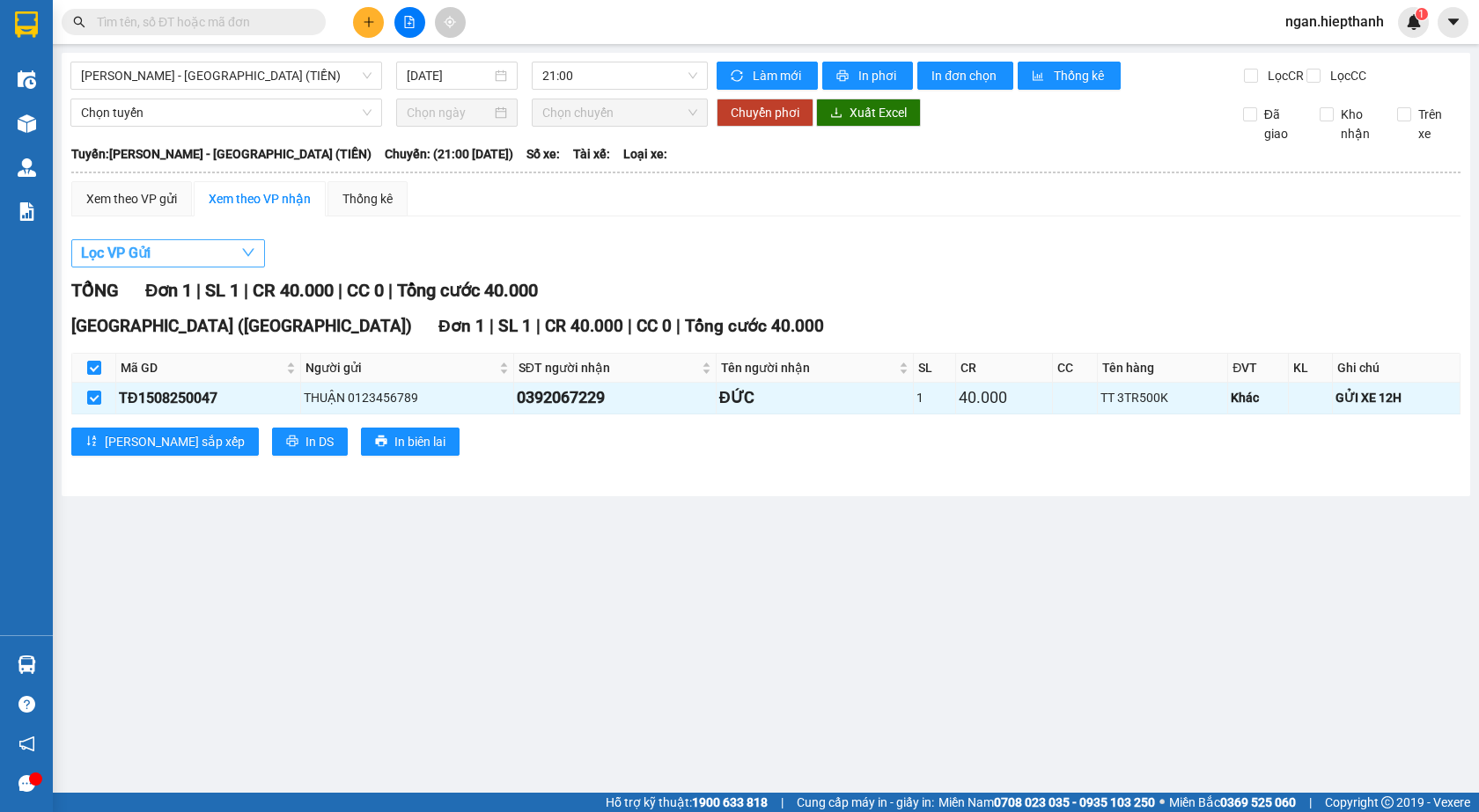
click at [170, 266] on button "Lọc VP Gửi" at bounding box center [167, 253] width 194 height 28
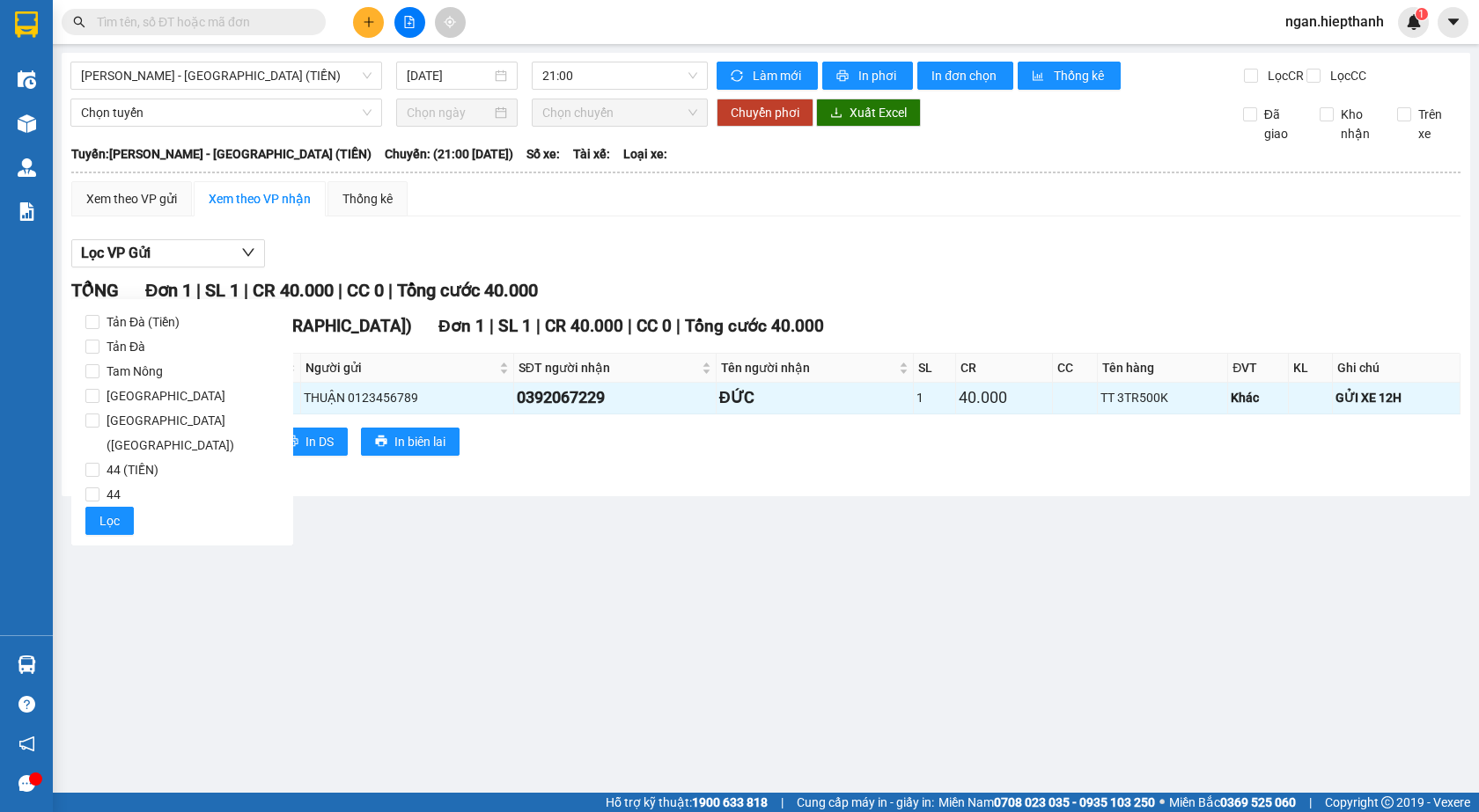
click at [503, 259] on div "Lọc VP Gửi" at bounding box center [765, 254] width 1389 height 29
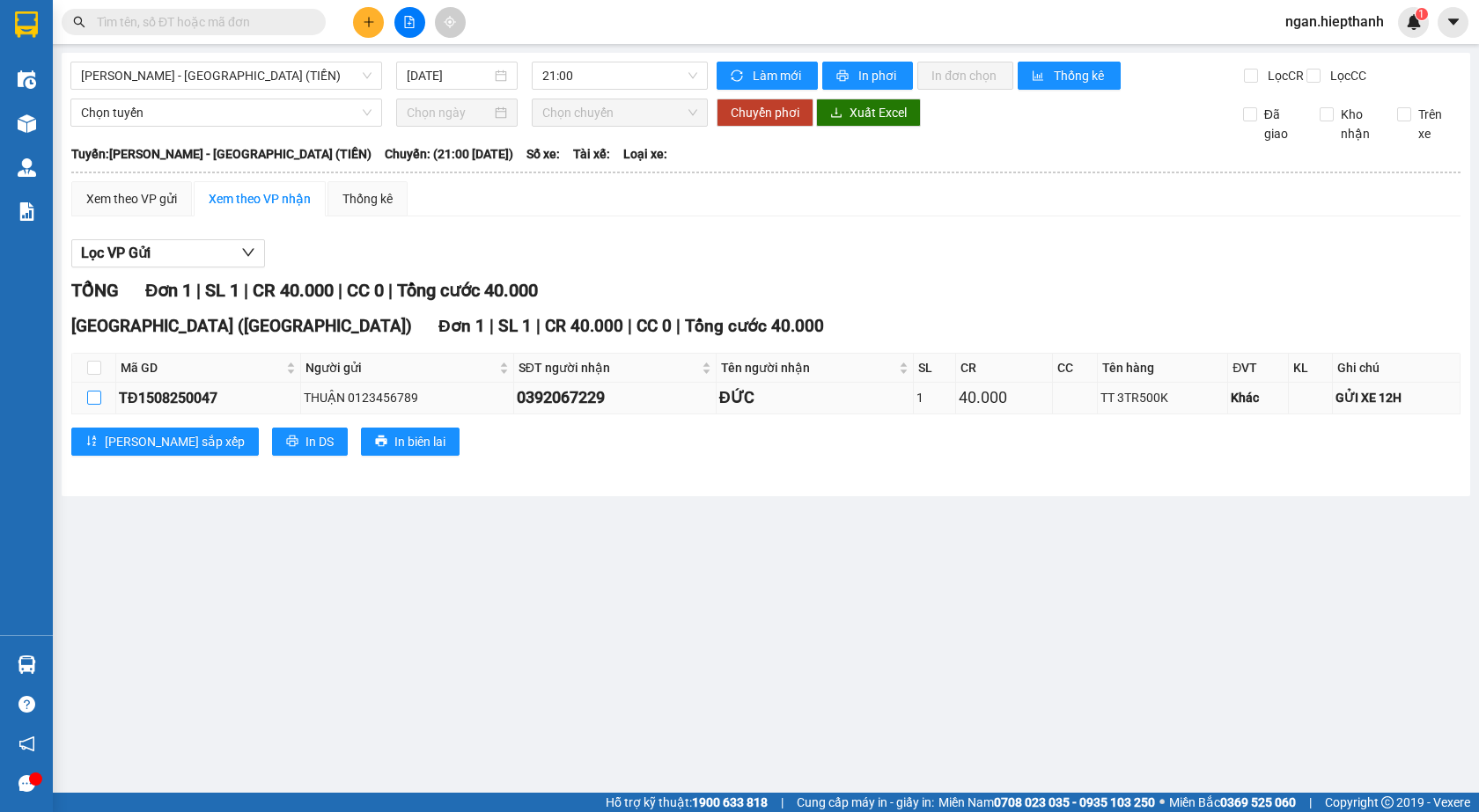
click at [92, 405] on input "checkbox" at bounding box center [94, 397] width 14 height 14
checkbox input "true"
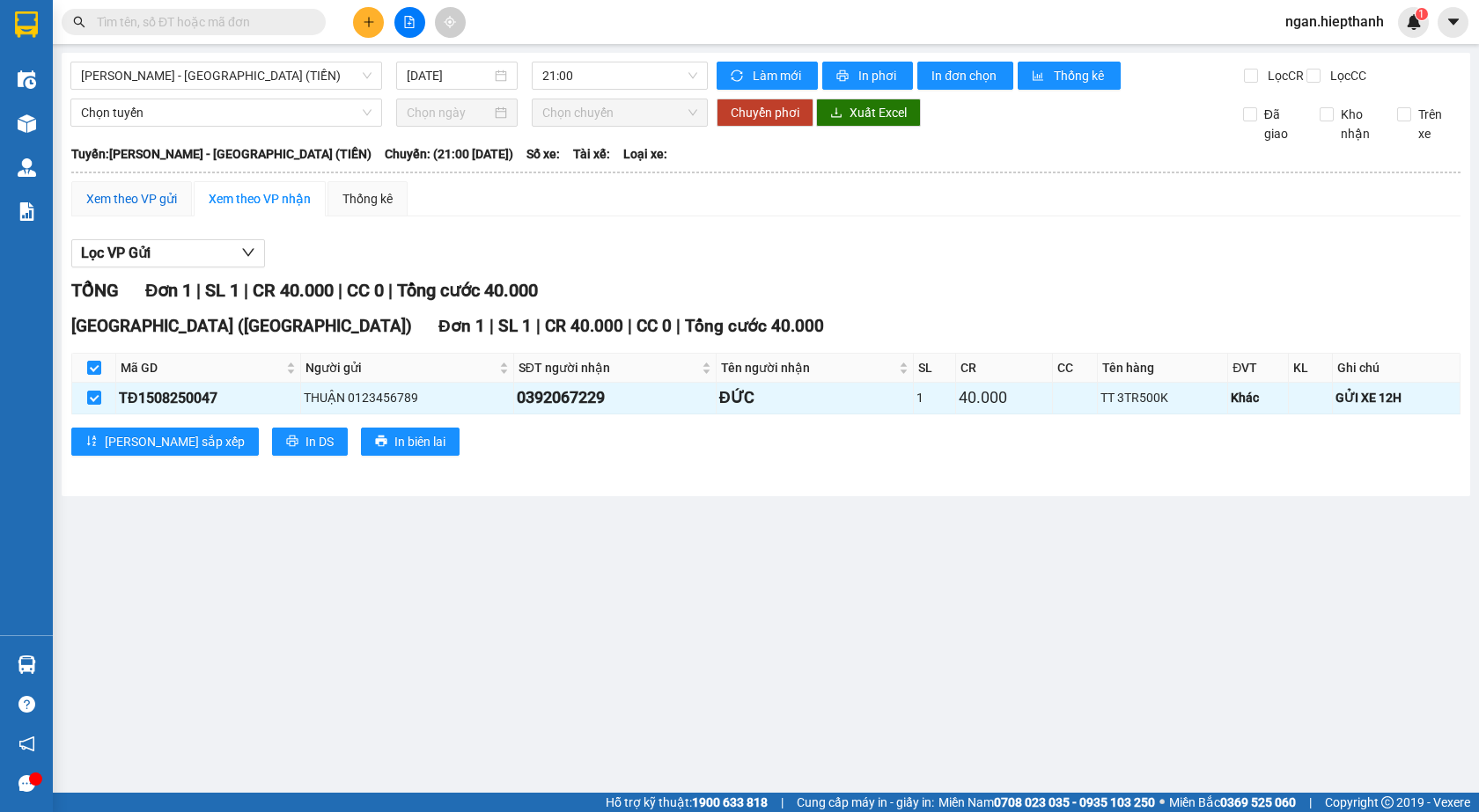
click at [119, 208] on div "Xem theo VP gửi" at bounding box center [132, 198] width 91 height 19
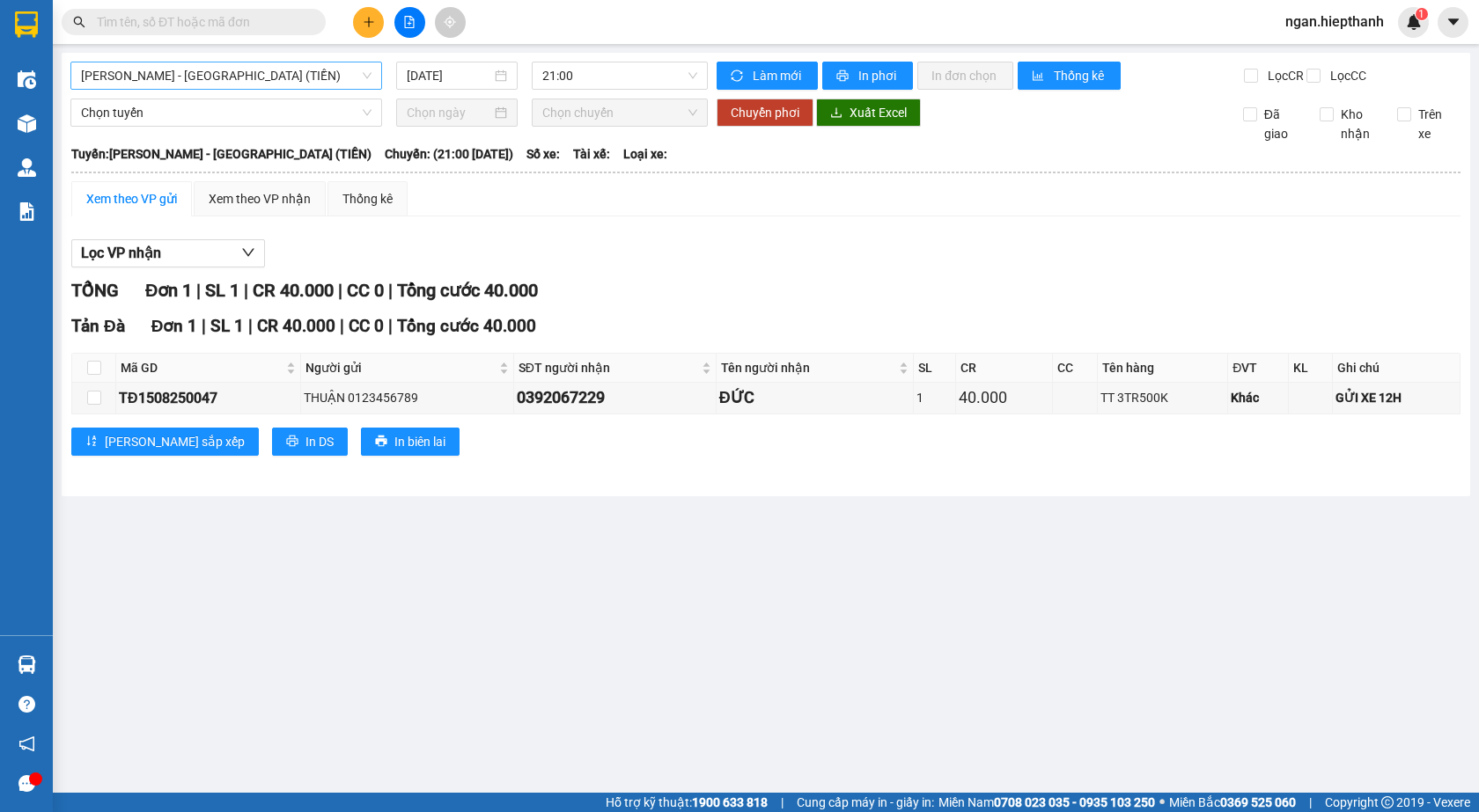
click at [205, 69] on span "[PERSON_NAME] - [GEOGRAPHIC_DATA] (TIỀN)" at bounding box center [226, 75] width 290 height 26
click at [593, 74] on span "21:00" at bounding box center [619, 75] width 155 height 26
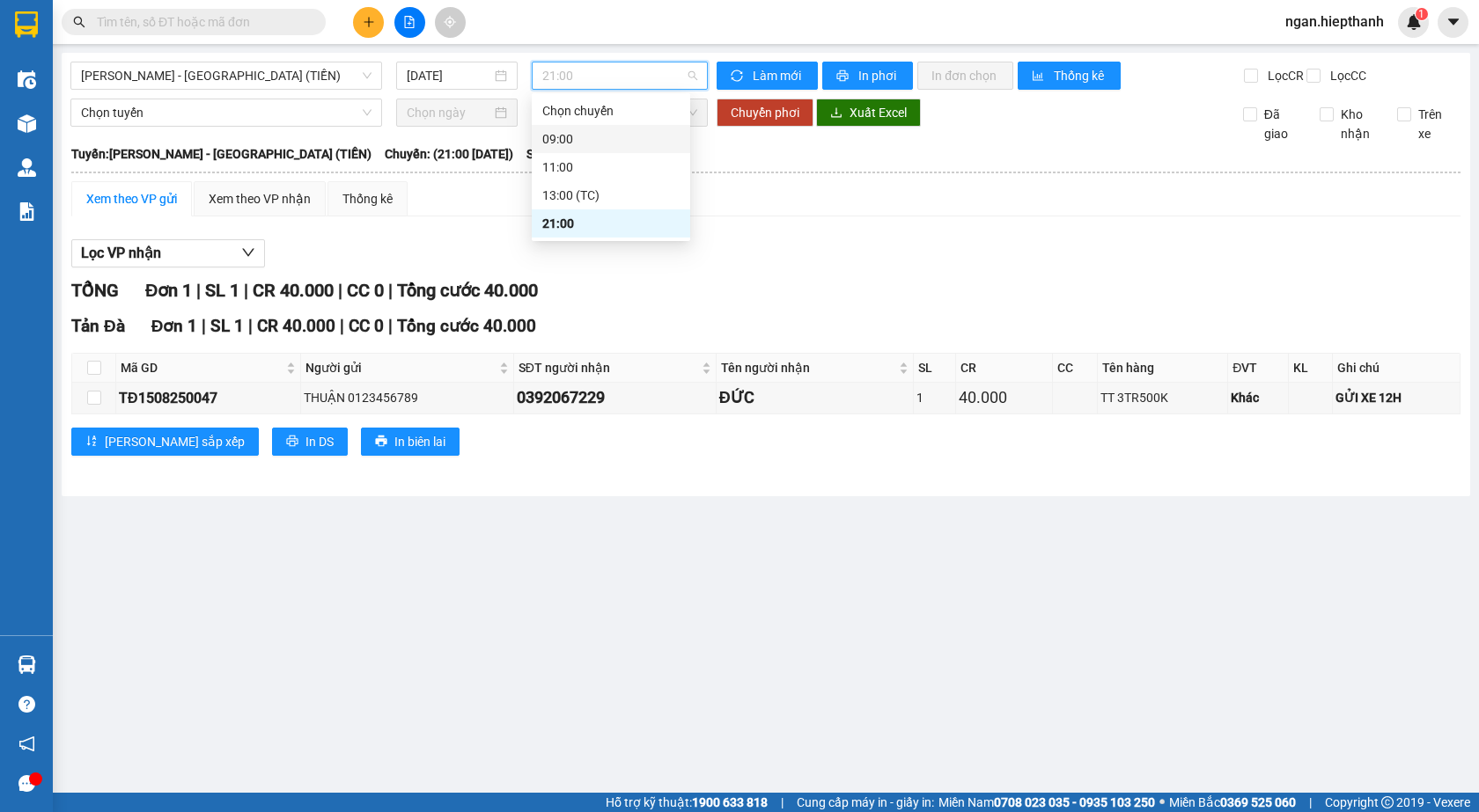
click at [593, 143] on div "09:00" at bounding box center [610, 138] width 137 height 19
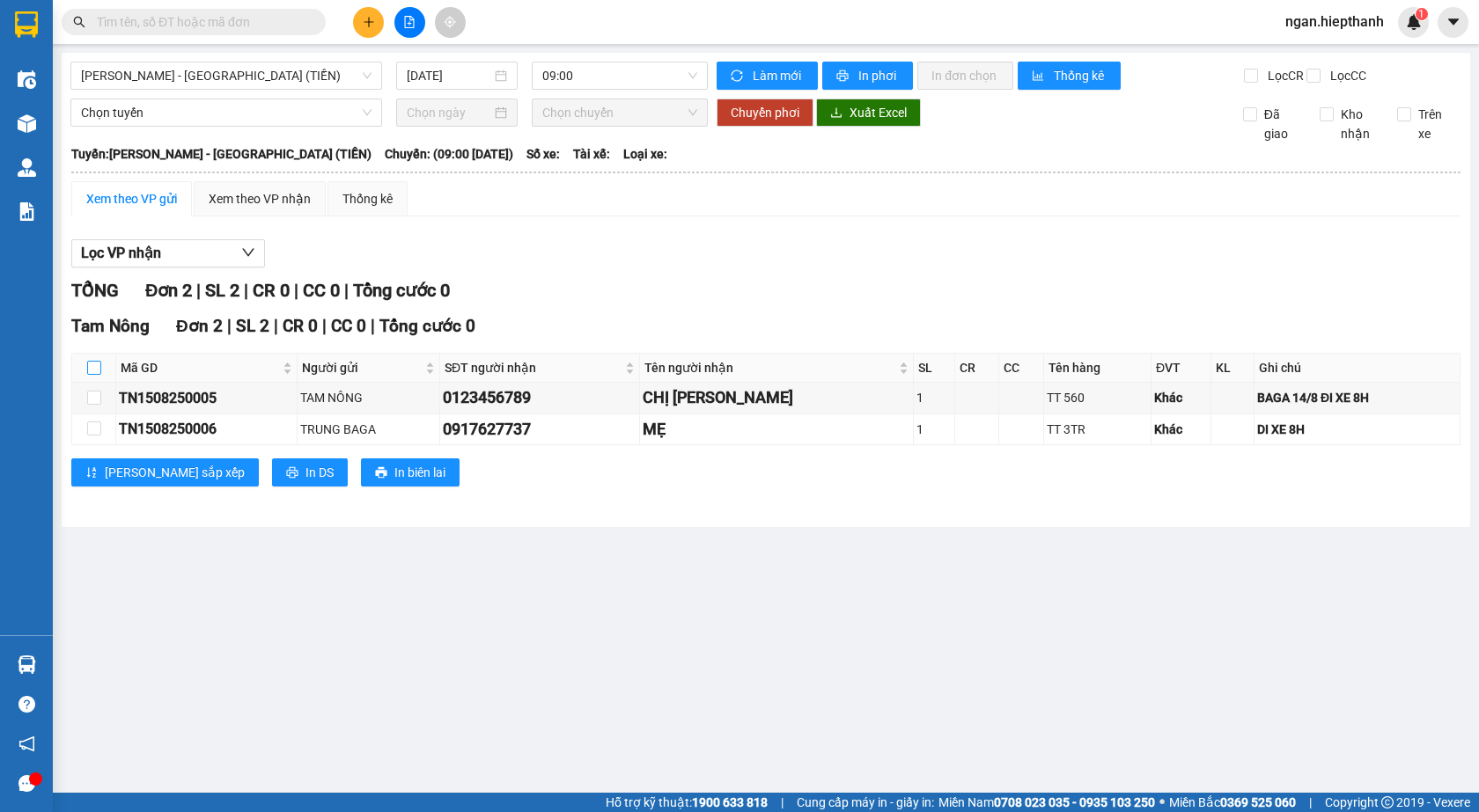
click at [91, 373] on label at bounding box center [94, 367] width 14 height 19
click at [91, 373] on input "checkbox" at bounding box center [94, 367] width 14 height 14
checkbox input "true"
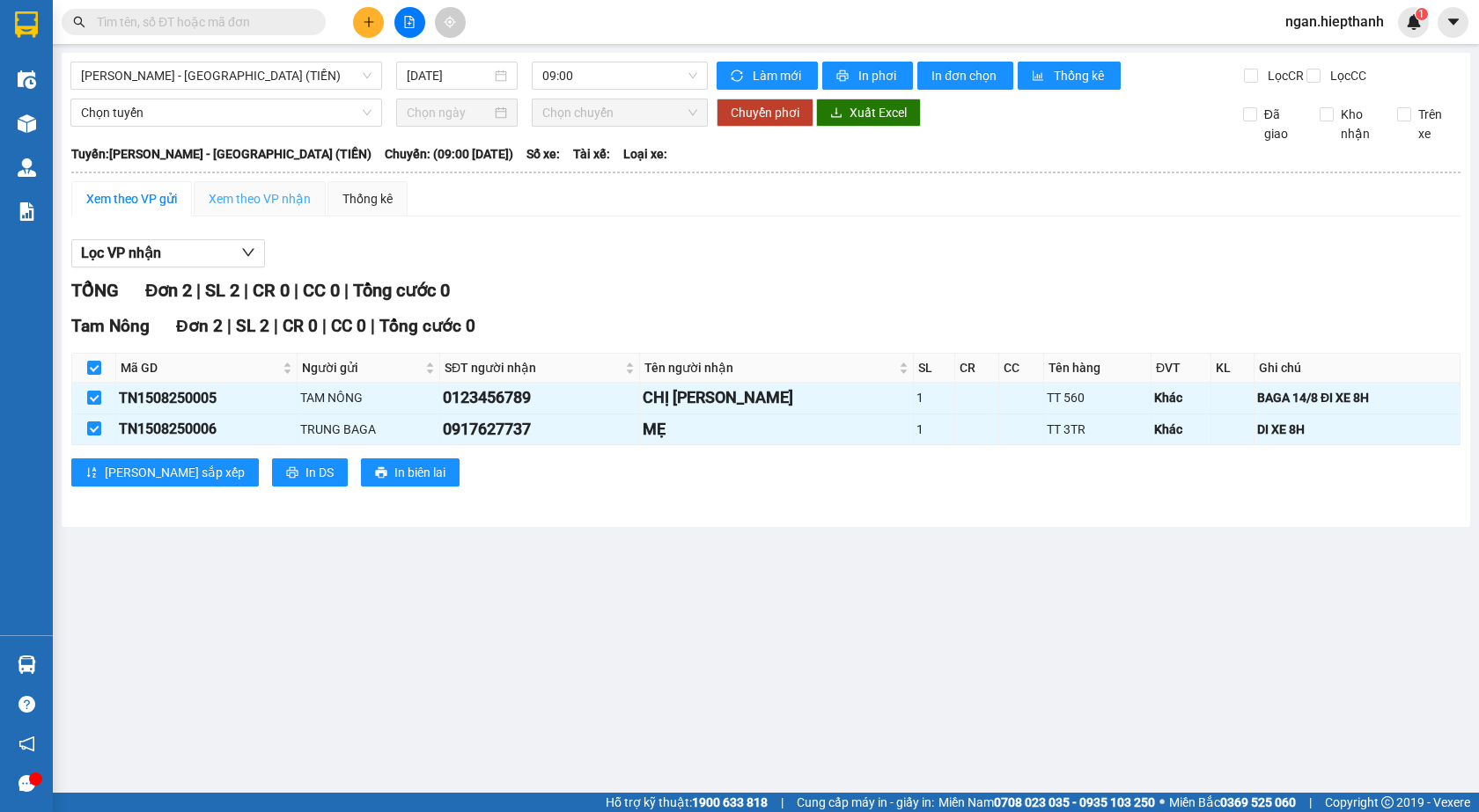
click at [242, 204] on div "Xem theo VP nhận" at bounding box center [259, 198] width 132 height 35
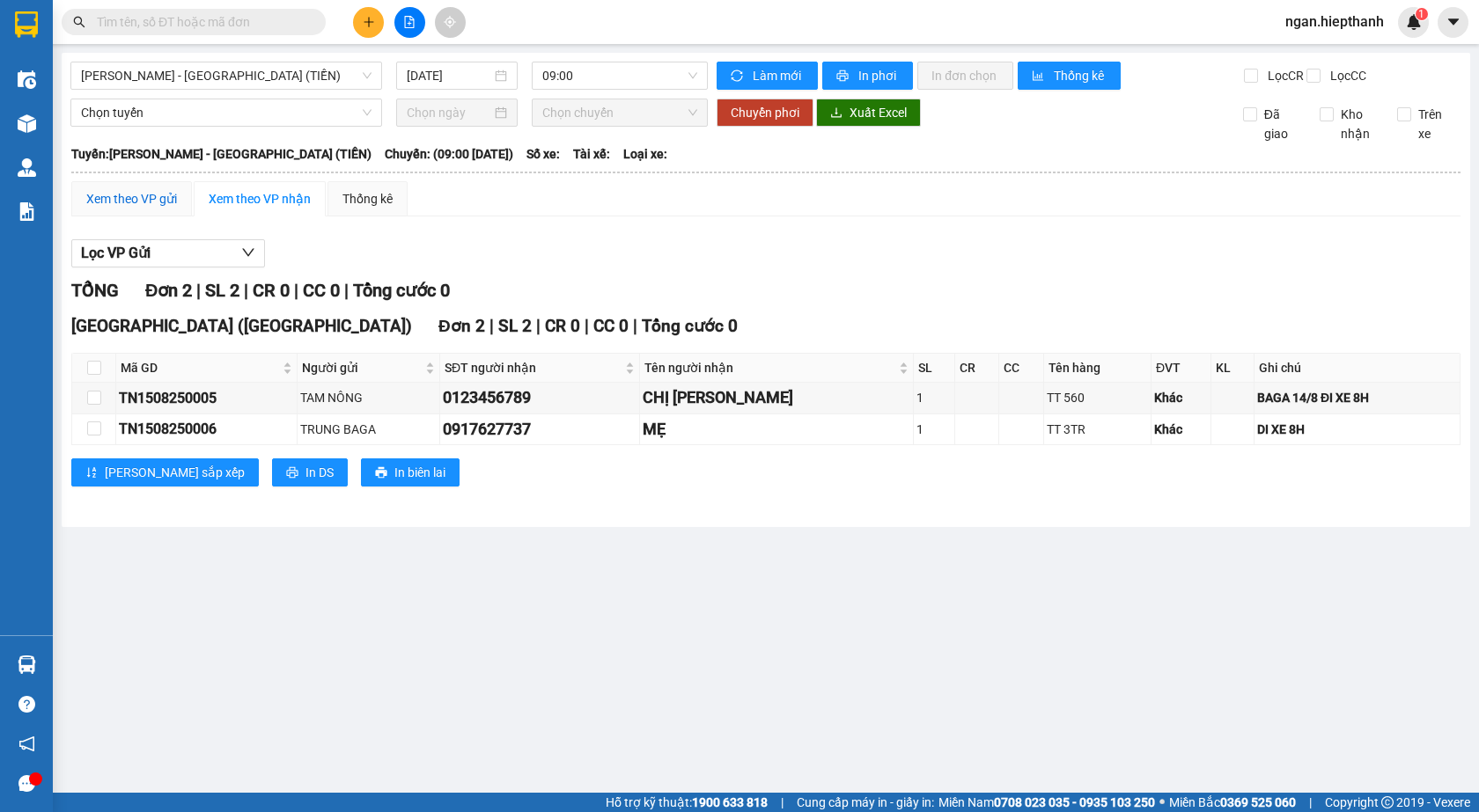
click at [116, 208] on div "Xem theo VP gửi" at bounding box center [132, 198] width 91 height 19
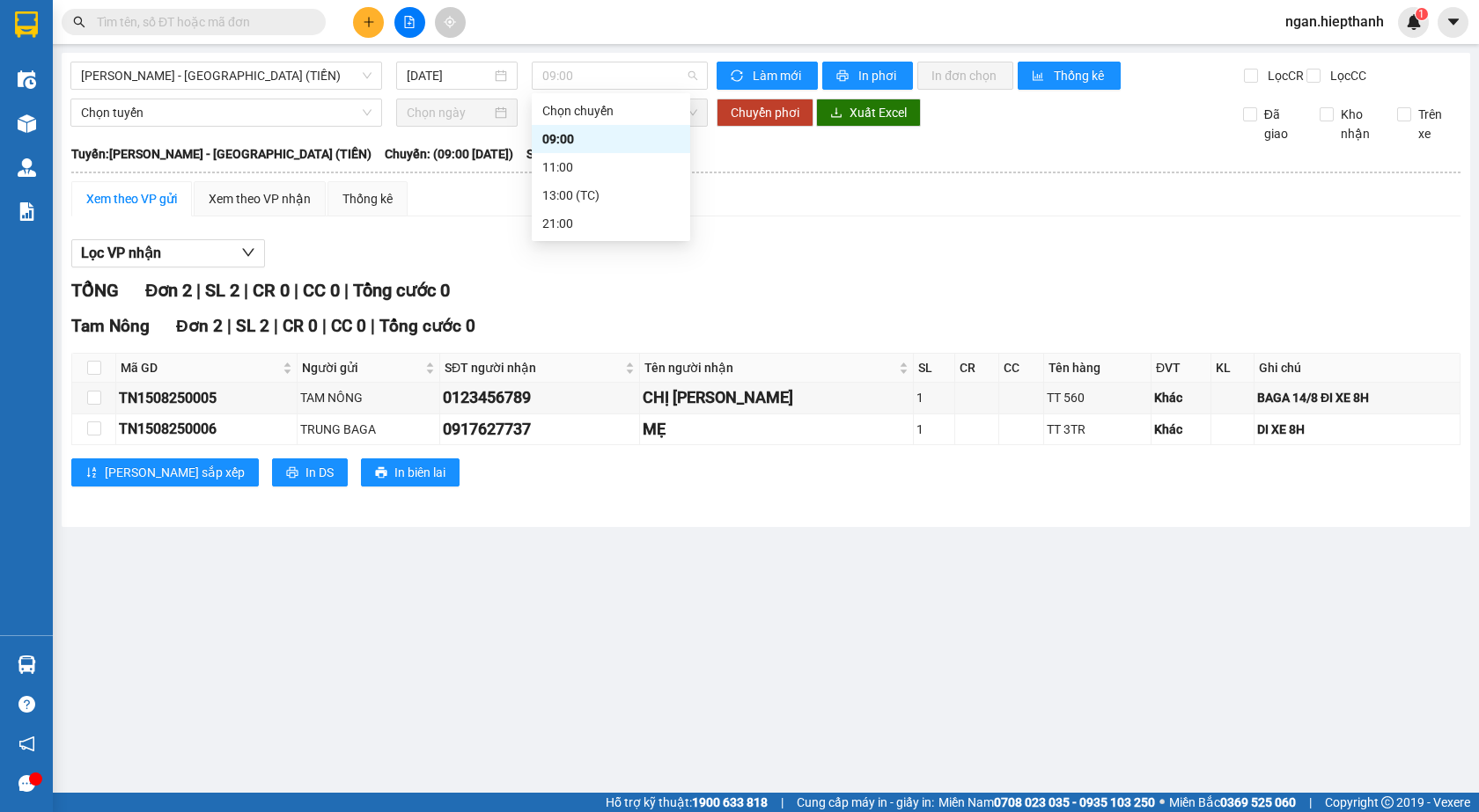
drag, startPoint x: 586, startPoint y: 66, endPoint x: 580, endPoint y: 91, distance: 25.7
click at [584, 76] on span "09:00" at bounding box center [619, 75] width 155 height 26
click at [578, 222] on div "21:00" at bounding box center [610, 223] width 137 height 19
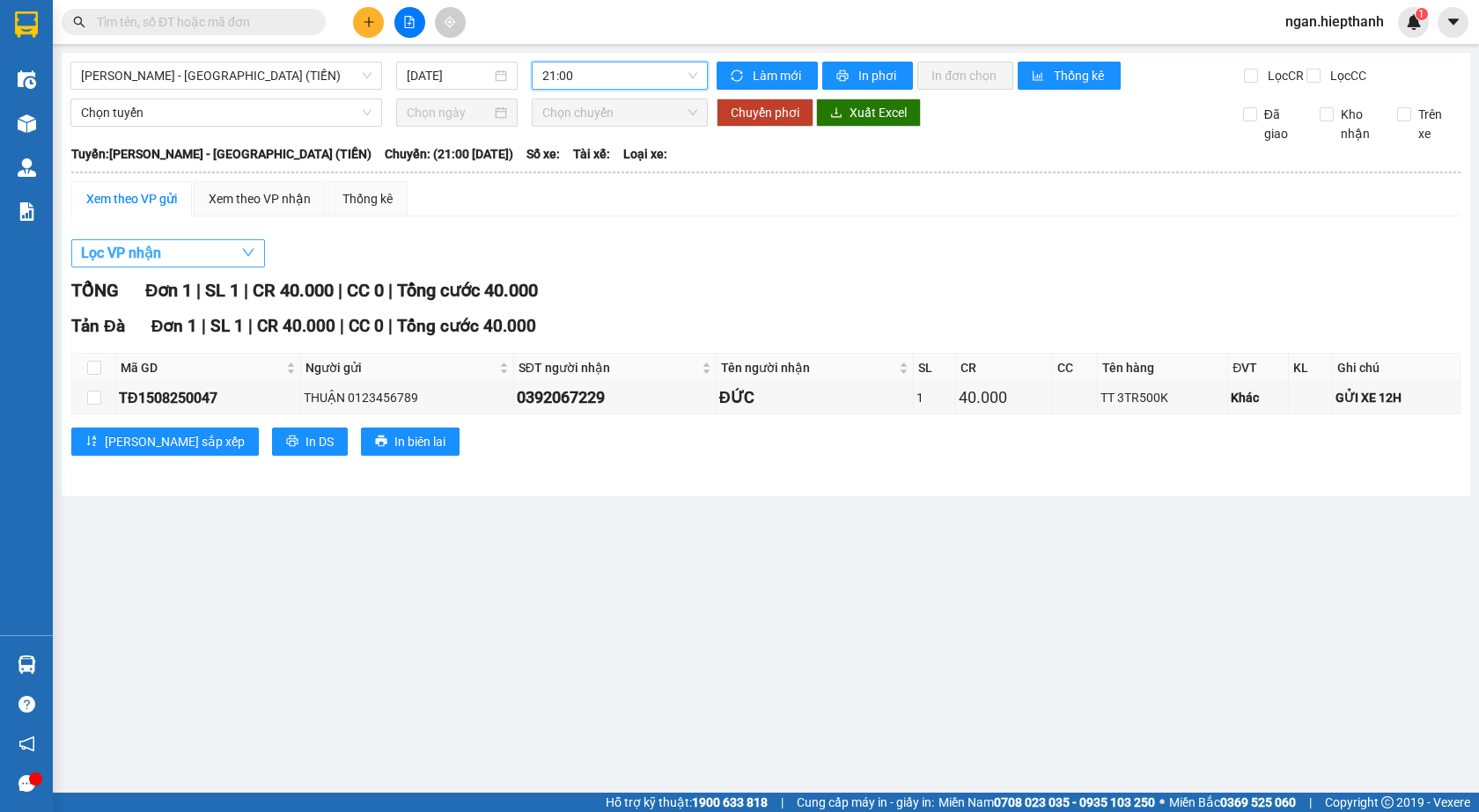
click at [144, 264] on span "Lọc VP nhận" at bounding box center [121, 253] width 80 height 22
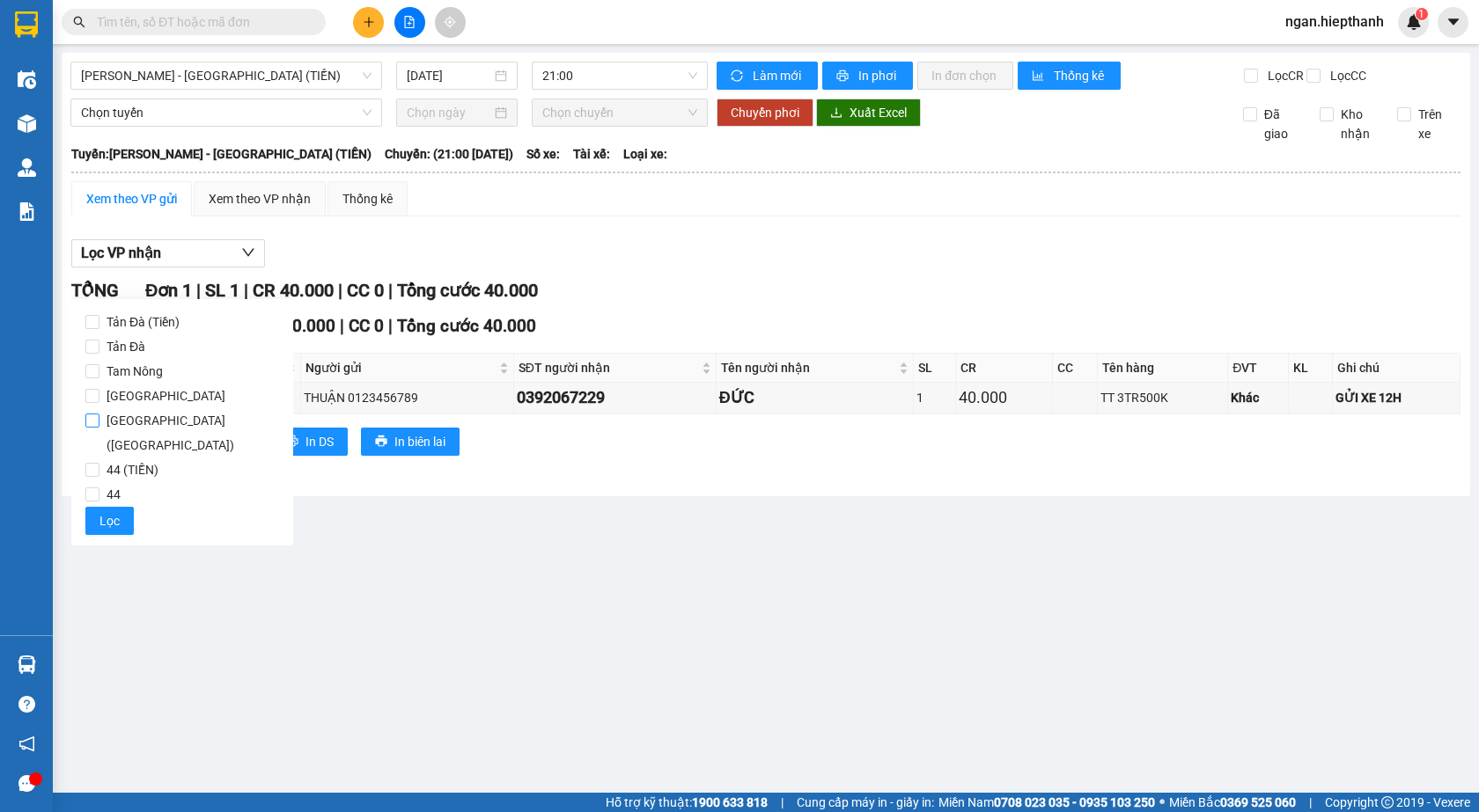
click at [96, 424] on input "[GEOGRAPHIC_DATA] ([GEOGRAPHIC_DATA])" at bounding box center [92, 420] width 14 height 14
checkbox input "true"
click at [102, 511] on span "Lọc" at bounding box center [109, 520] width 20 height 19
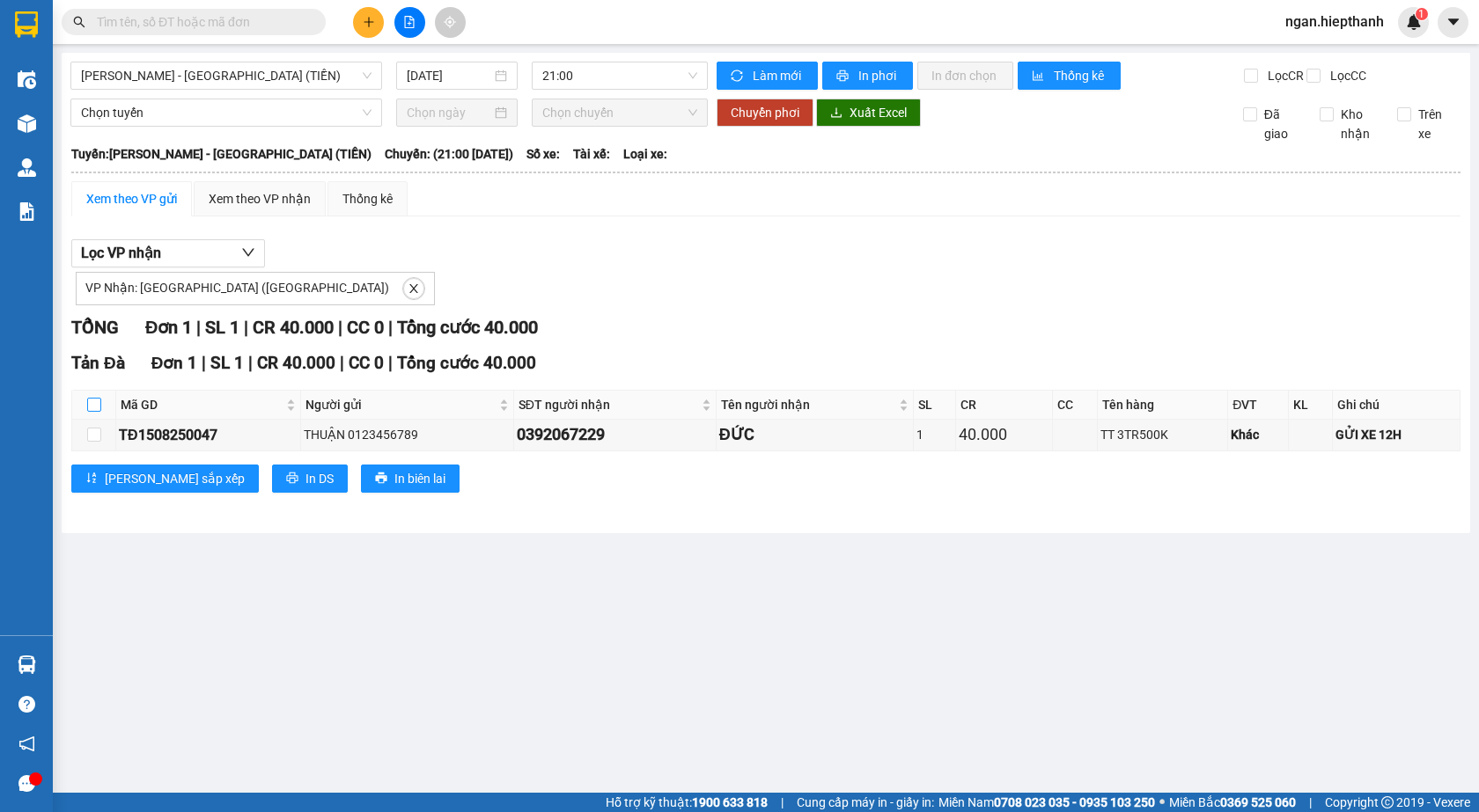
click at [96, 412] on input "checkbox" at bounding box center [94, 404] width 14 height 14
checkbox input "true"
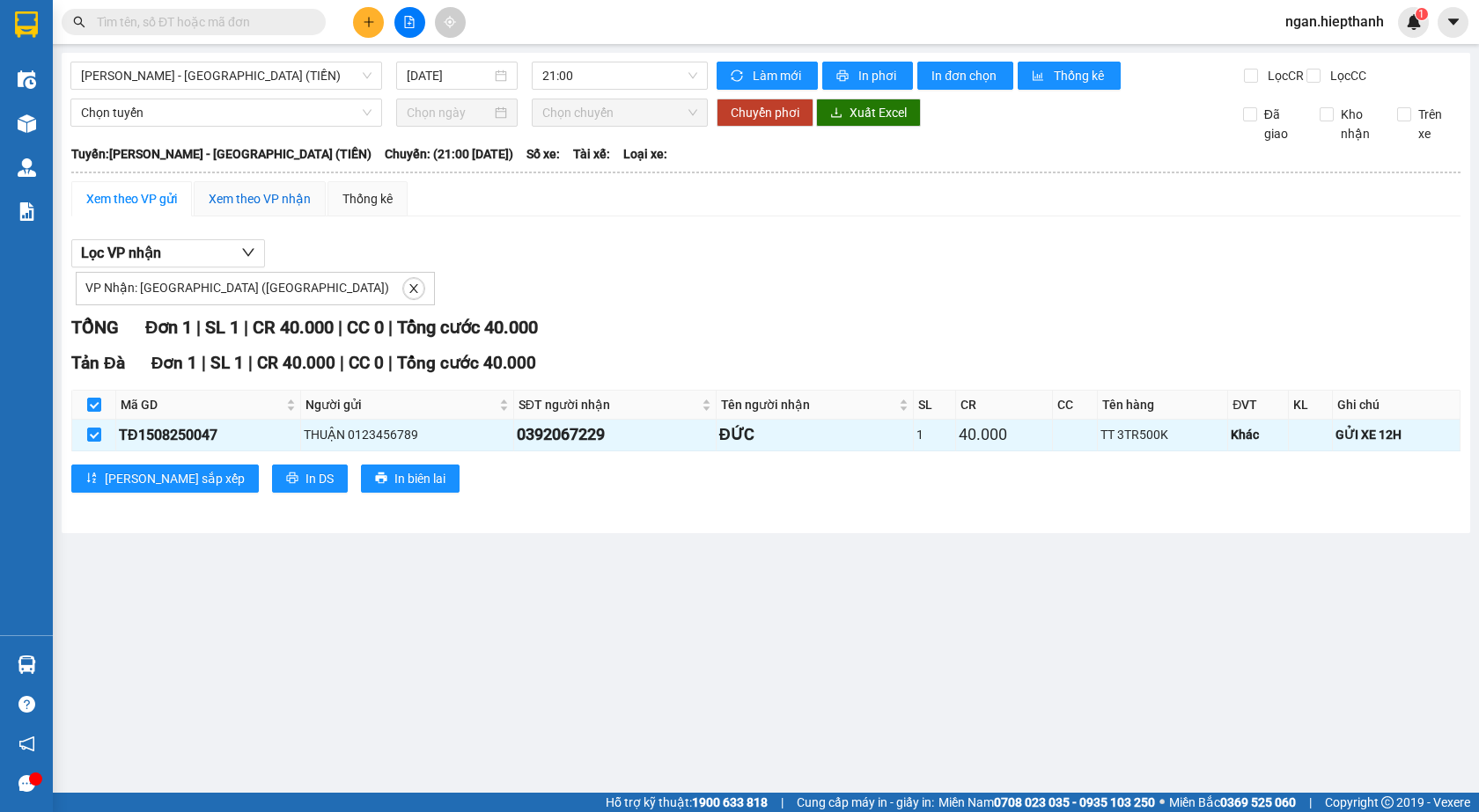
click at [225, 208] on div "Xem theo VP nhận" at bounding box center [259, 198] width 102 height 19
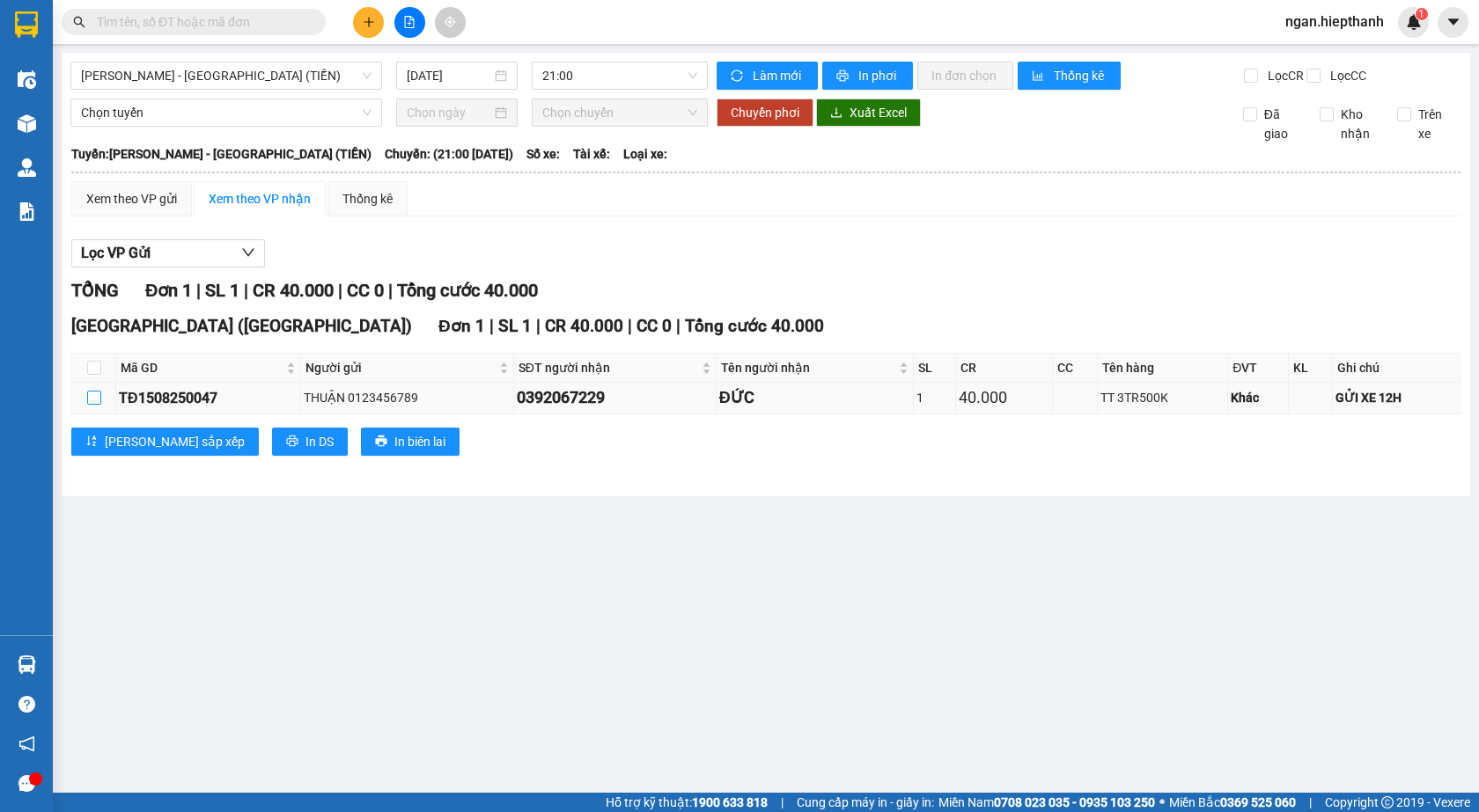
click at [96, 405] on input "checkbox" at bounding box center [94, 397] width 14 height 14
checkbox input "true"
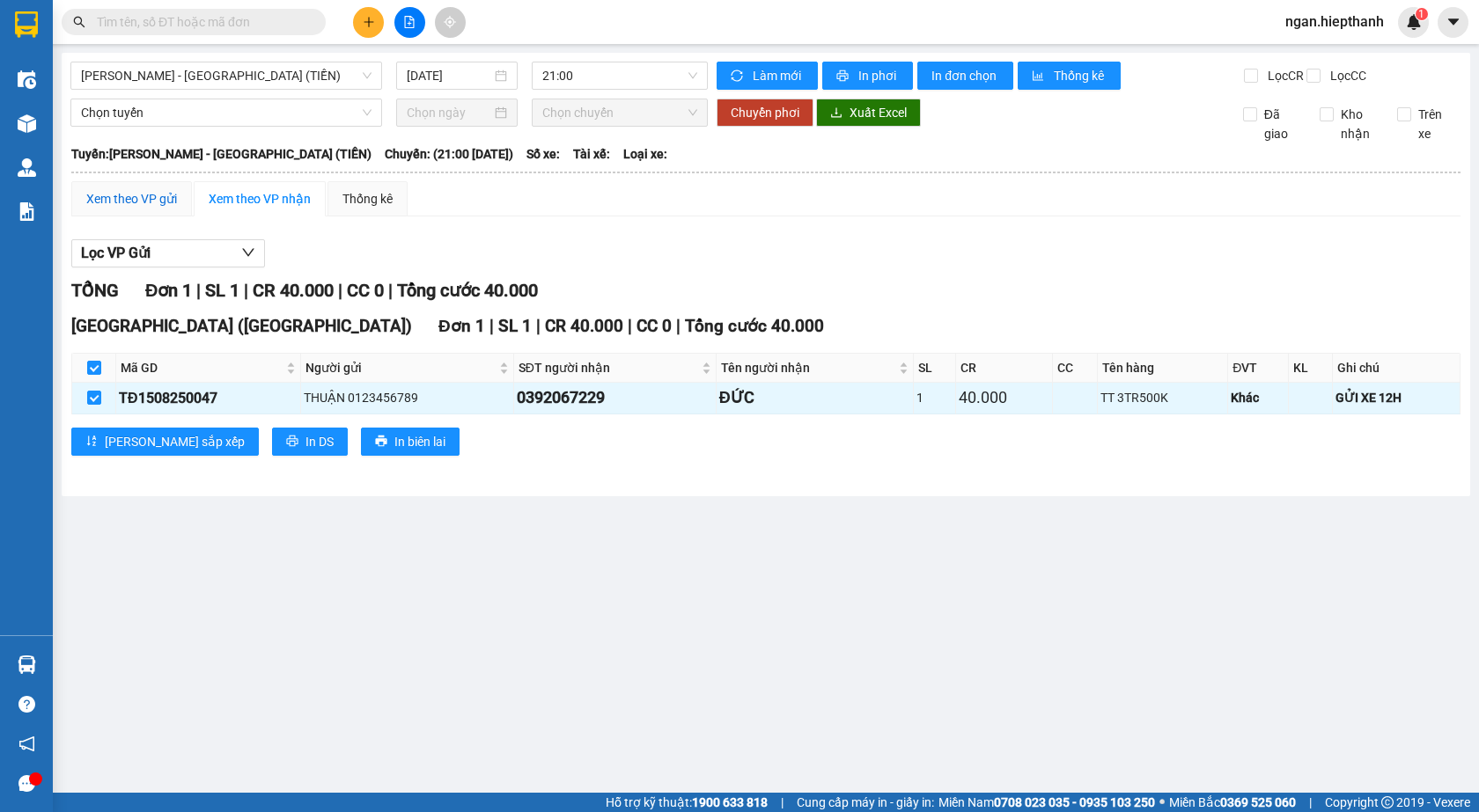
click at [149, 208] on div "Xem theo VP gửi" at bounding box center [132, 198] width 91 height 19
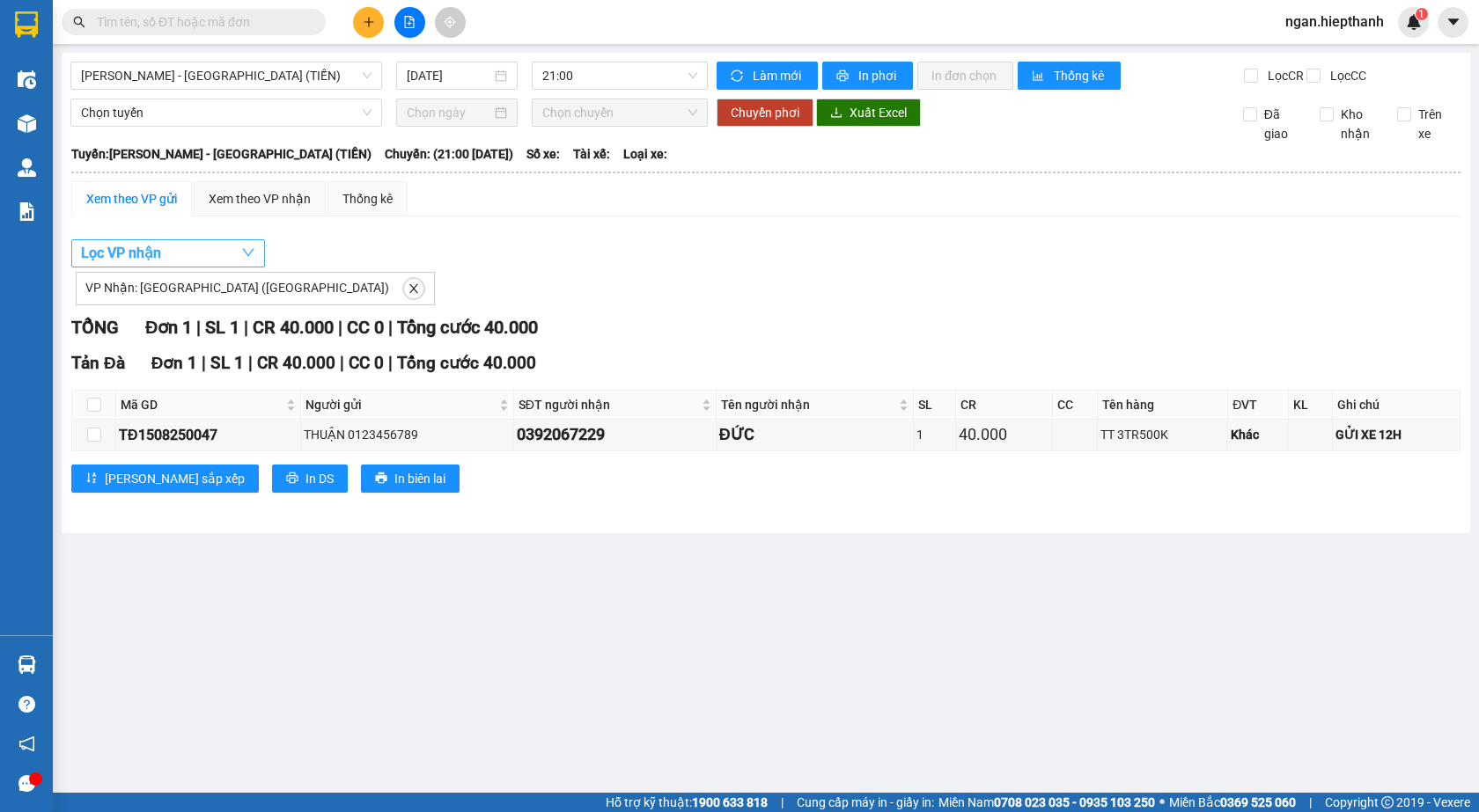
click at [143, 264] on span "Lọc VP nhận" at bounding box center [121, 253] width 80 height 22
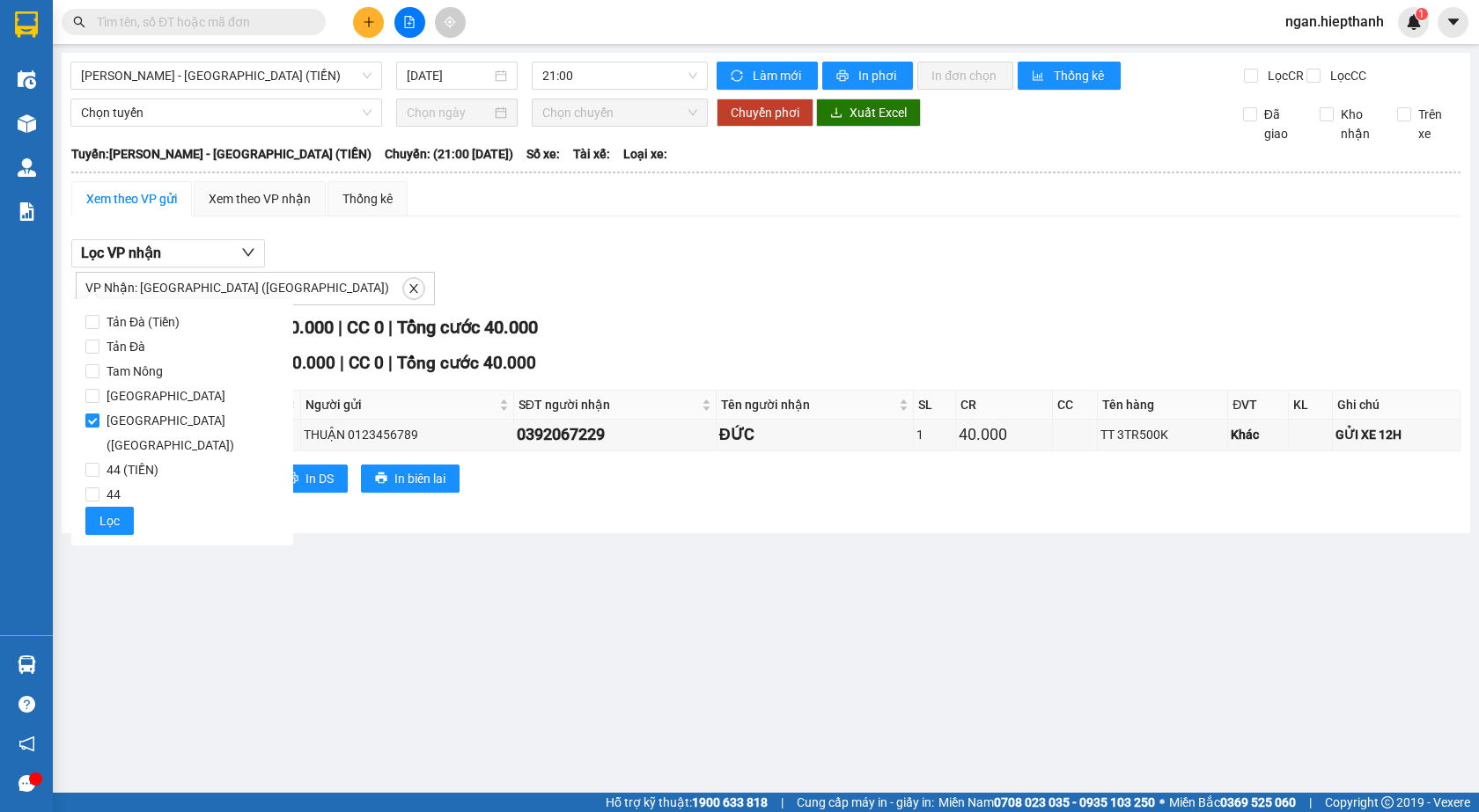
click at [467, 286] on div "VP Nhận: Tân Châu (Tiền)" at bounding box center [765, 286] width 1389 height 38
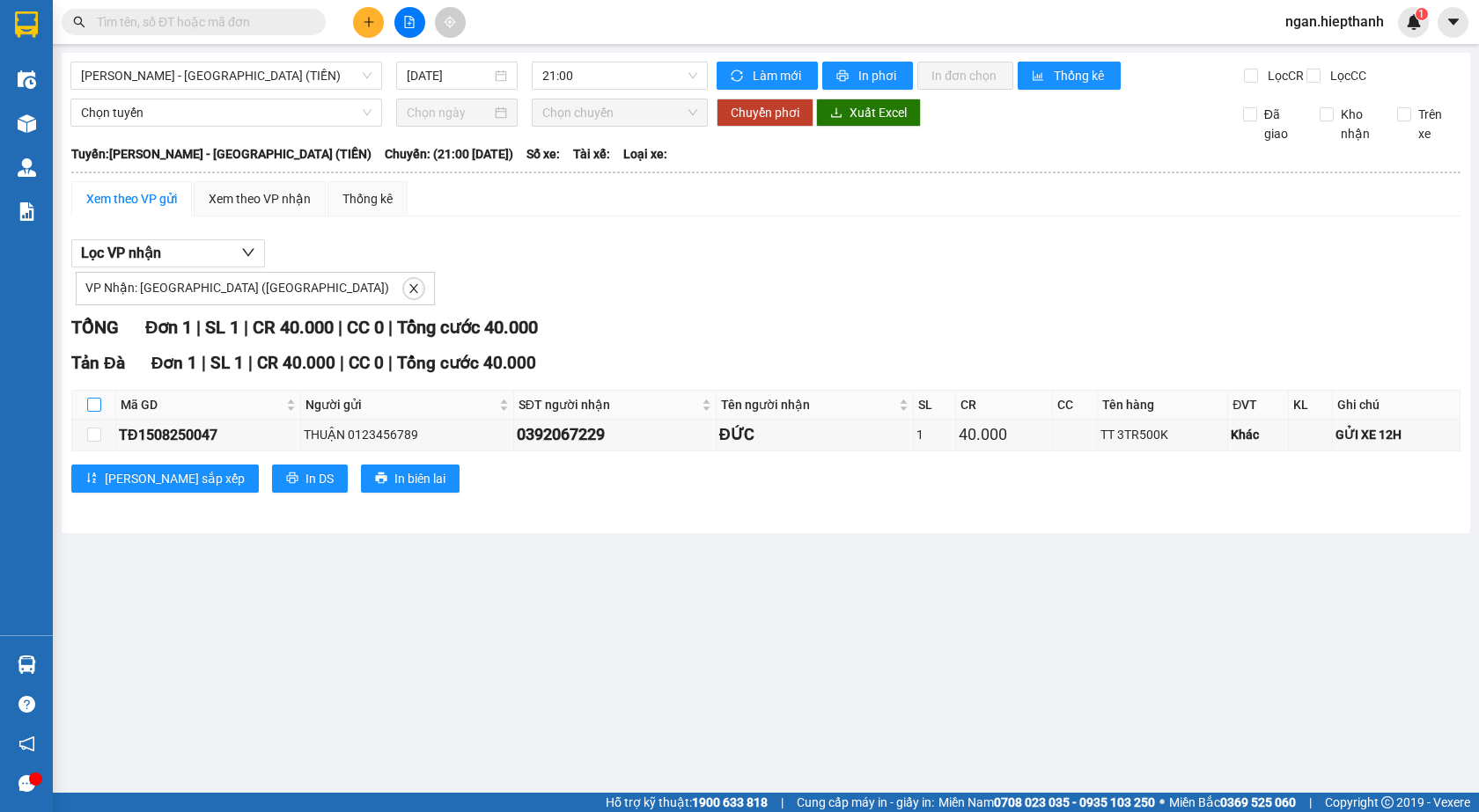
click at [96, 412] on input "checkbox" at bounding box center [94, 404] width 14 height 14
checkbox input "true"
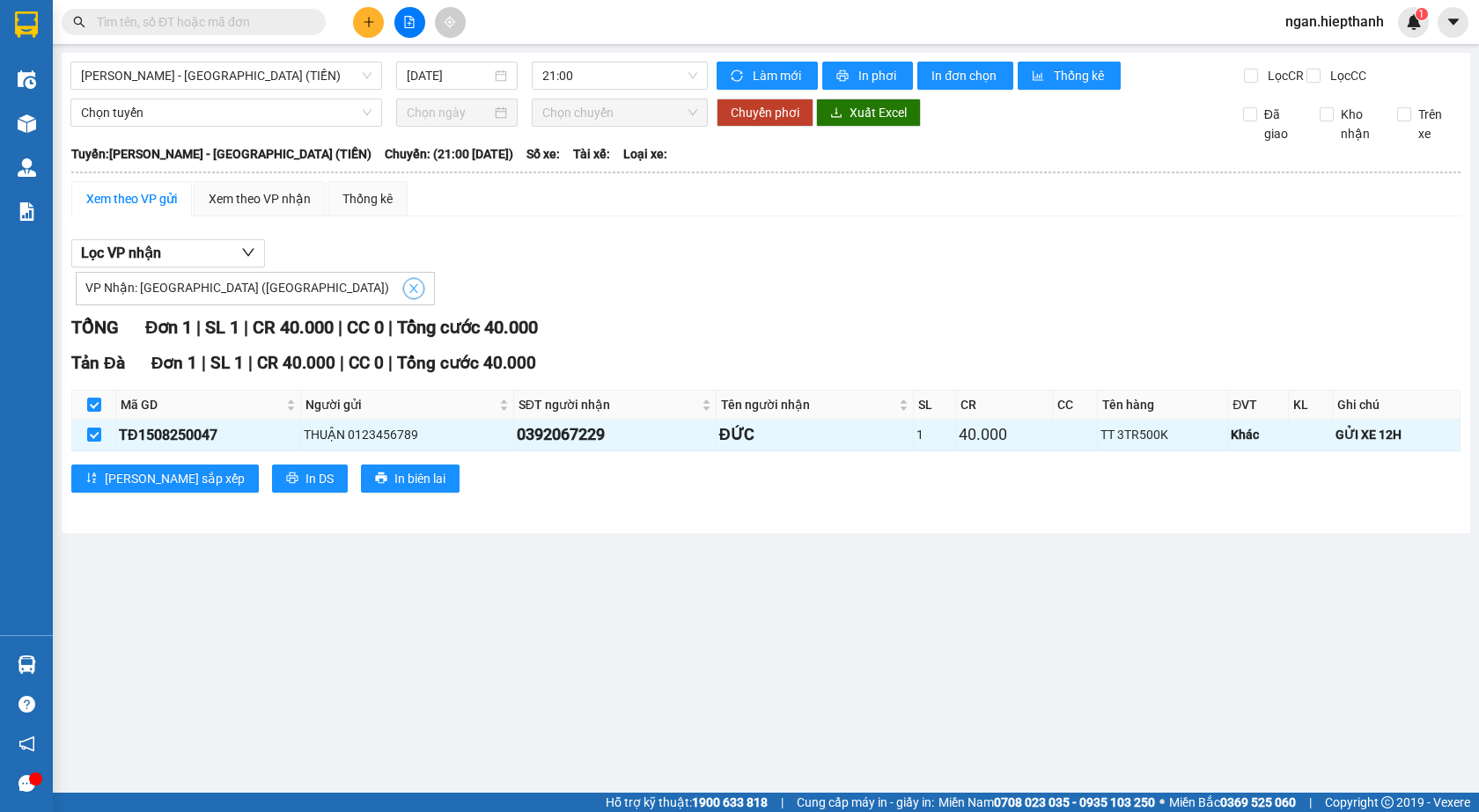
click at [407, 295] on icon "close" at bounding box center [414, 289] width 13 height 13
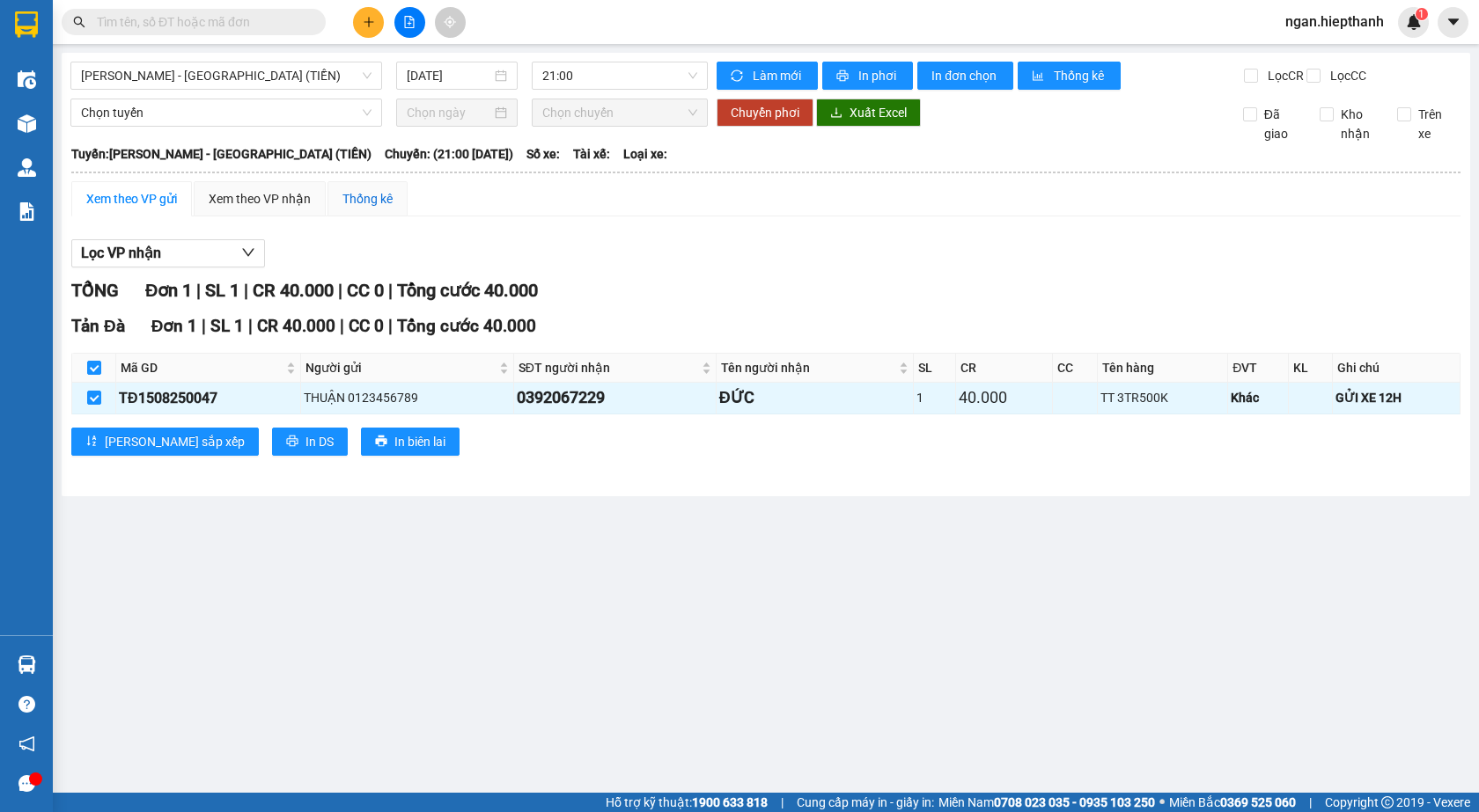
click at [347, 208] on div "Thống kê" at bounding box center [367, 198] width 50 height 19
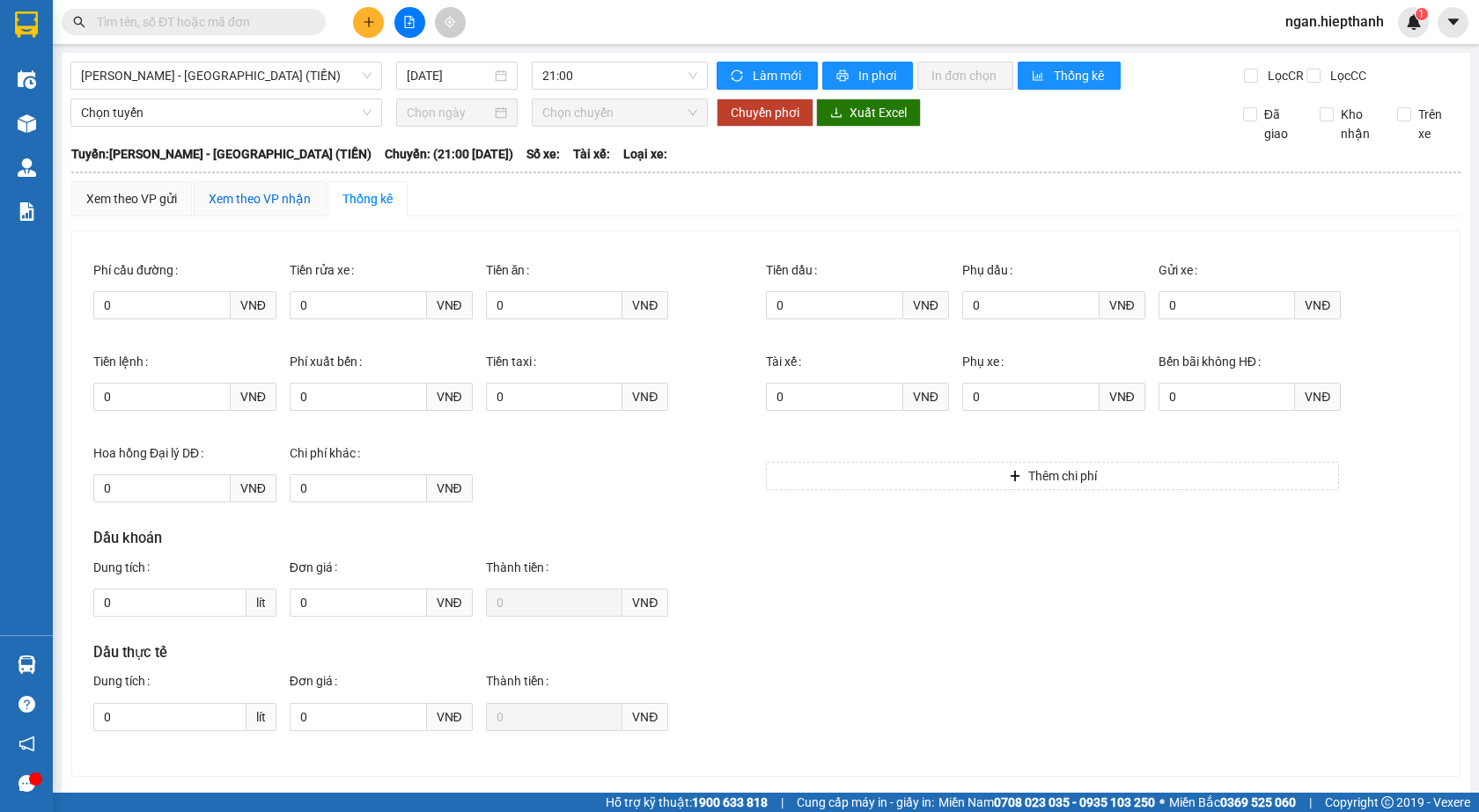
click at [276, 208] on div "Xem theo VP nhận" at bounding box center [259, 198] width 102 height 19
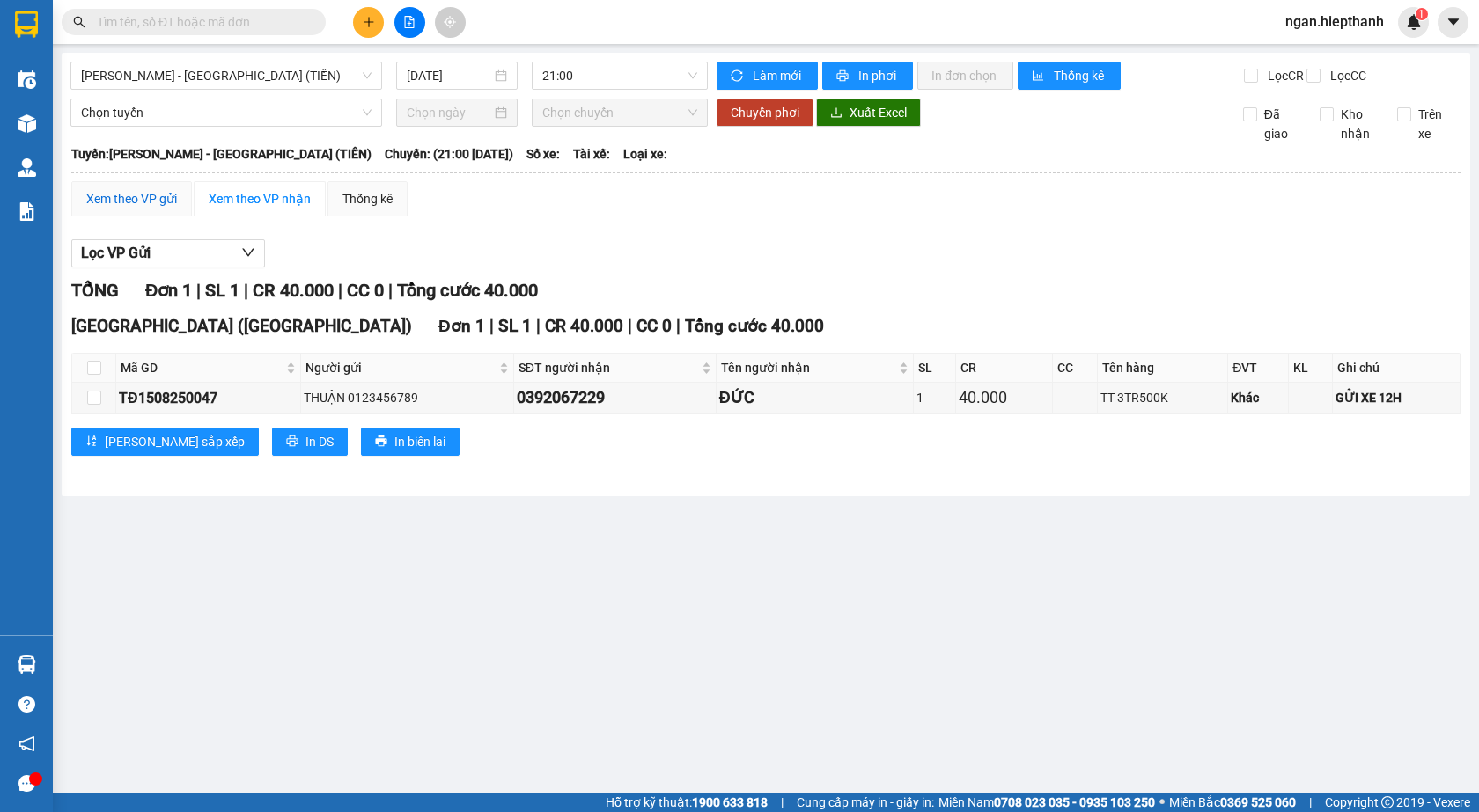
click at [105, 208] on div "Xem theo VP gửi" at bounding box center [132, 198] width 91 height 19
click at [234, 208] on div "Xem theo VP nhận" at bounding box center [259, 198] width 102 height 19
click at [93, 405] on input "checkbox" at bounding box center [94, 397] width 14 height 14
checkbox input "true"
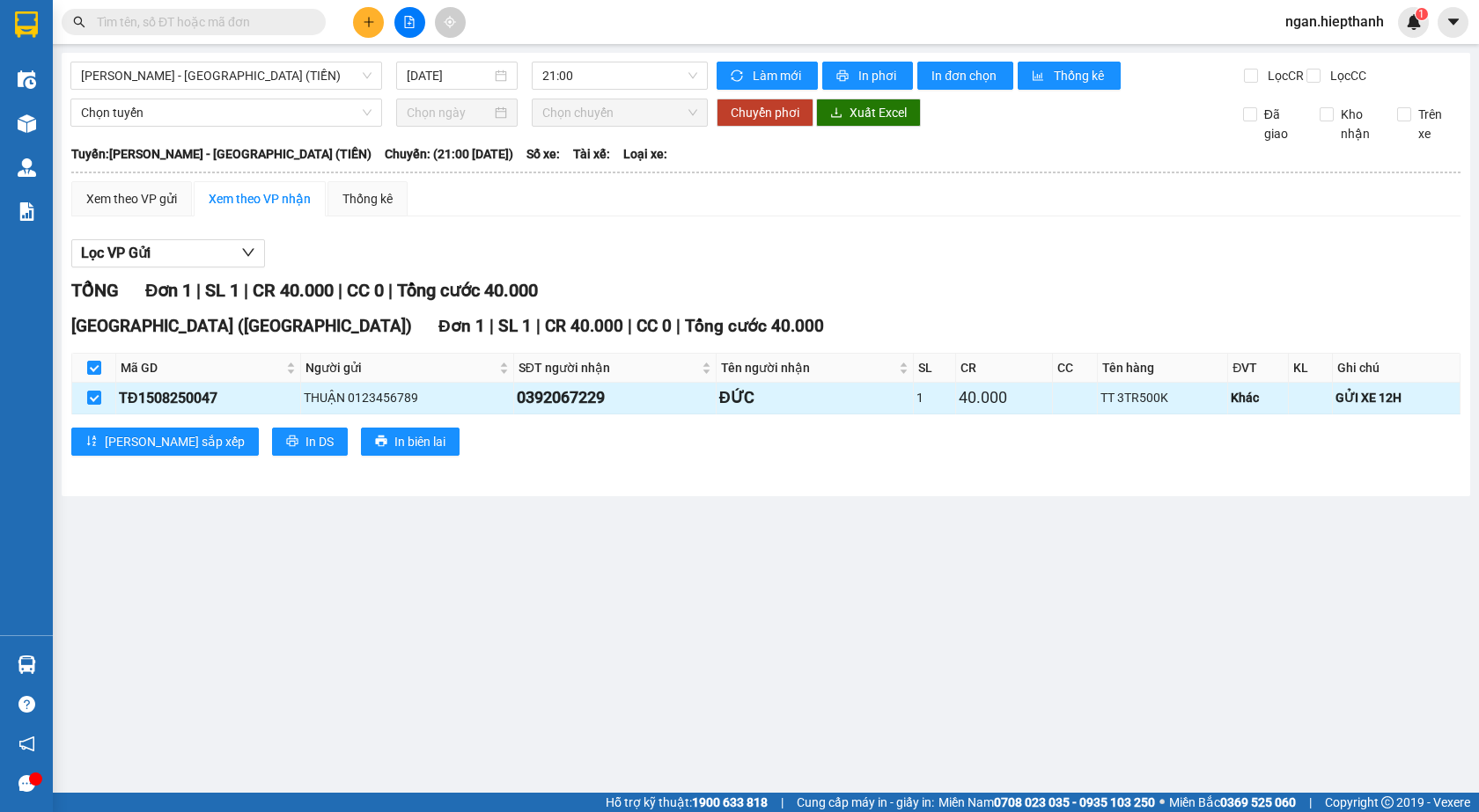
click at [1304, 414] on td at bounding box center [1310, 398] width 43 height 31
drag, startPoint x: 511, startPoint y: 412, endPoint x: 630, endPoint y: 411, distance: 119.0
click at [630, 411] on tr "TĐ1508250047 THUẬN 0123456789 0392067229 ĐỨC 1 40.000 TT 3TR500K Khác GỬI XE 12H" at bounding box center [766, 398] width 1388 height 31
copy tr "THUẬN 0123456789 0392067229"
click at [230, 8] on div "Kết quả tìm kiếm ( 0 ) Bộ lọc No Data" at bounding box center [171, 23] width 343 height 31
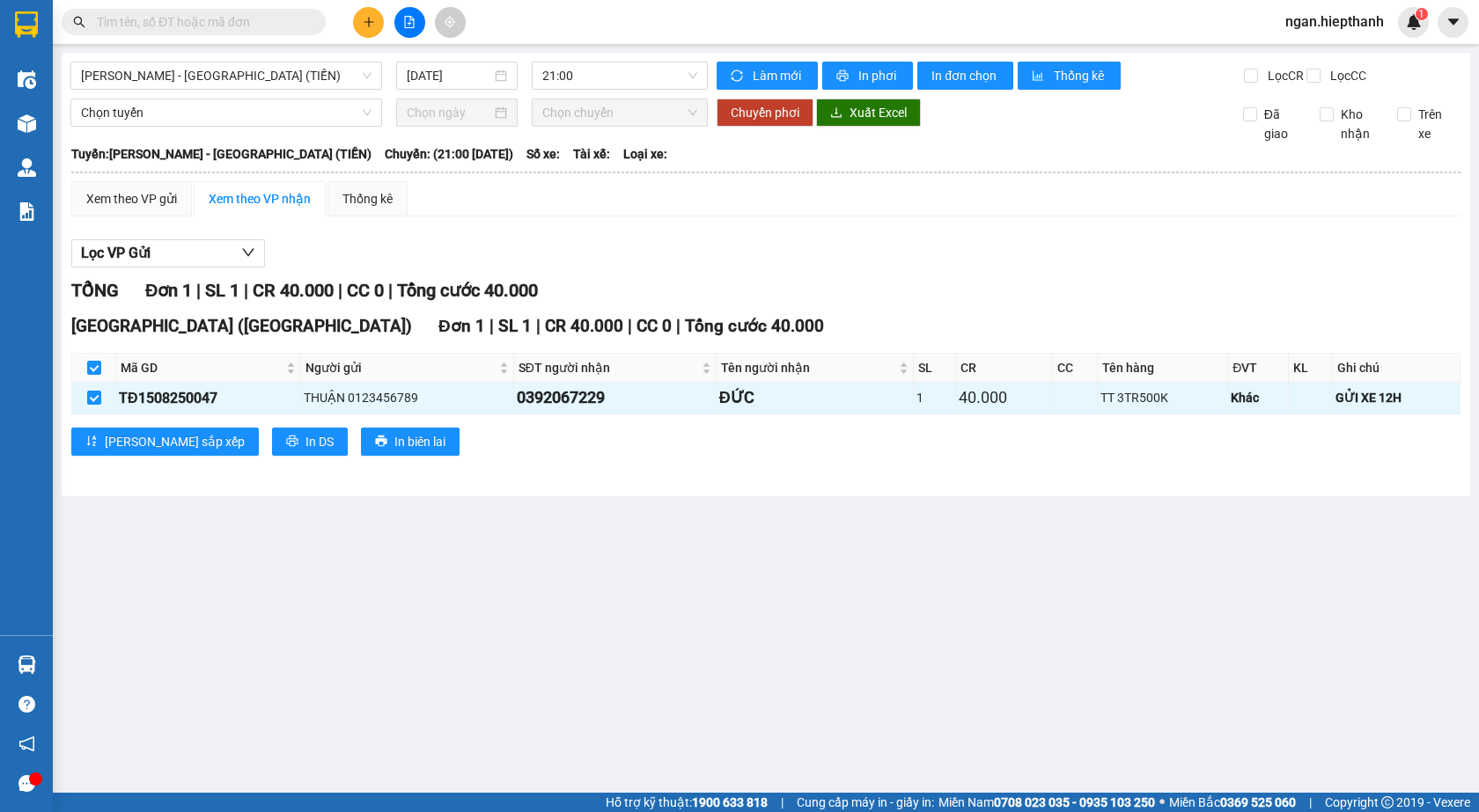
click at [260, 23] on input "text" at bounding box center [200, 22] width 207 height 19
paste input "0392067229"
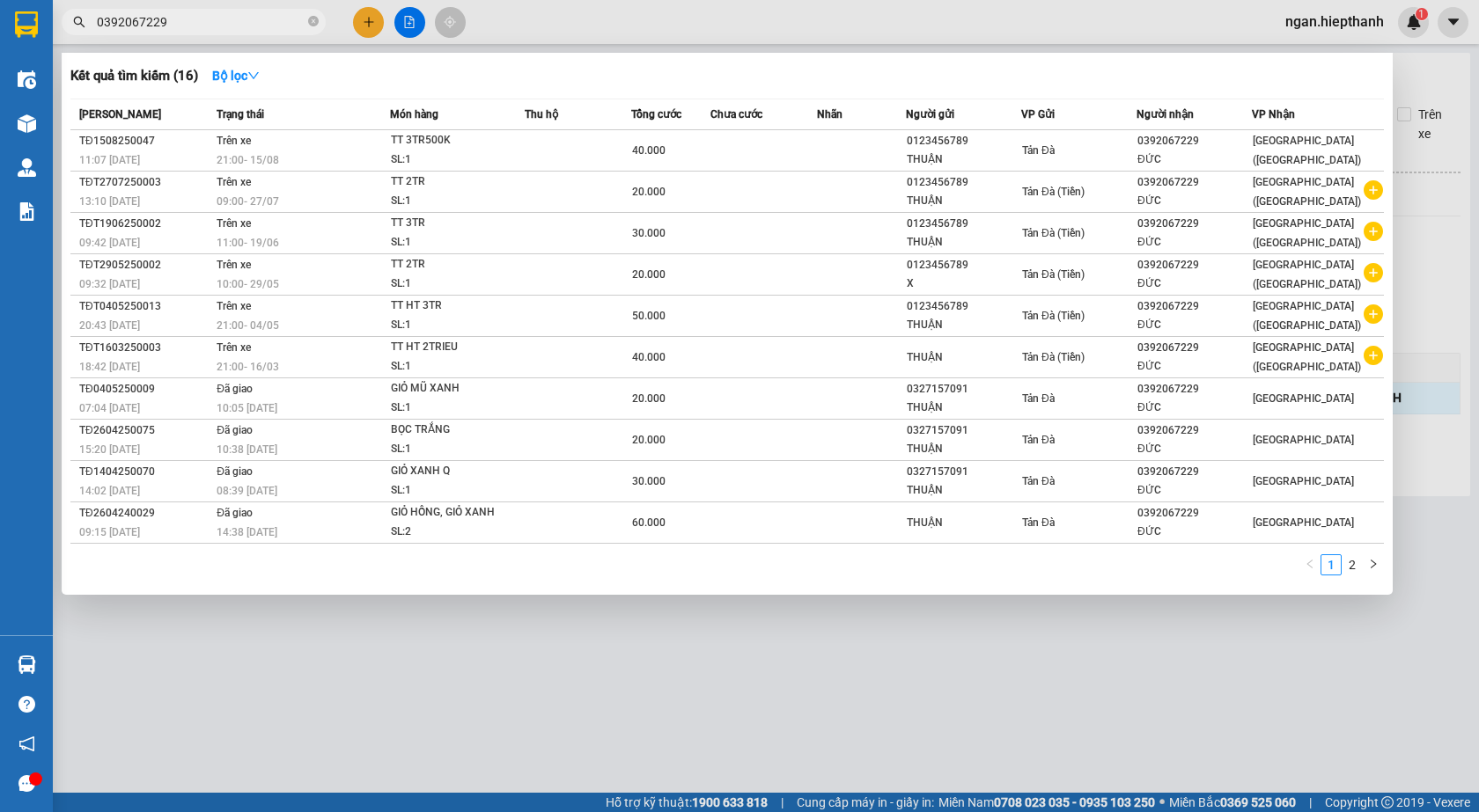
drag, startPoint x: 126, startPoint y: 21, endPoint x: 90, endPoint y: 24, distance: 36.1
click at [90, 24] on span "0392067229" at bounding box center [194, 22] width 264 height 26
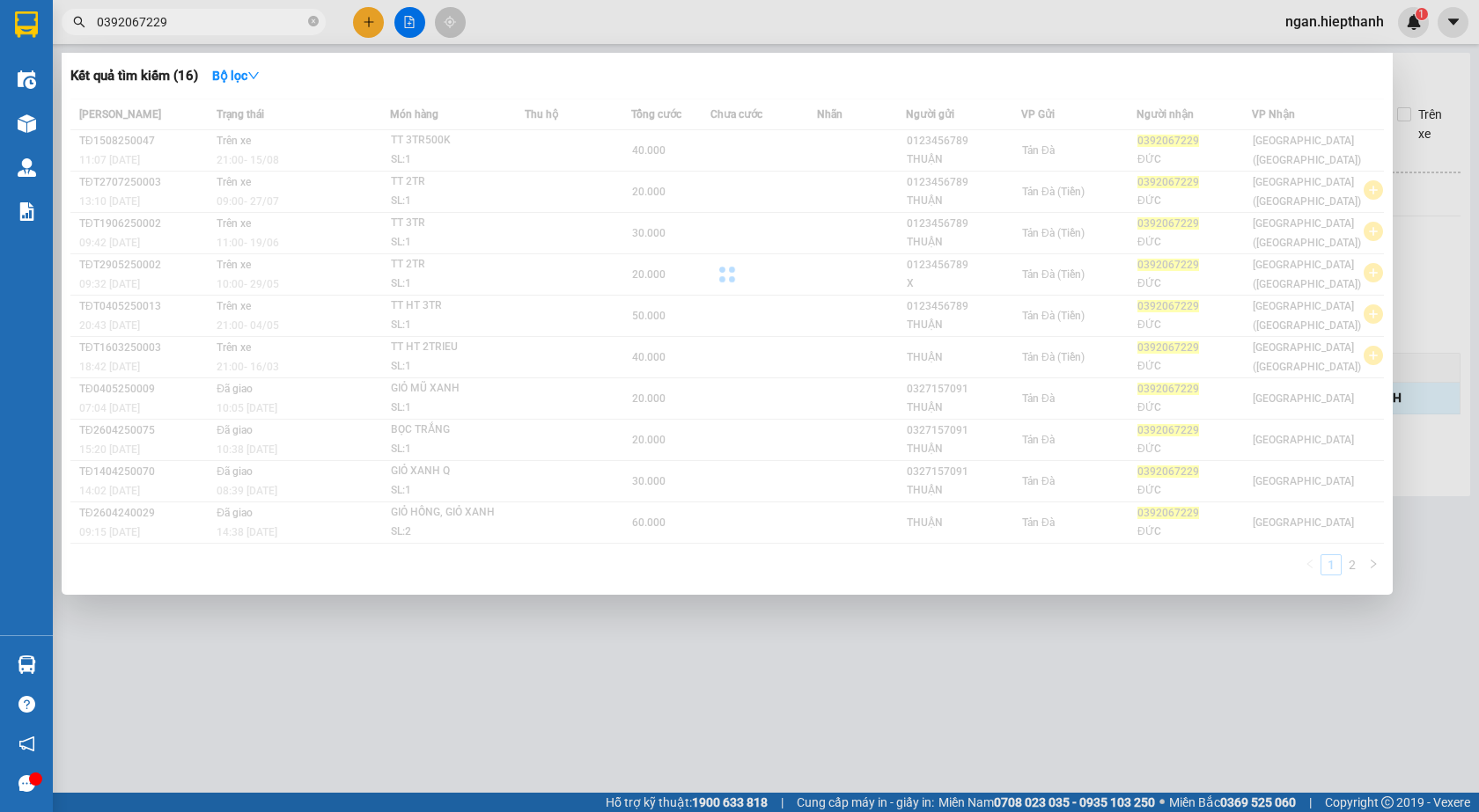
type input "0392067229"
click at [864, 172] on div at bounding box center [727, 274] width 1313 height 352
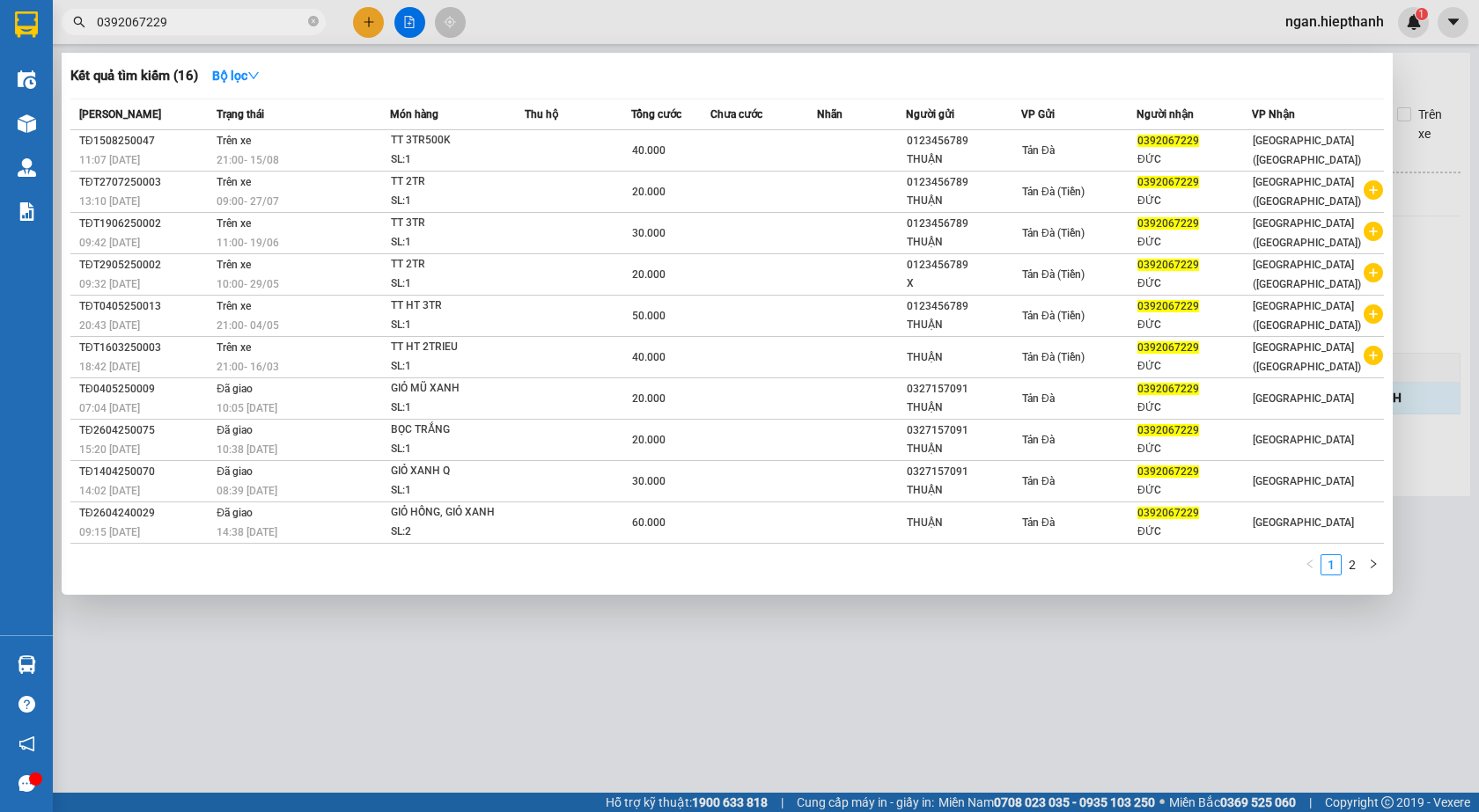
click at [869, 159] on td at bounding box center [861, 150] width 89 height 41
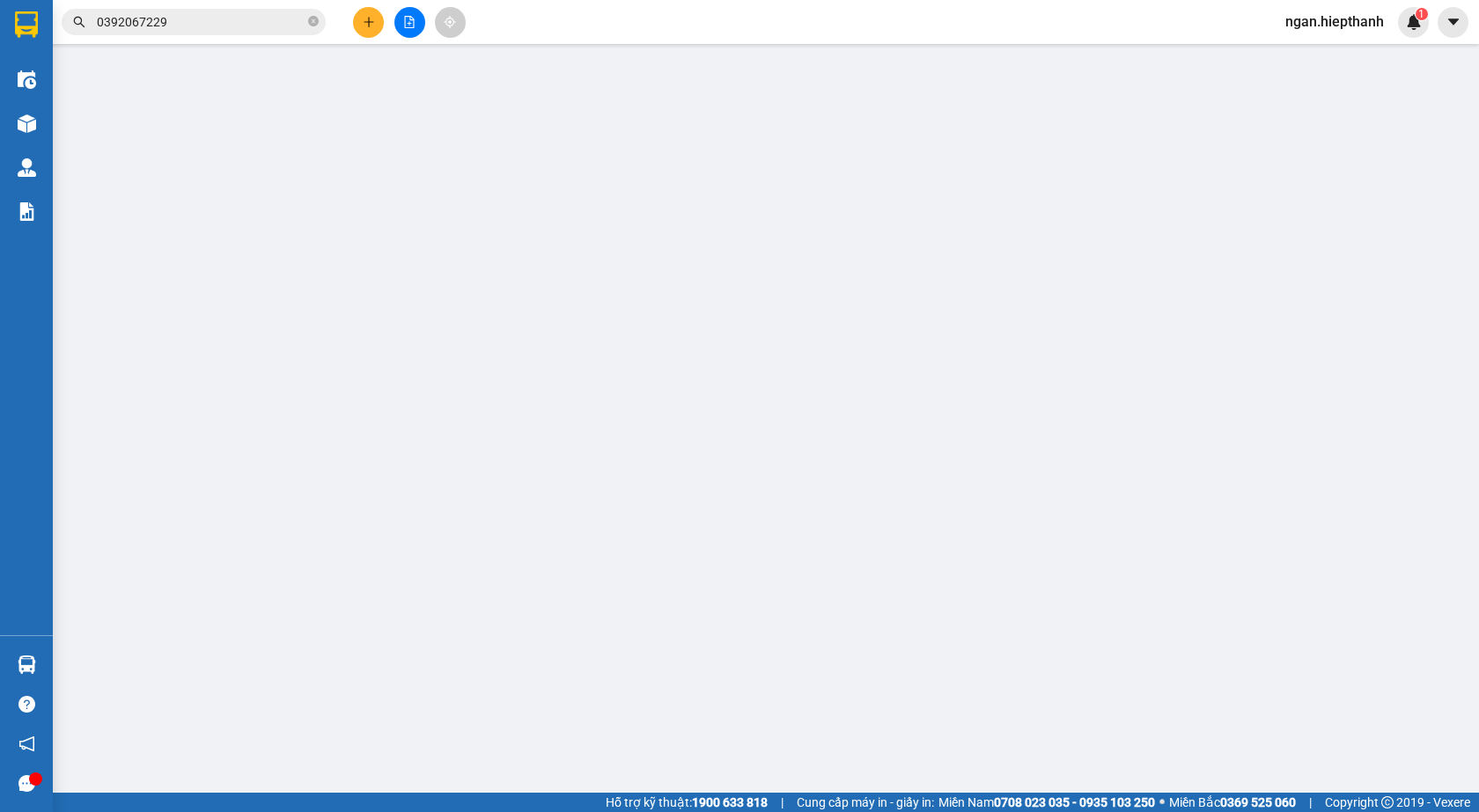
type input "0123456789"
type input "THUẬN"
type input "0392067229"
type input "ĐỨC"
type input "40.000"
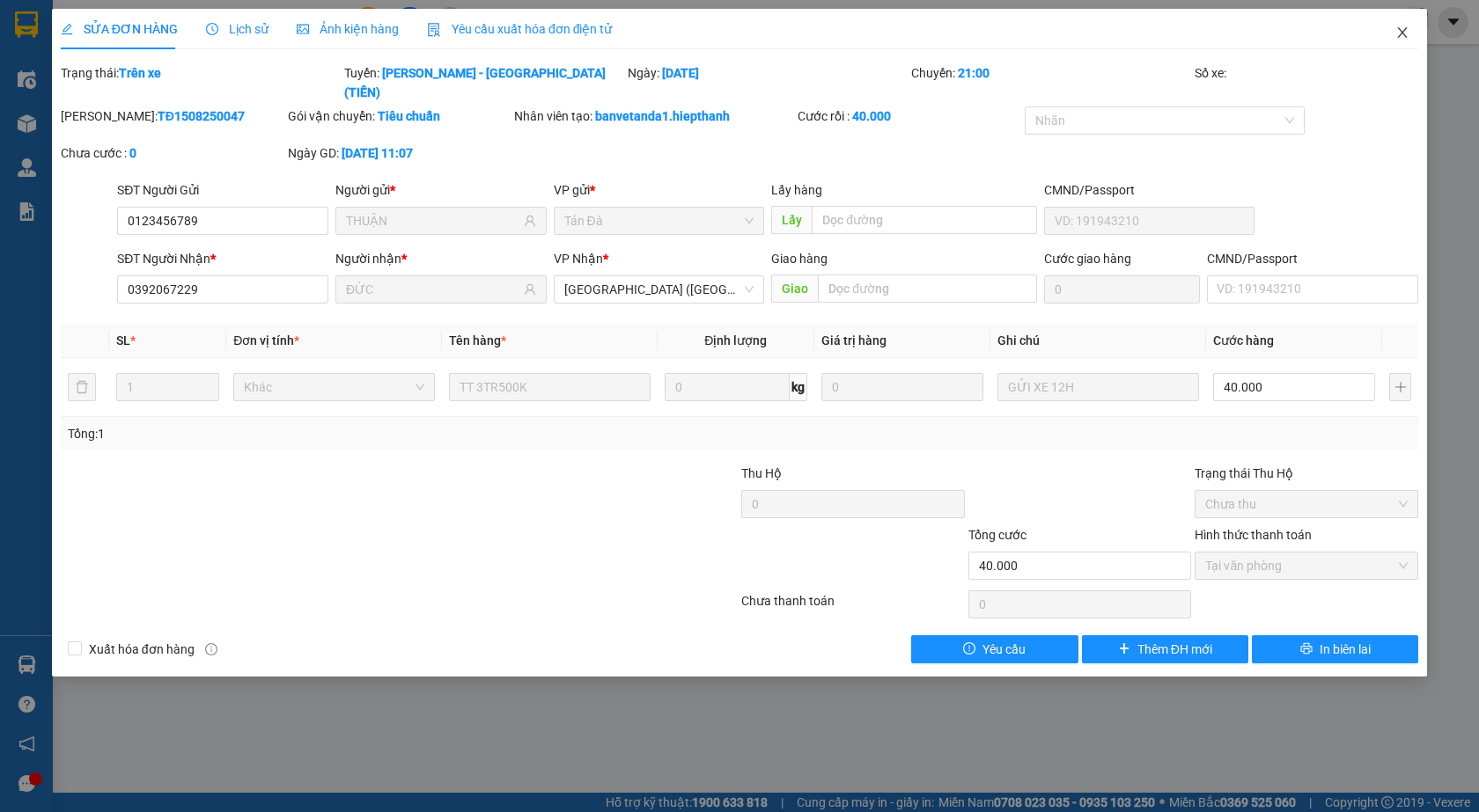
click at [1412, 40] on span "Close" at bounding box center [1402, 34] width 49 height 49
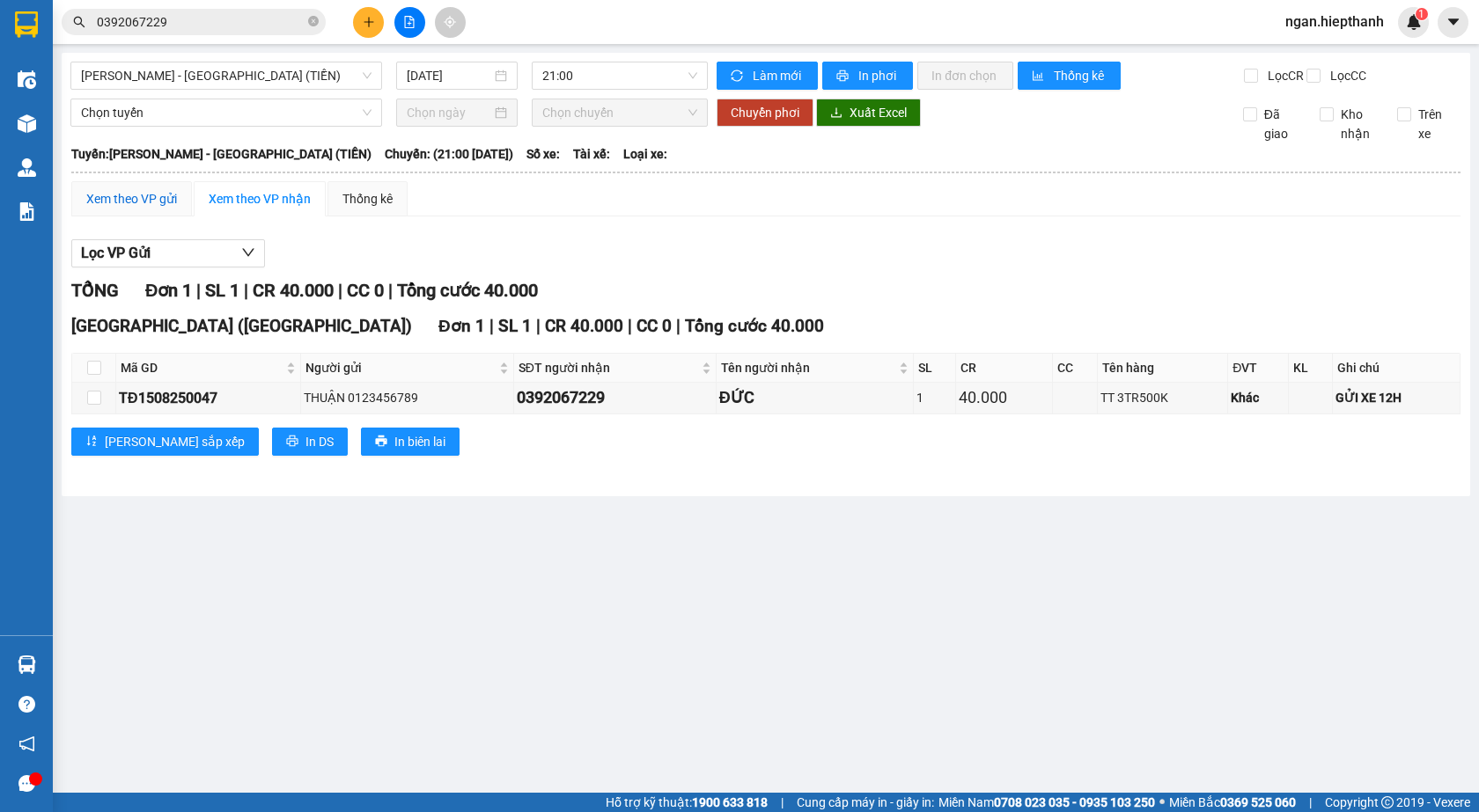
click at [168, 208] on div "Xem theo VP gửi" at bounding box center [132, 198] width 91 height 19
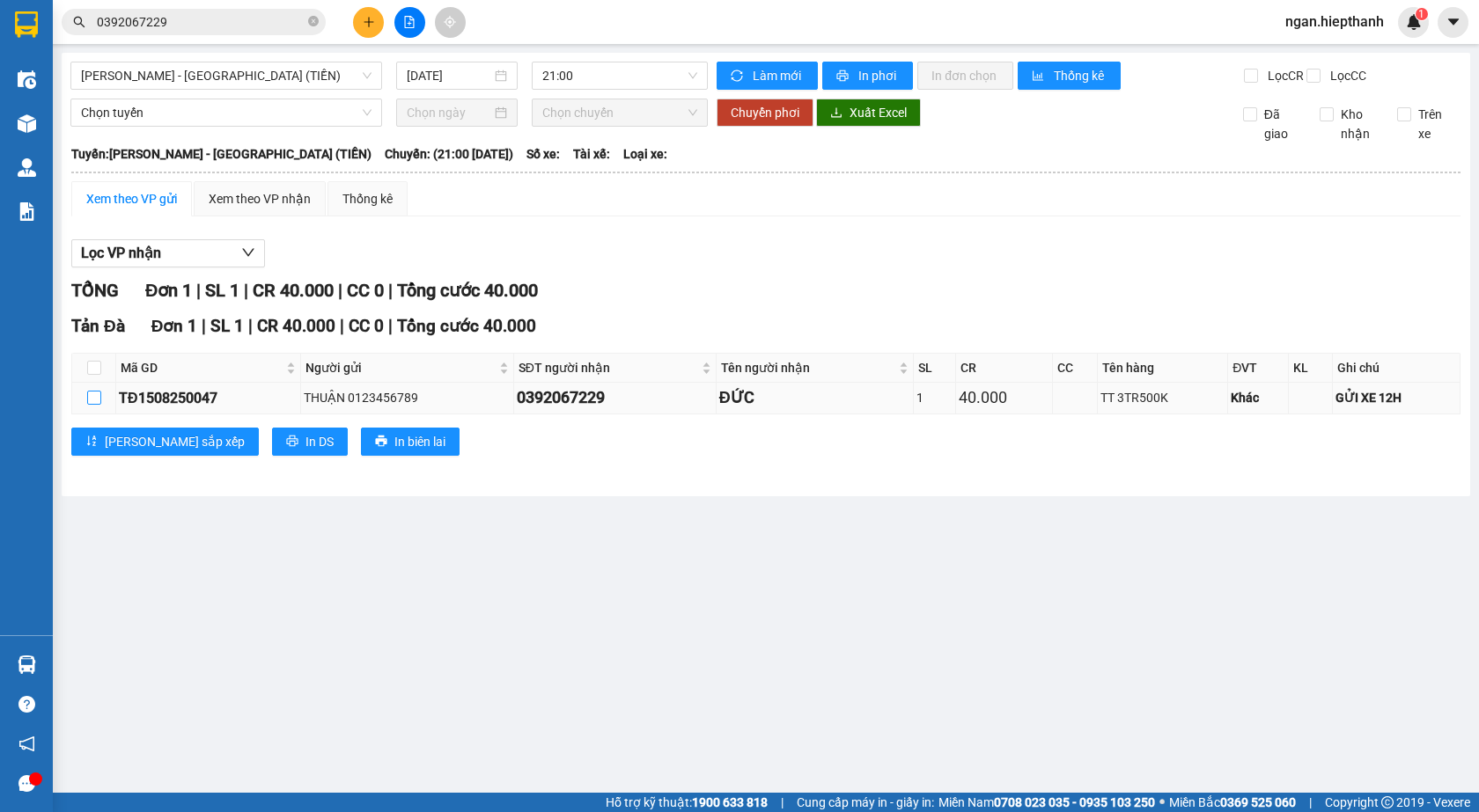
click at [91, 405] on input "checkbox" at bounding box center [94, 397] width 14 height 14
checkbox input "true"
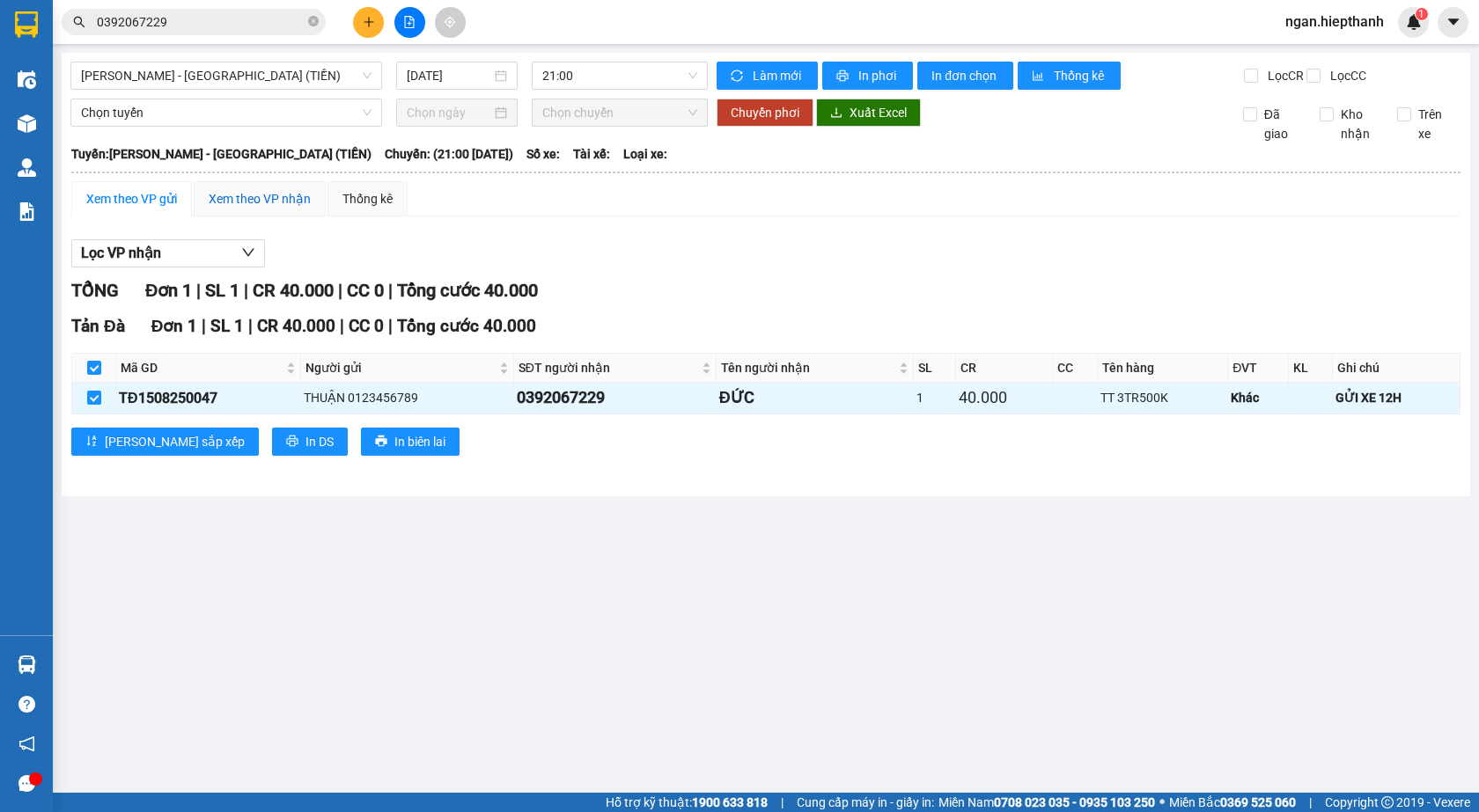
click at [236, 208] on div "Xem theo VP nhận" at bounding box center [259, 198] width 102 height 19
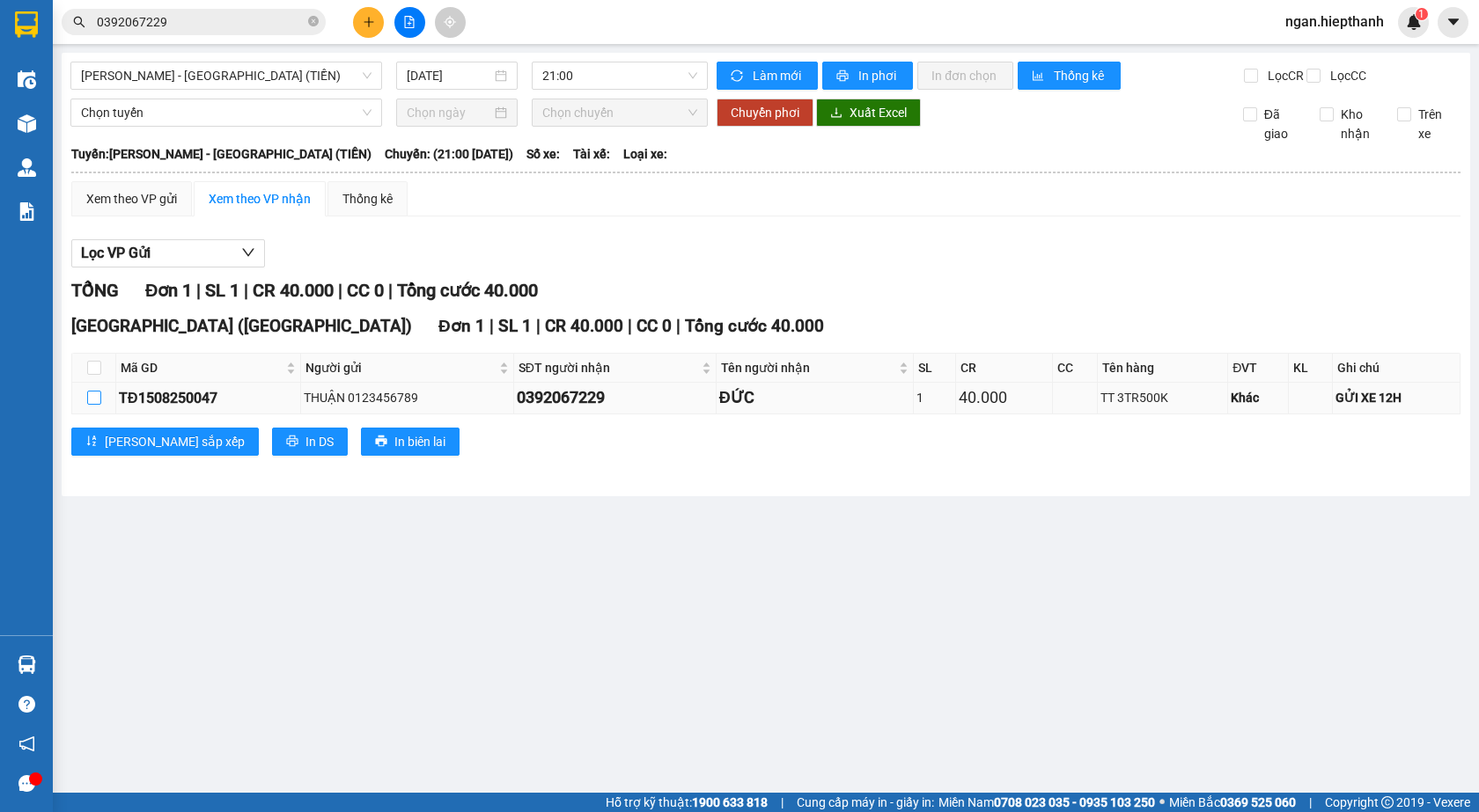
click at [98, 405] on input "checkbox" at bounding box center [94, 397] width 14 height 14
checkbox input "true"
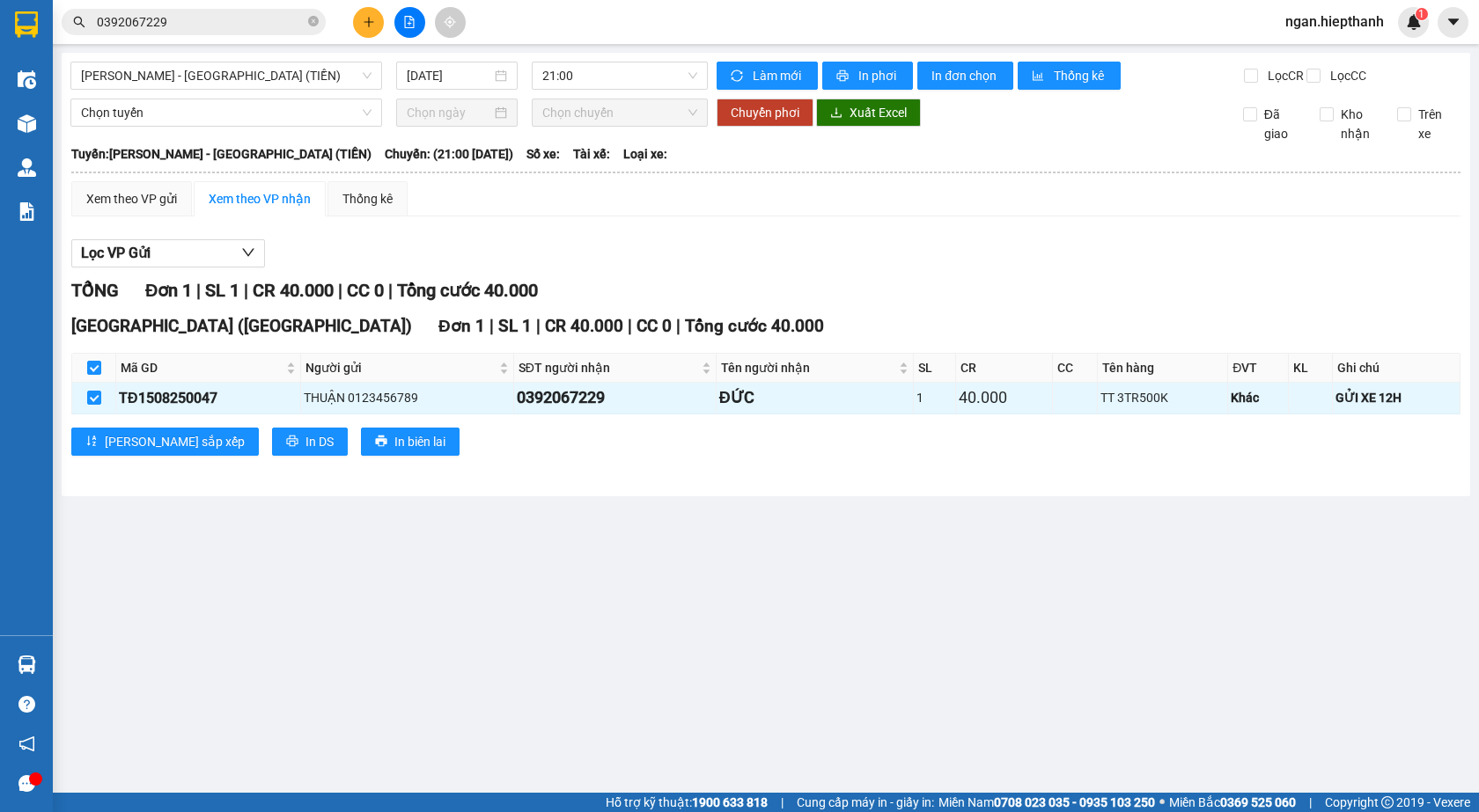
click at [271, 208] on div "Xem theo VP nhận" at bounding box center [259, 198] width 102 height 19
click at [172, 208] on div "Xem theo VP gửi" at bounding box center [132, 198] width 91 height 19
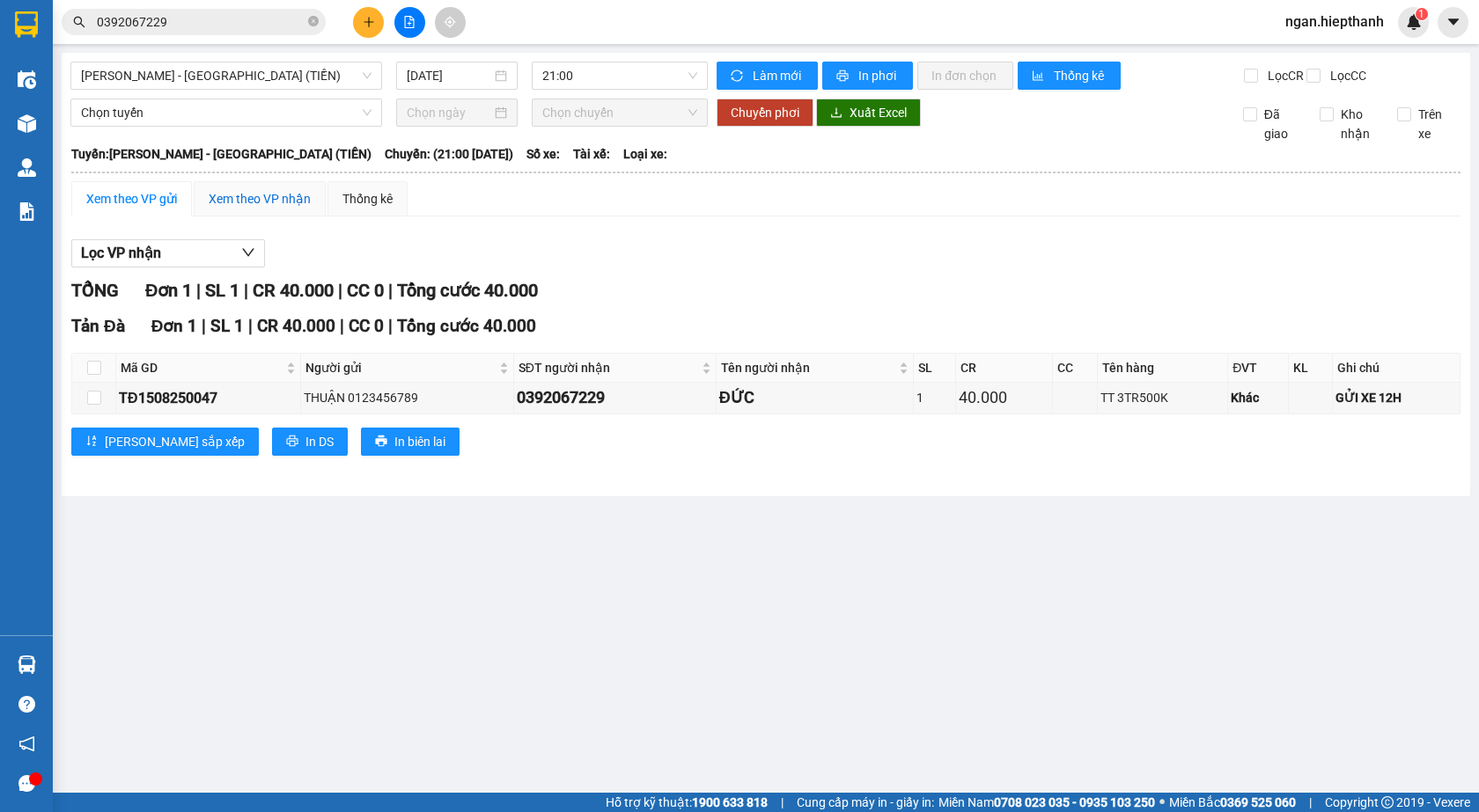
click at [236, 208] on div "Xem theo VP nhận" at bounding box center [259, 198] width 102 height 19
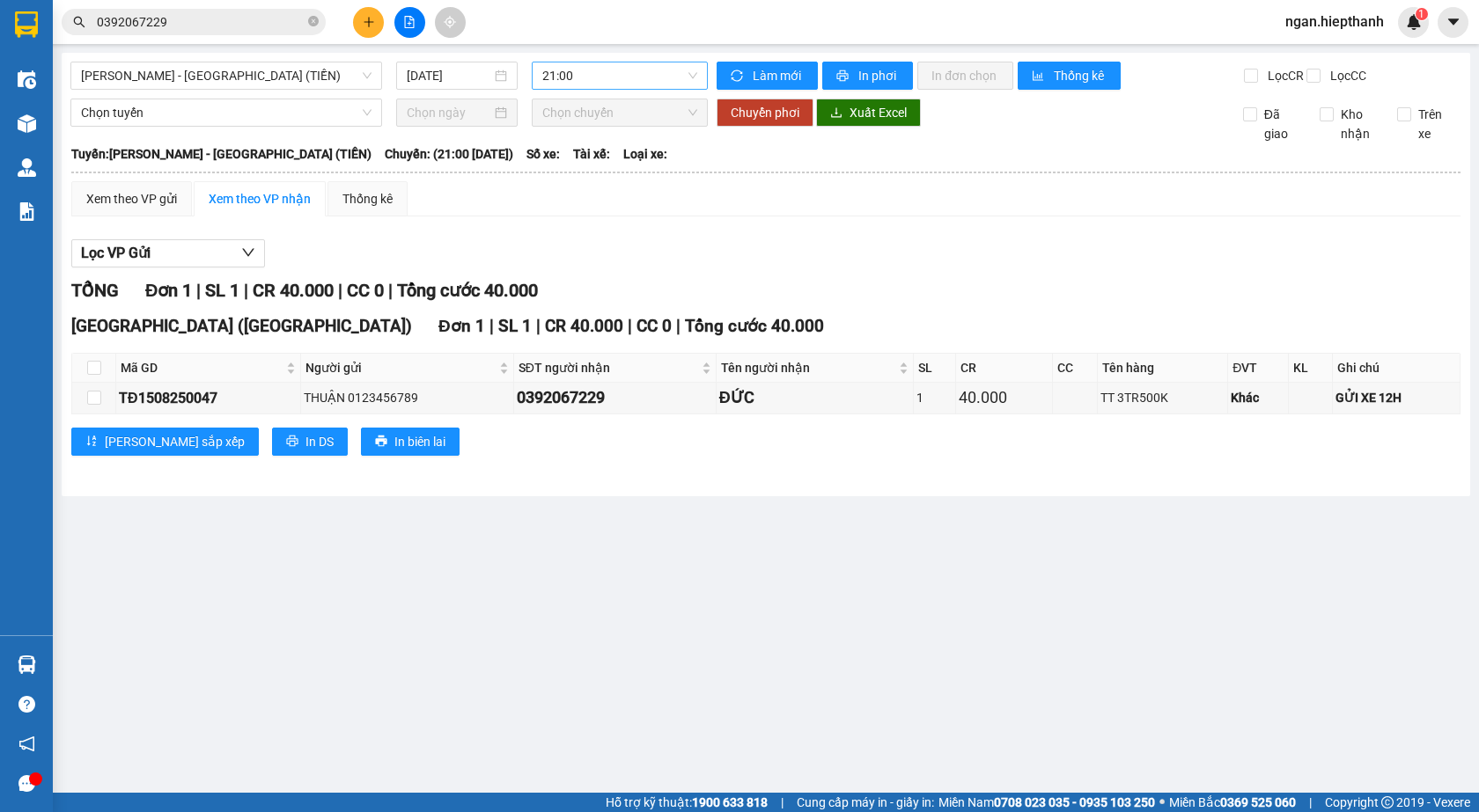
click at [587, 71] on span "21:00" at bounding box center [619, 75] width 155 height 26
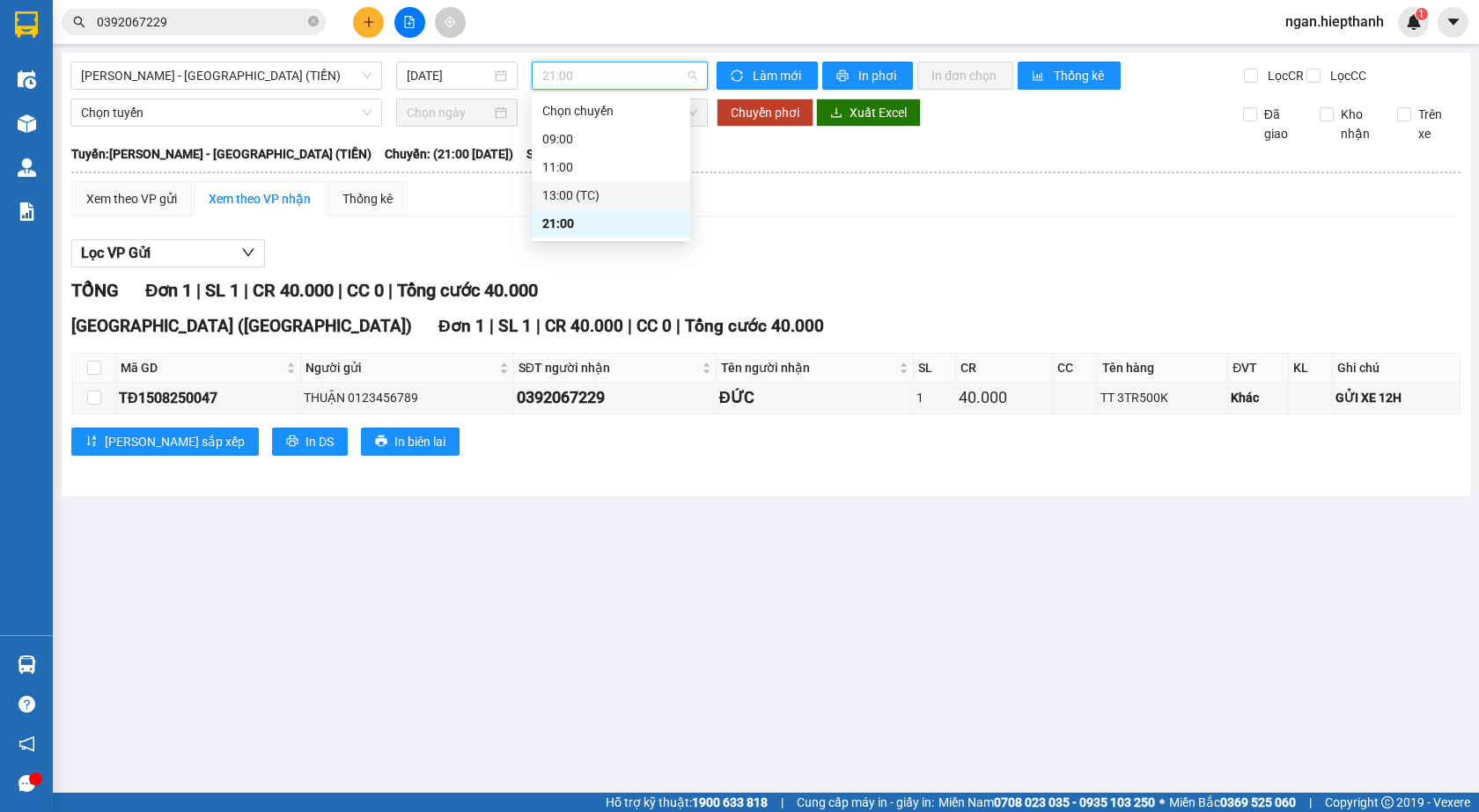
click at [558, 195] on div "13:00 (TC)" at bounding box center [610, 195] width 137 height 19
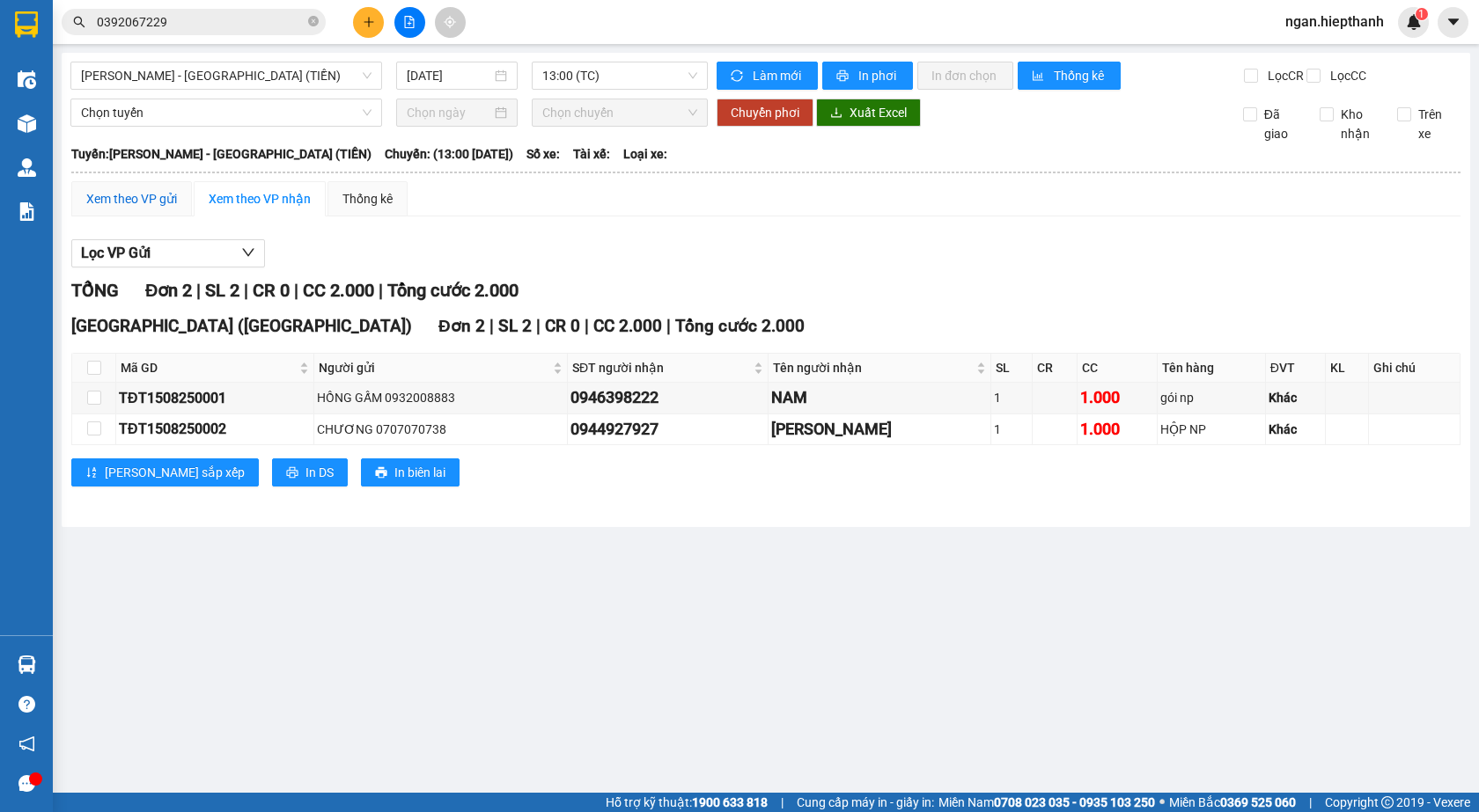
click at [120, 208] on div "Xem theo VP gửi" at bounding box center [132, 198] width 91 height 19
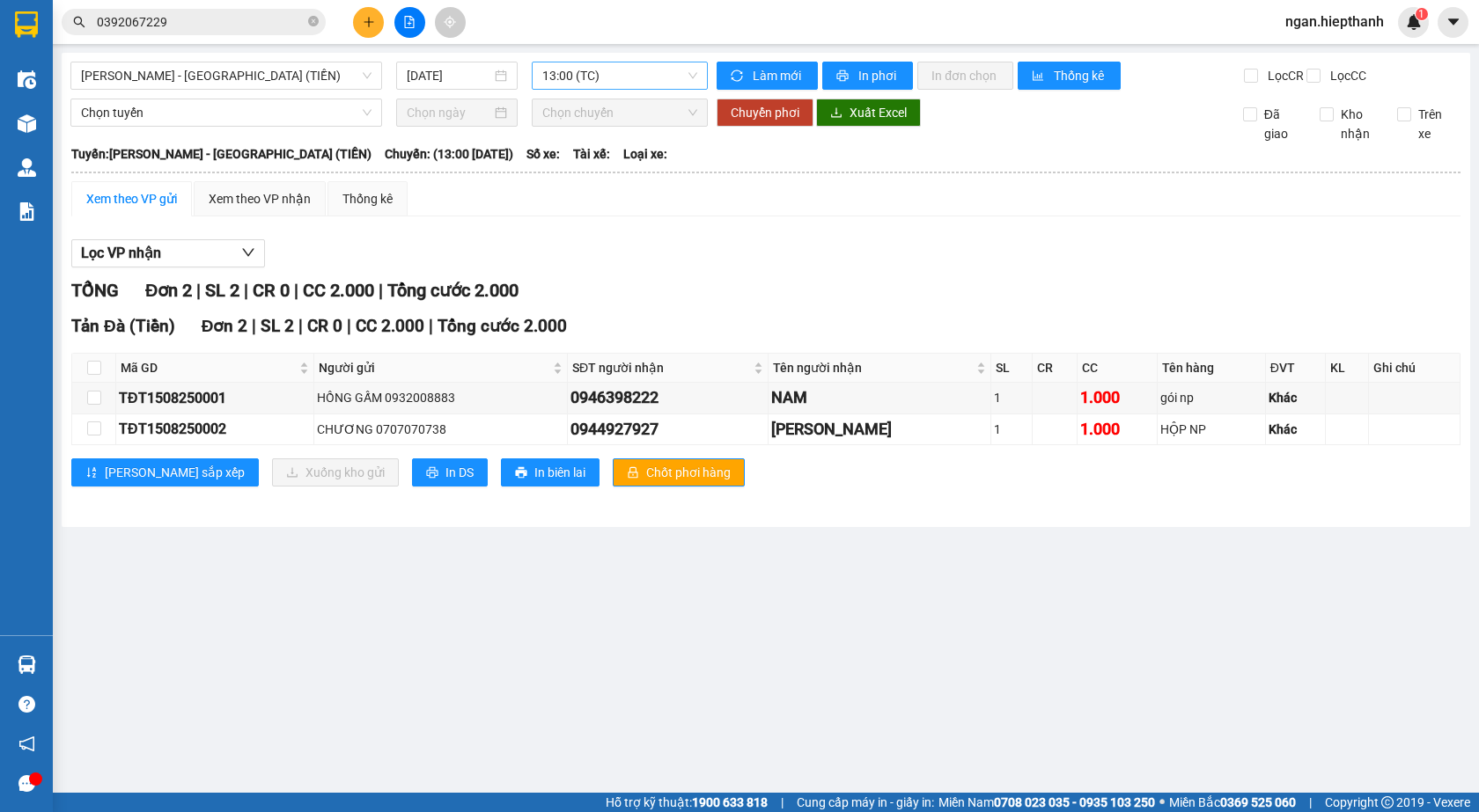
click at [593, 74] on span "13:00 (TC)" at bounding box center [619, 75] width 155 height 26
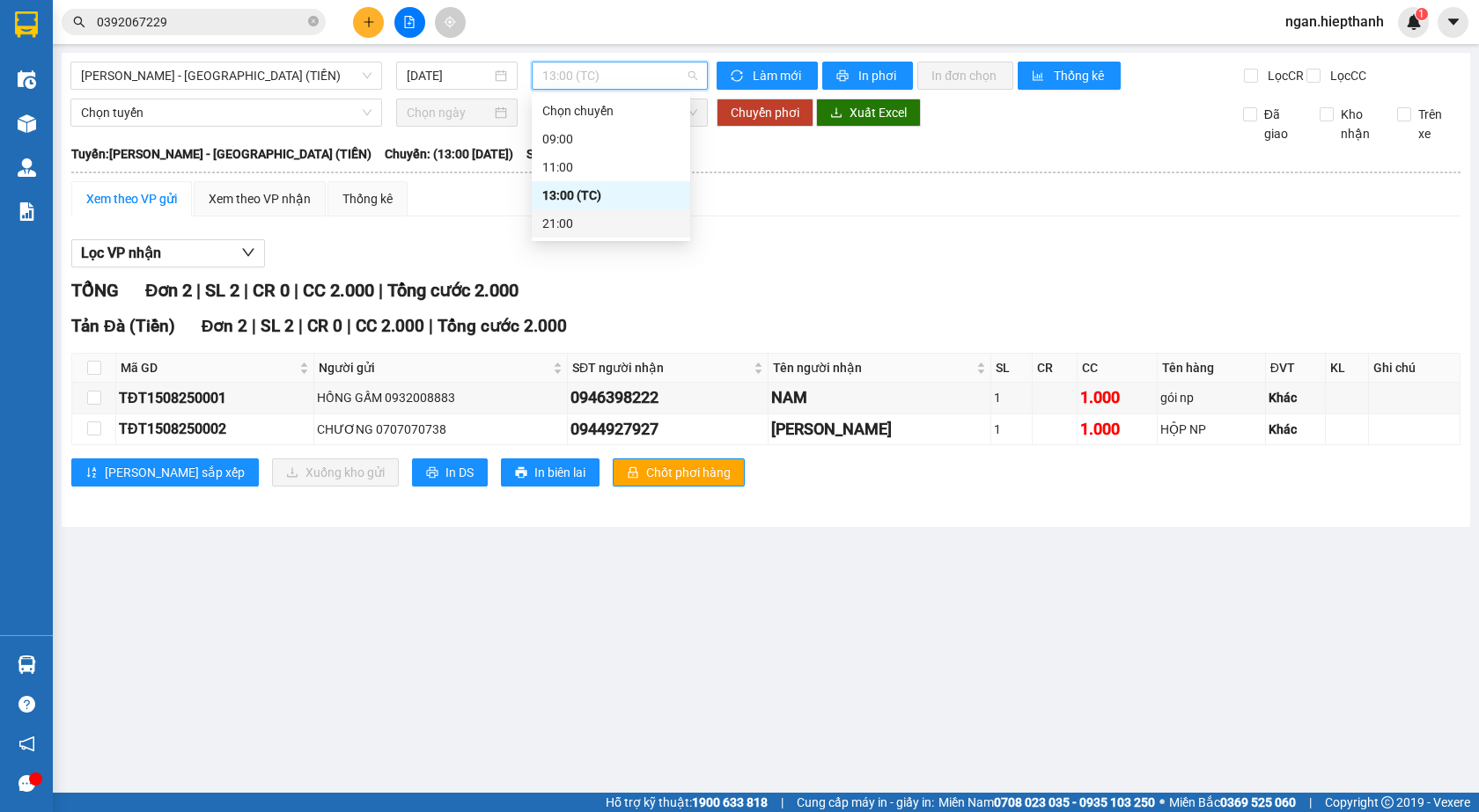
click at [593, 219] on div "21:00" at bounding box center [610, 223] width 137 height 19
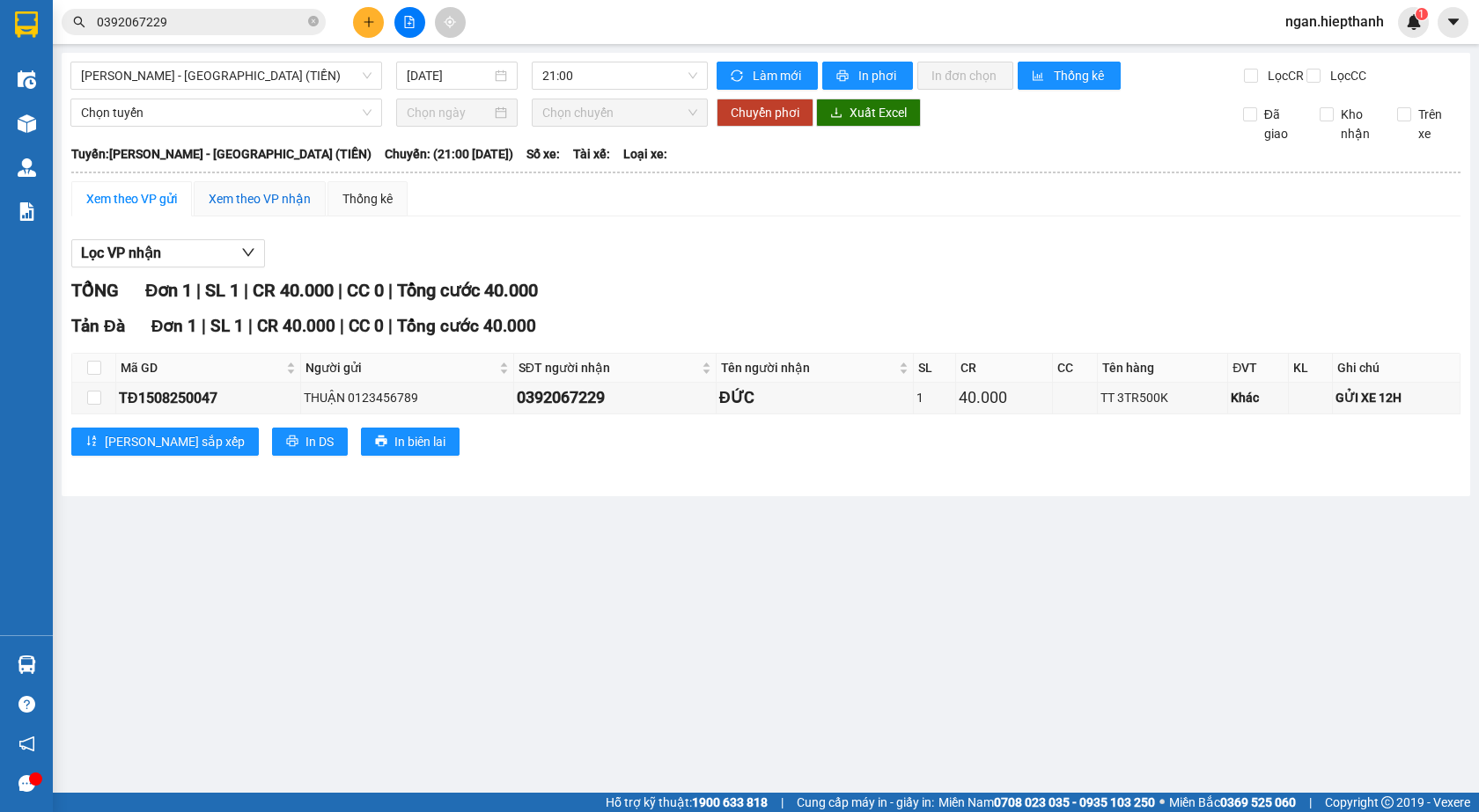
click at [228, 208] on div "Xem theo VP nhận" at bounding box center [259, 198] width 102 height 19
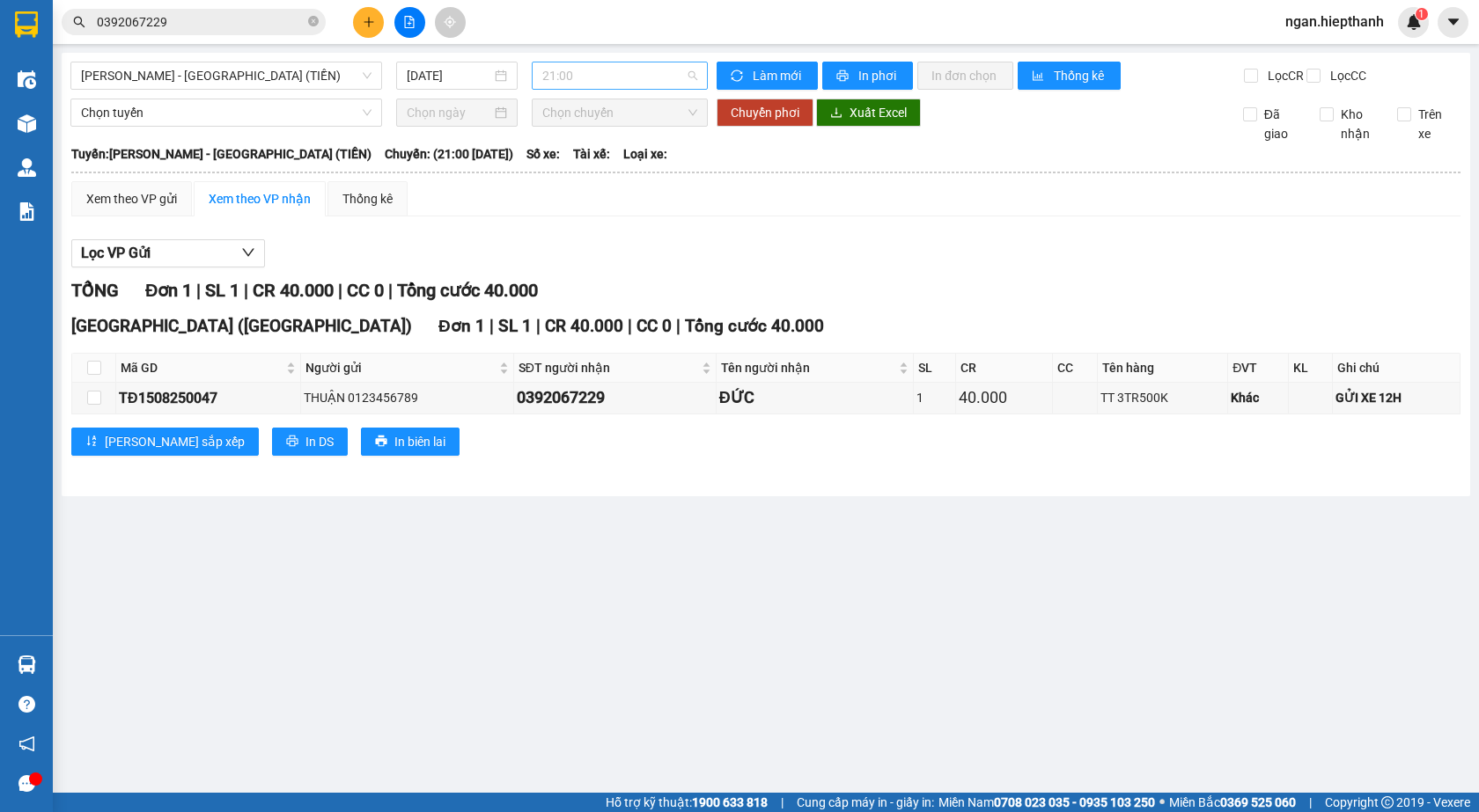
drag, startPoint x: 590, startPoint y: 79, endPoint x: 591, endPoint y: 119, distance: 40.0
click at [591, 78] on span "21:00" at bounding box center [619, 75] width 155 height 26
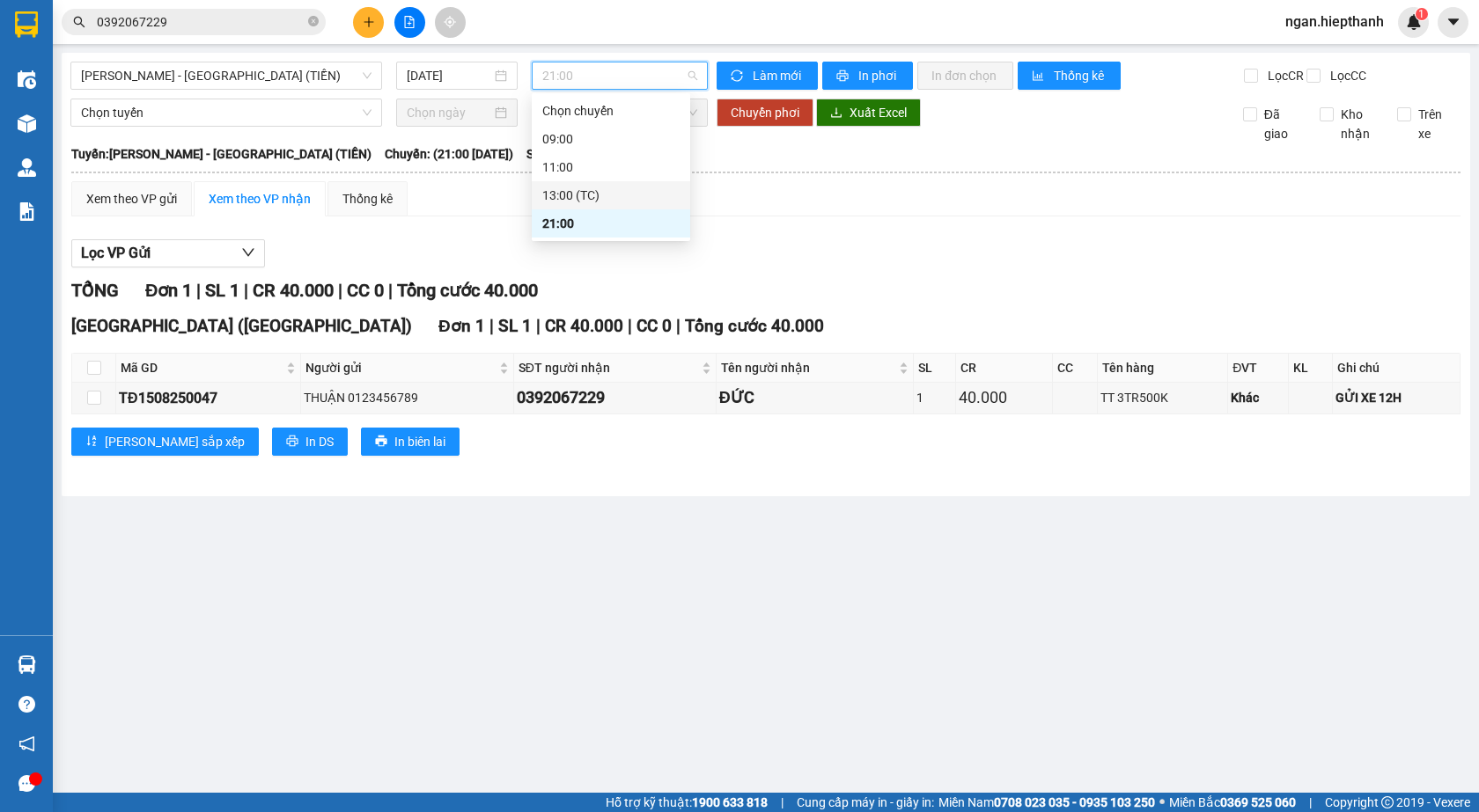
click at [592, 208] on div "13:00 (TC)" at bounding box center [610, 195] width 158 height 28
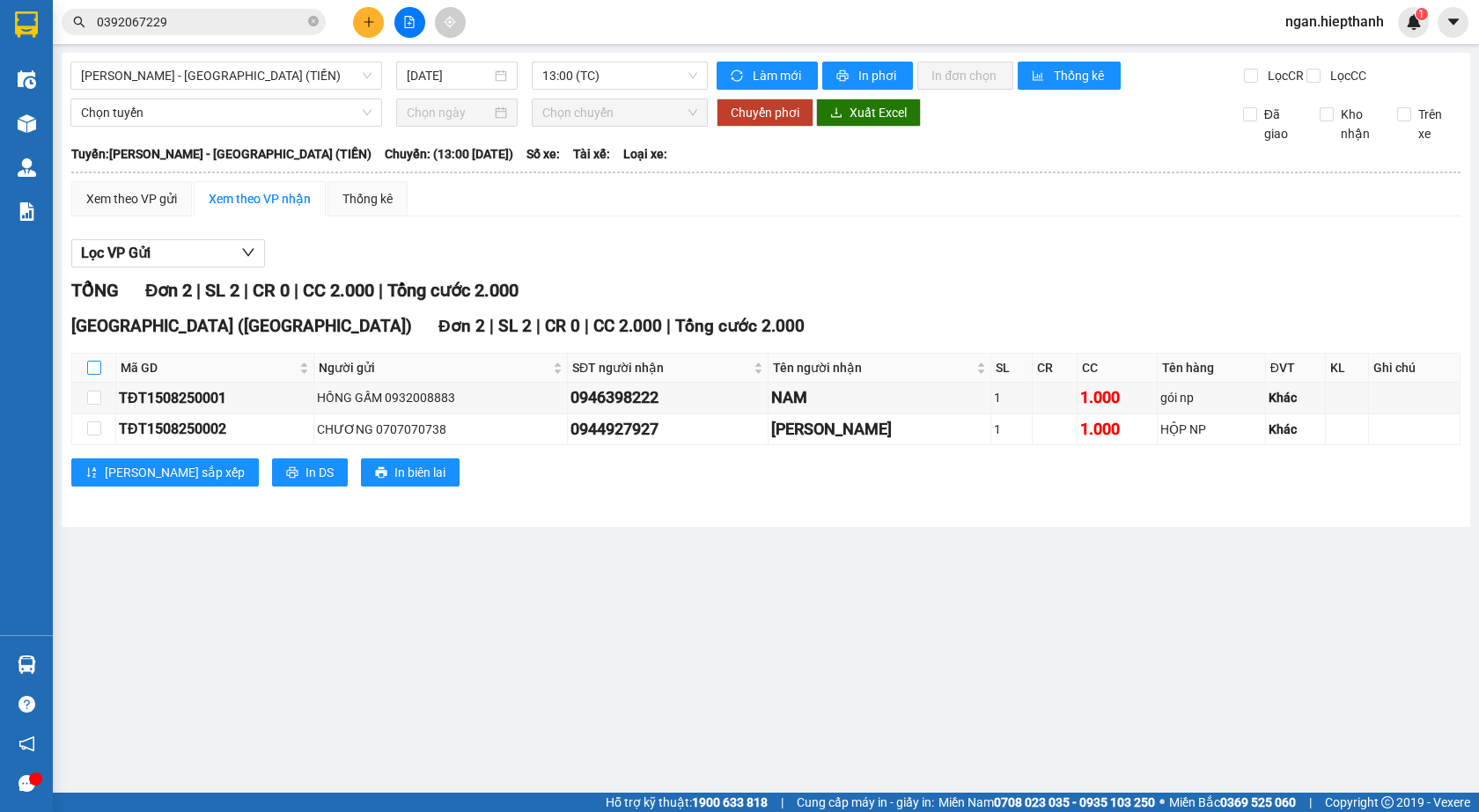
click at [93, 375] on input "checkbox" at bounding box center [94, 367] width 14 height 14
checkbox input "true"
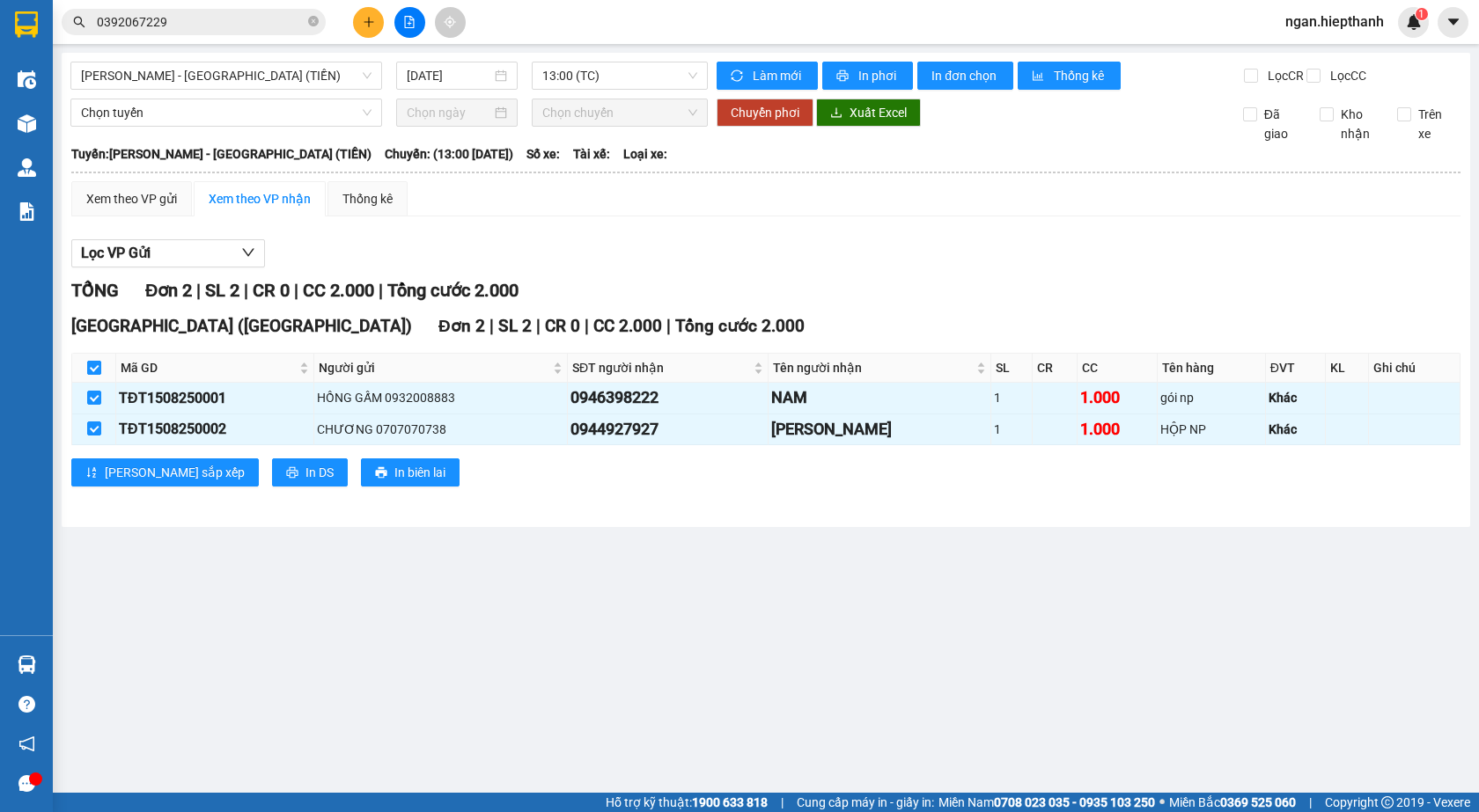
click at [93, 375] on input "checkbox" at bounding box center [94, 367] width 14 height 14
checkbox input "false"
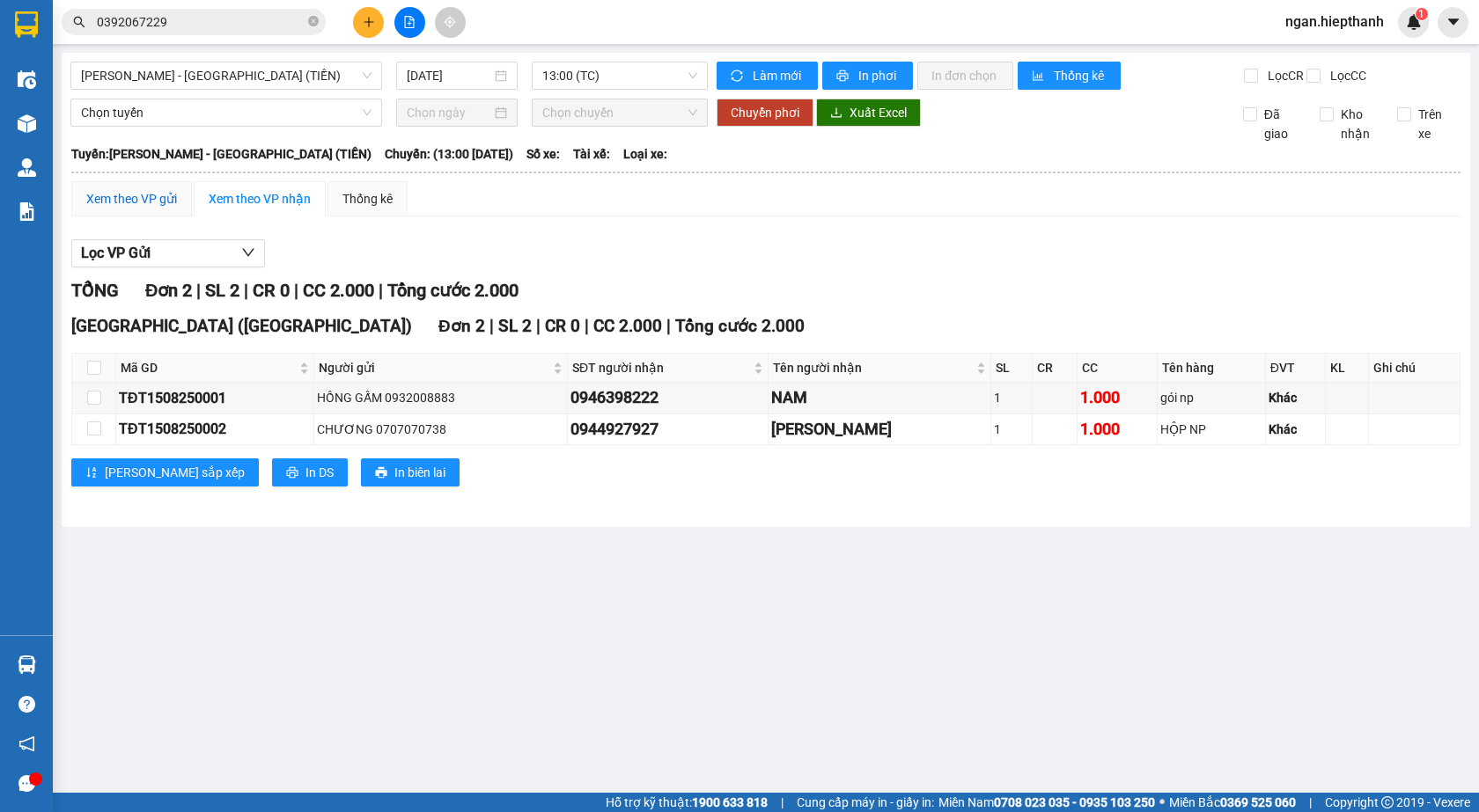
click at [142, 208] on div "Xem theo VP gửi" at bounding box center [132, 198] width 91 height 19
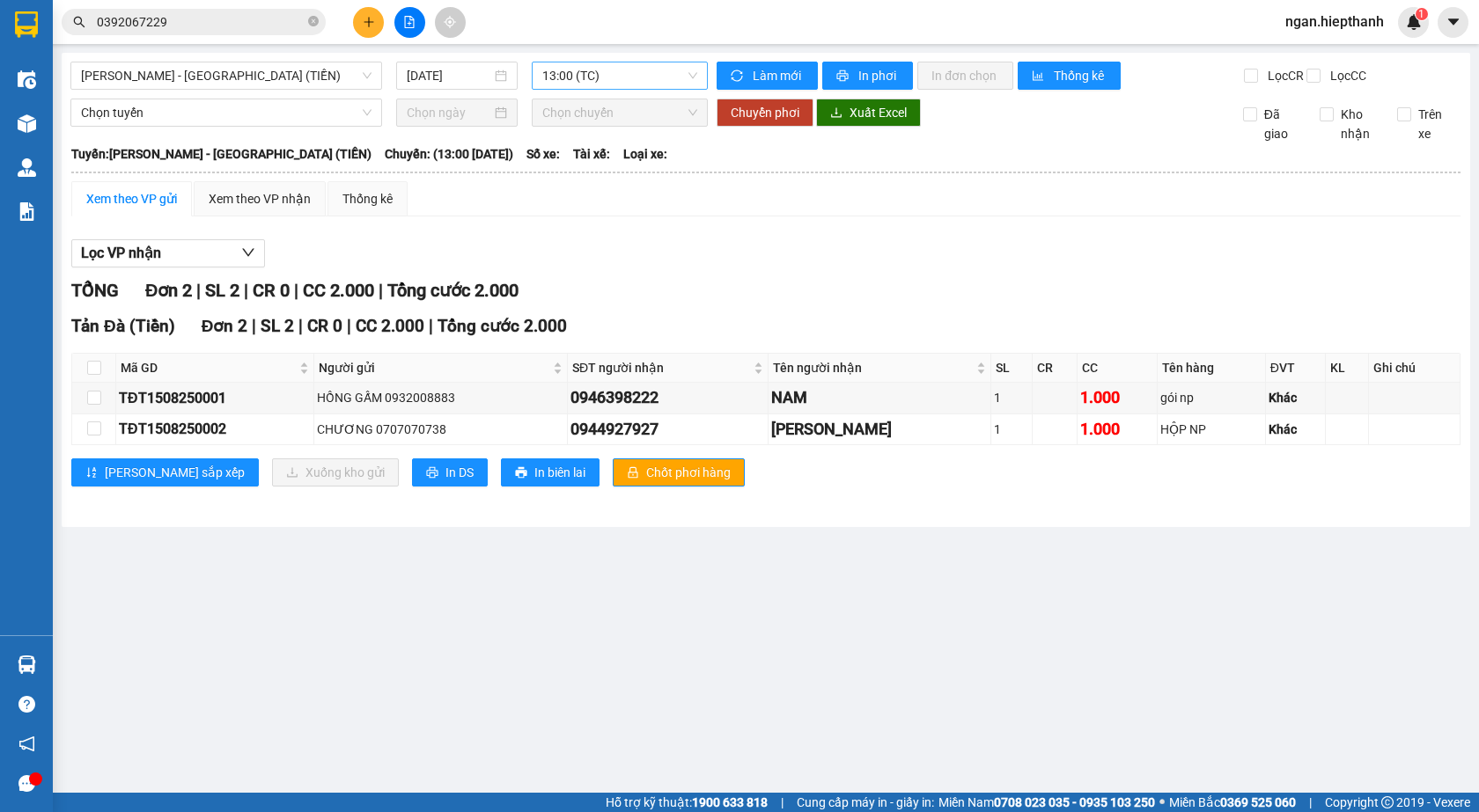
click at [573, 75] on span "13:00 (TC)" at bounding box center [619, 75] width 155 height 26
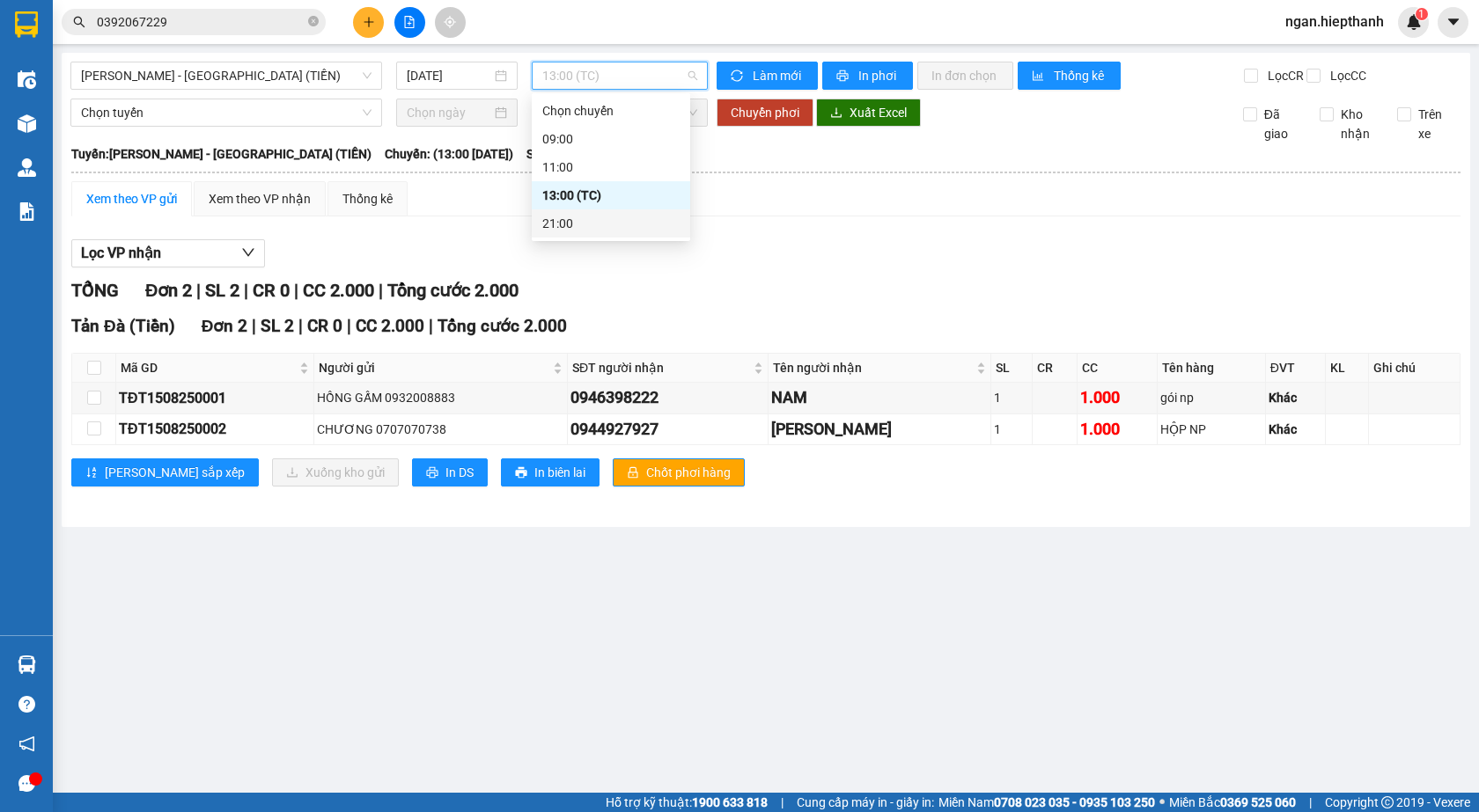
click at [581, 226] on div "21:00" at bounding box center [610, 223] width 137 height 19
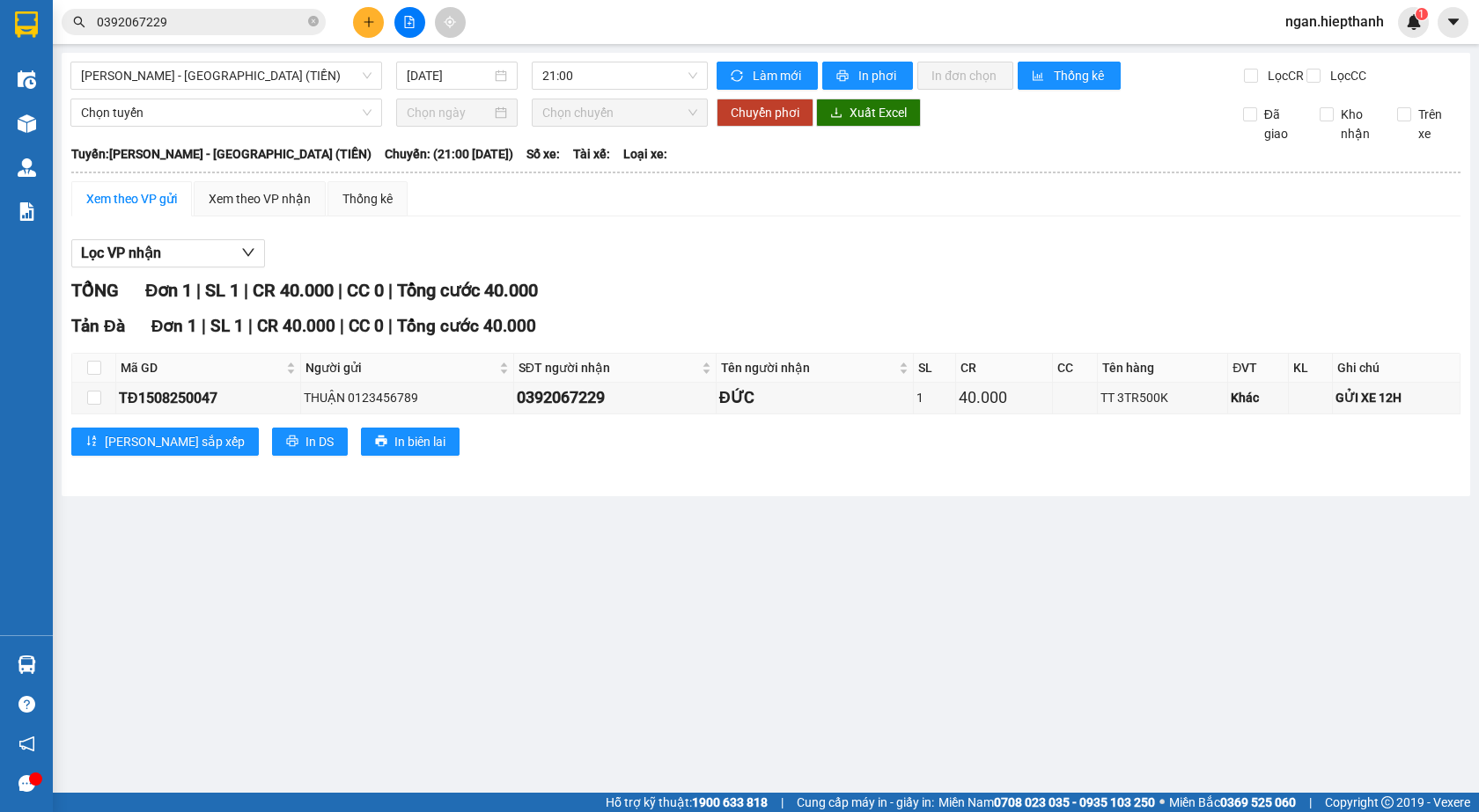
click at [118, 208] on div "Xem theo VP gửi" at bounding box center [132, 198] width 91 height 19
click at [246, 208] on div "Xem theo VP nhận" at bounding box center [259, 198] width 102 height 19
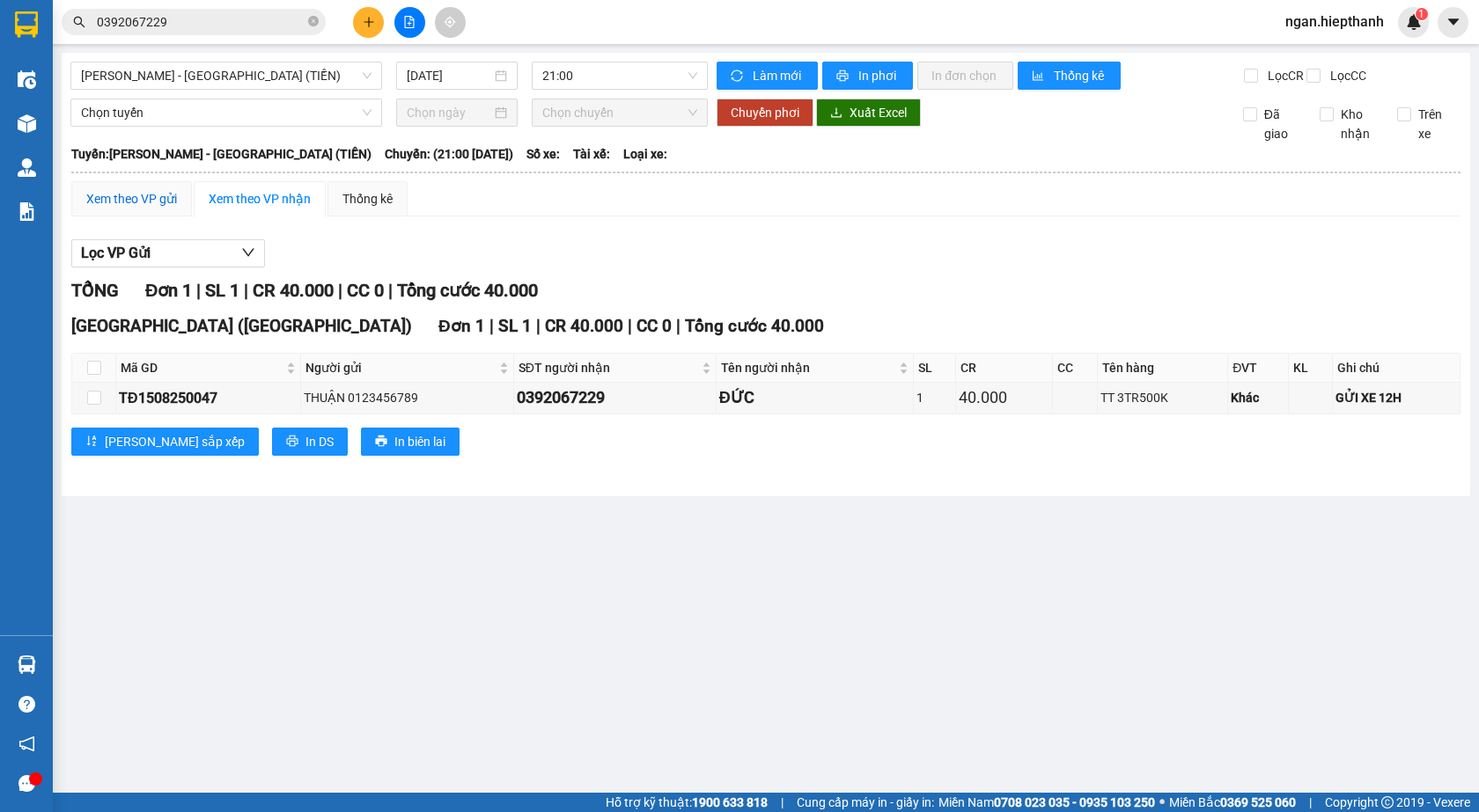
click at [137, 208] on div "Xem theo VP gửi" at bounding box center [132, 198] width 91 height 19
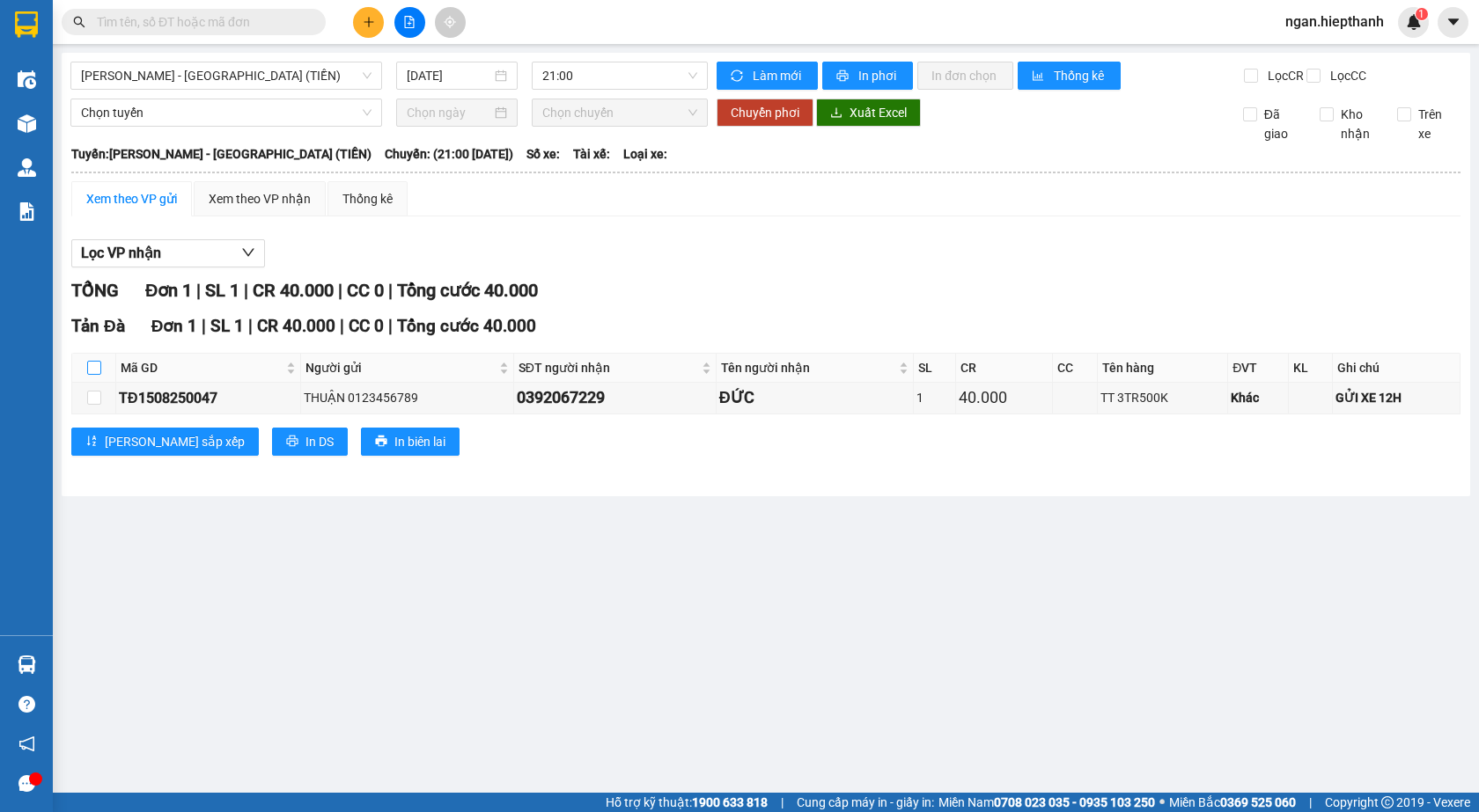
click at [87, 375] on input "checkbox" at bounding box center [94, 367] width 14 height 14
checkbox input "true"
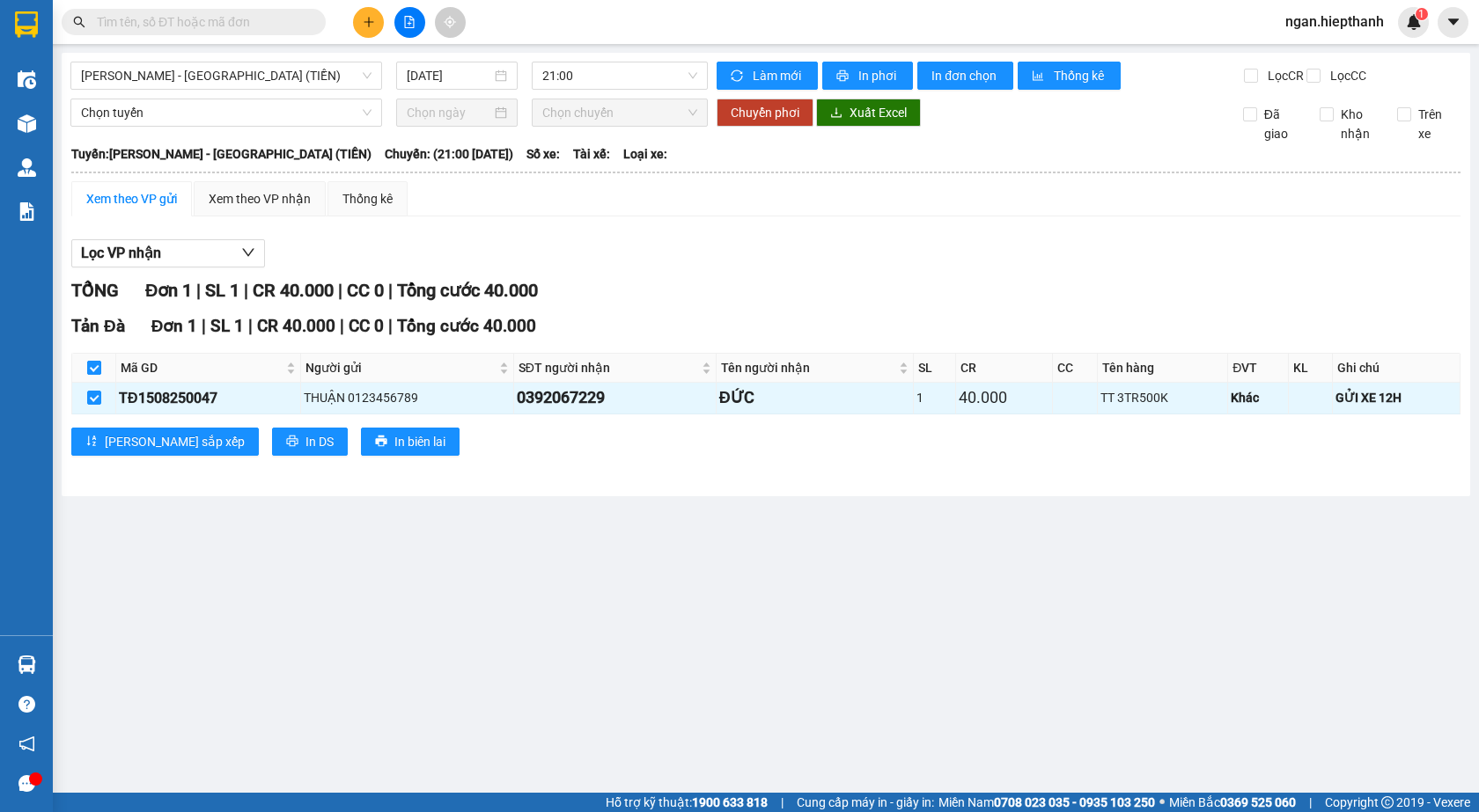
click at [87, 375] on input "checkbox" at bounding box center [94, 367] width 14 height 14
checkbox input "false"
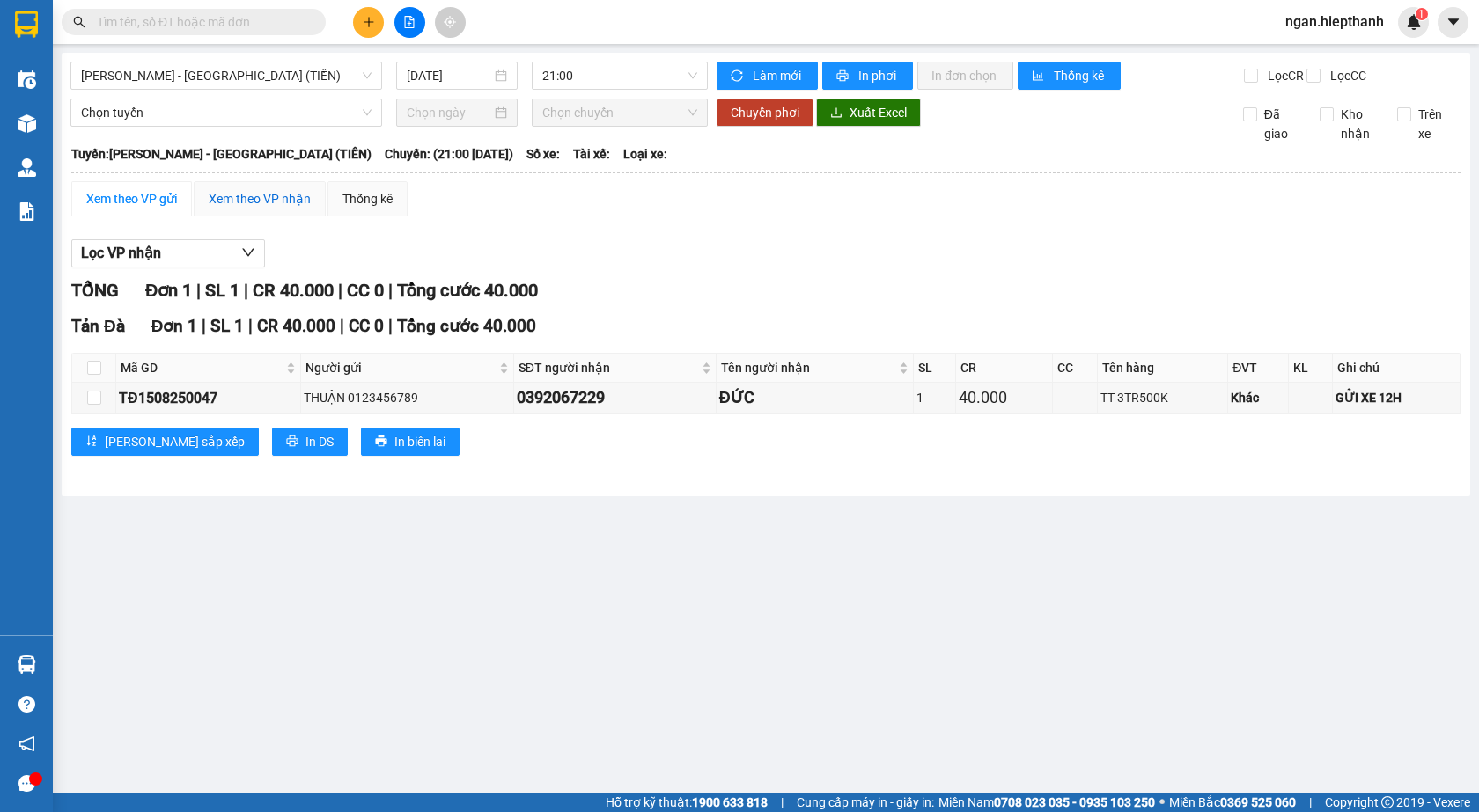
click at [300, 208] on div "Xem theo VP nhận" at bounding box center [259, 198] width 102 height 19
click at [122, 208] on div "Xem theo VP gửi" at bounding box center [132, 198] width 91 height 19
click at [638, 68] on span "21:00" at bounding box center [619, 75] width 155 height 26
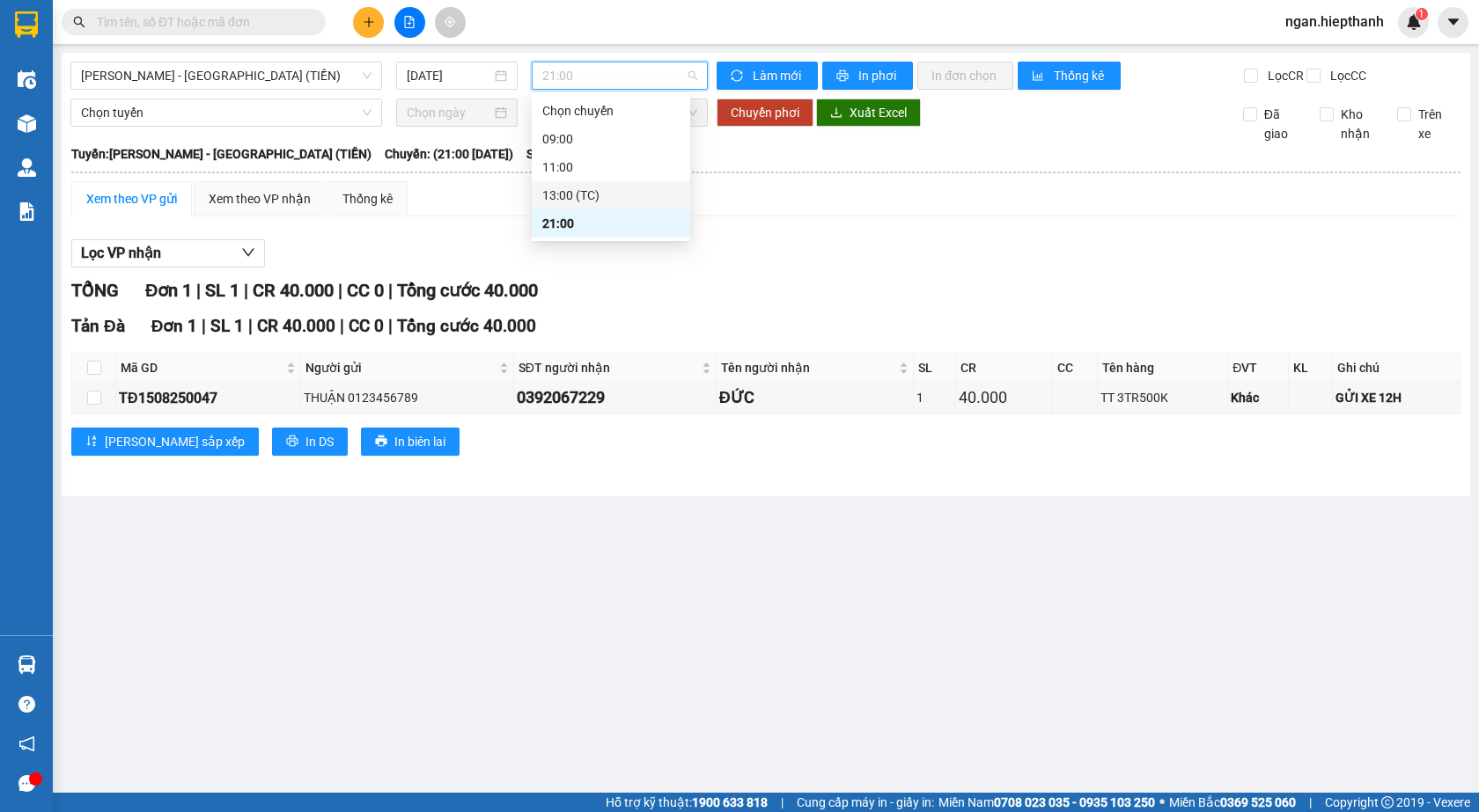
click at [584, 195] on div "13:00 (TC)" at bounding box center [610, 195] width 137 height 19
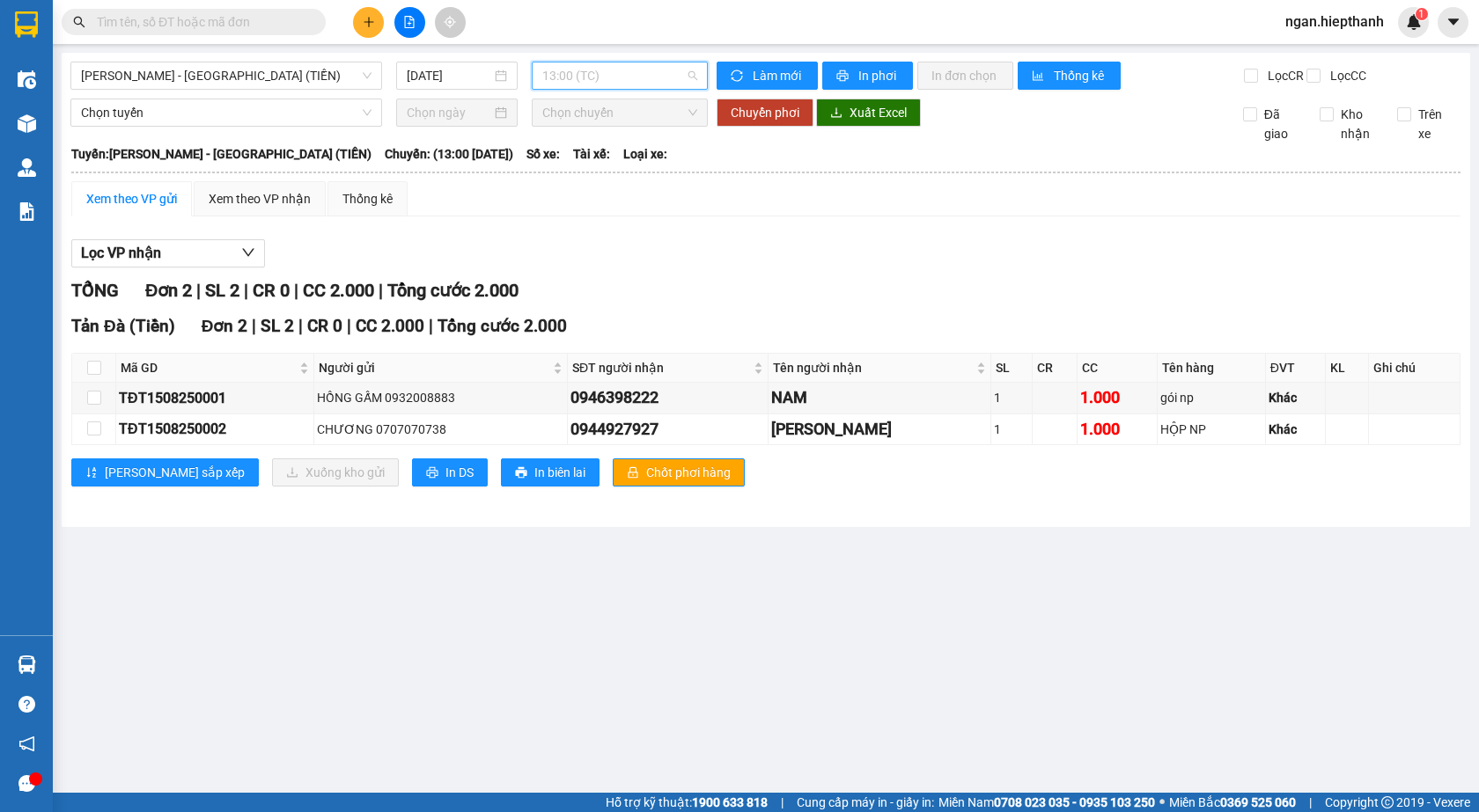
click at [662, 67] on span "13:00 (TC)" at bounding box center [619, 75] width 155 height 26
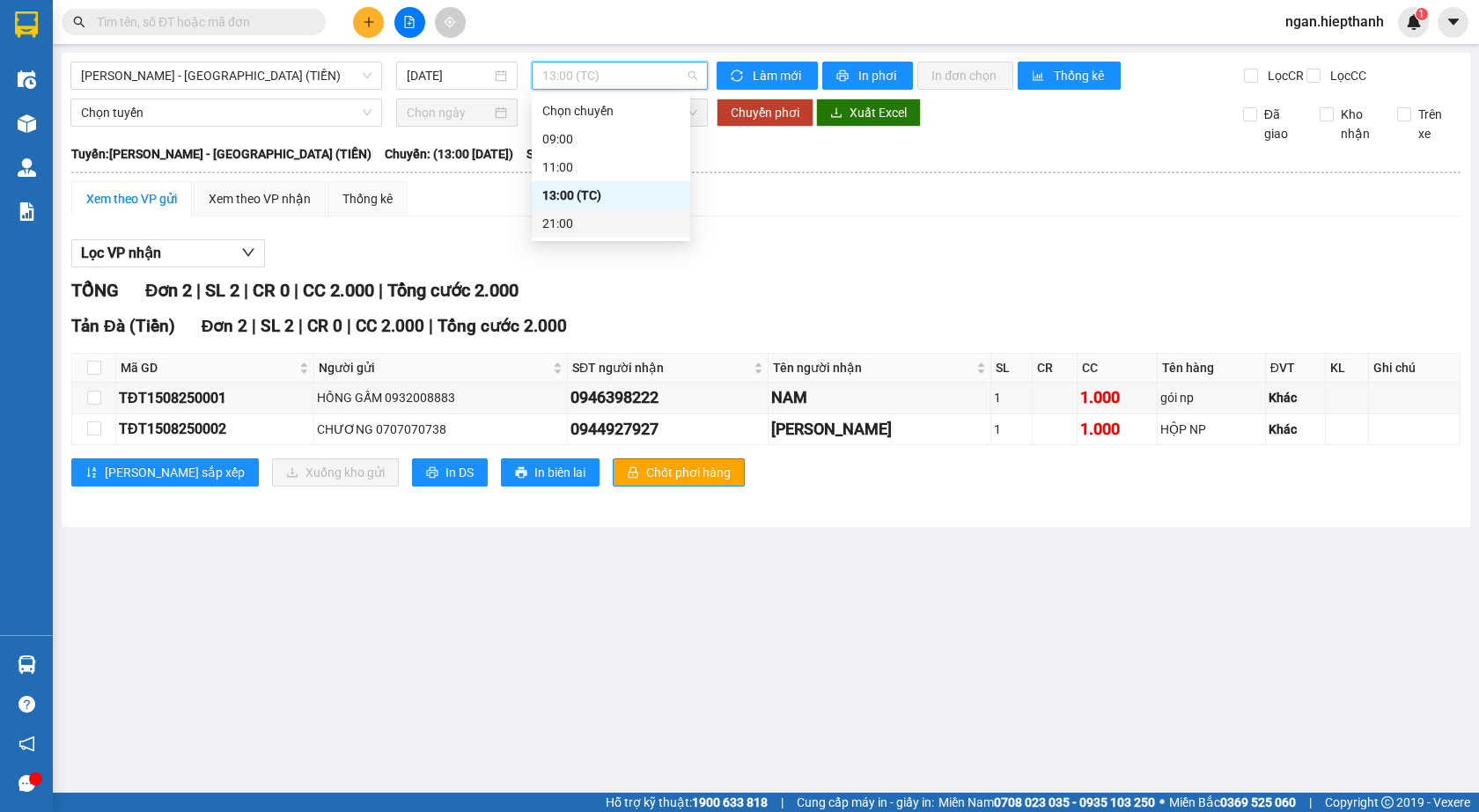
click at [618, 229] on div "21:00" at bounding box center [610, 223] width 137 height 19
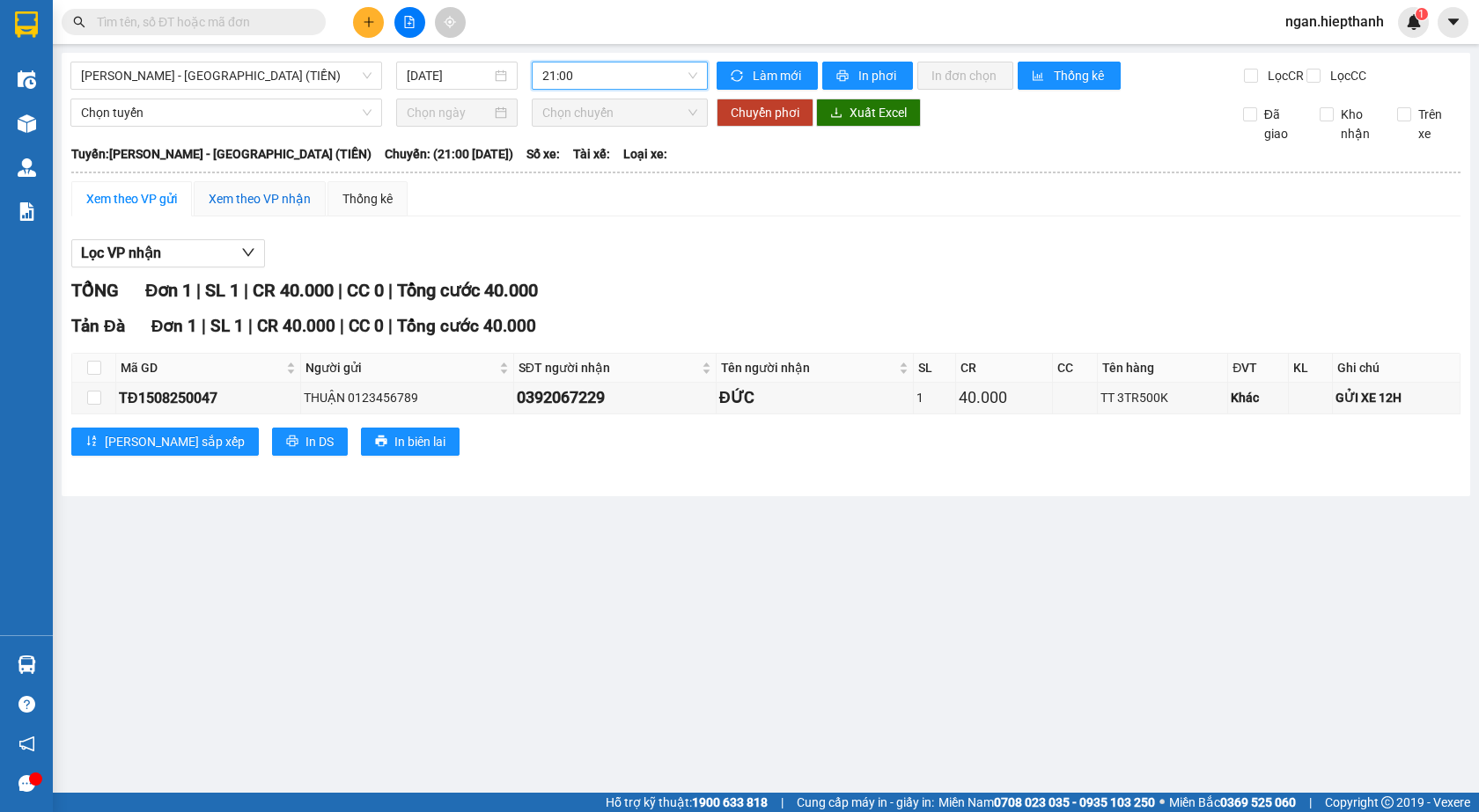
click at [234, 208] on div "Xem theo VP nhận" at bounding box center [259, 198] width 102 height 19
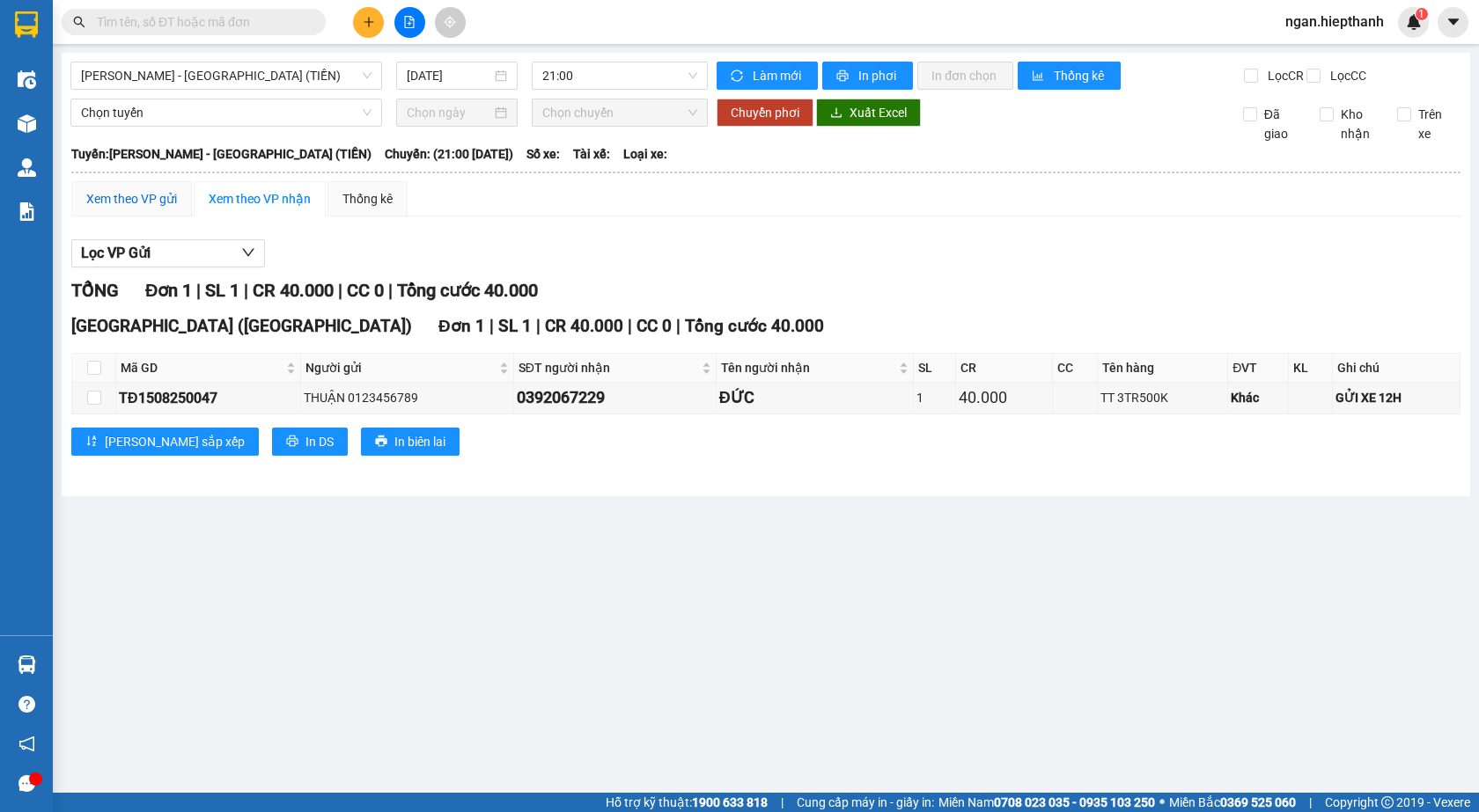
click at [115, 208] on div "Xem theo VP gửi" at bounding box center [132, 198] width 91 height 19
